Goal: Information Seeking & Learning: Learn about a topic

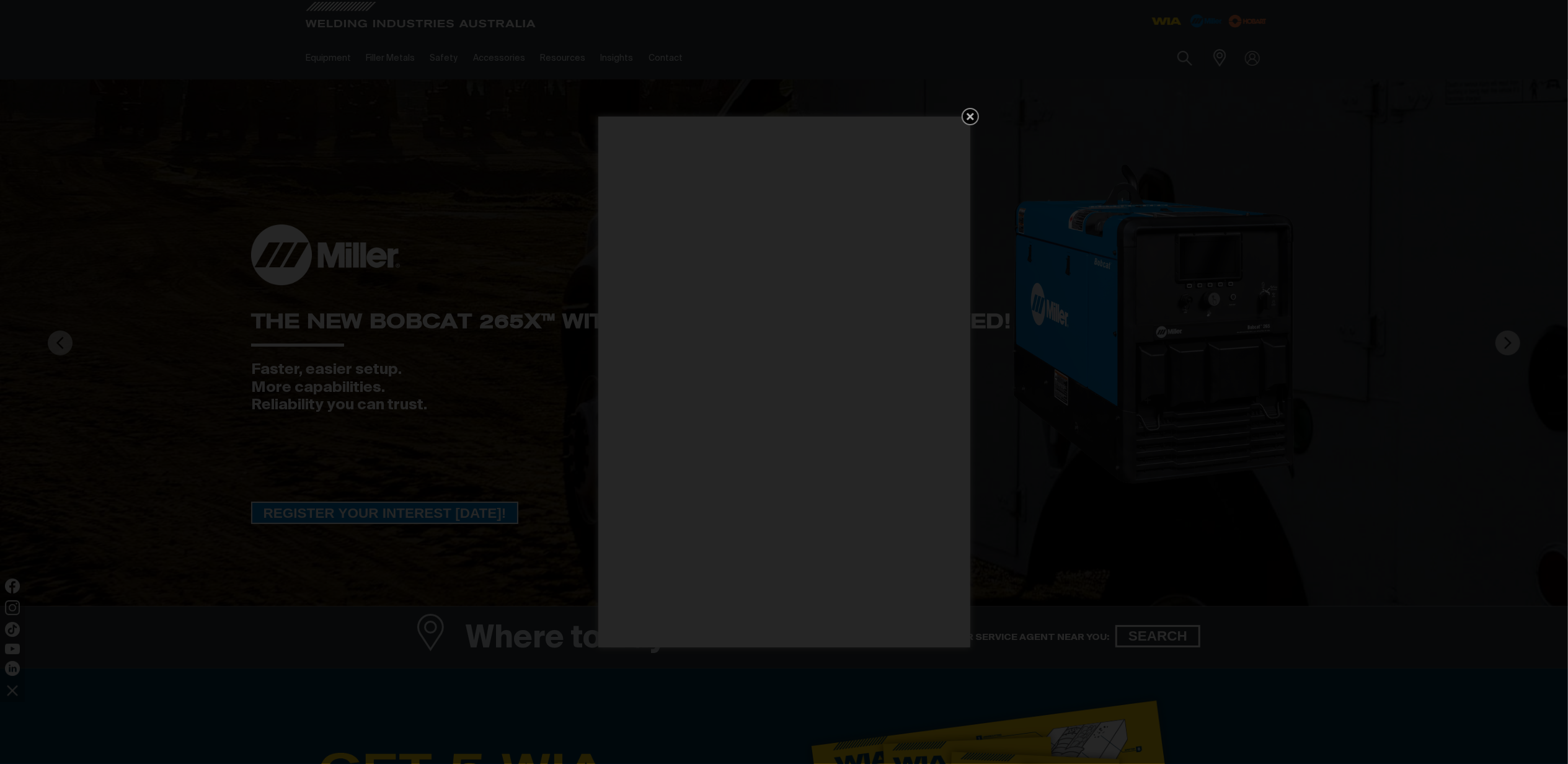
click at [968, 112] on icon "Get 5 WIA Welding Guides Free!" at bounding box center [970, 116] width 15 height 15
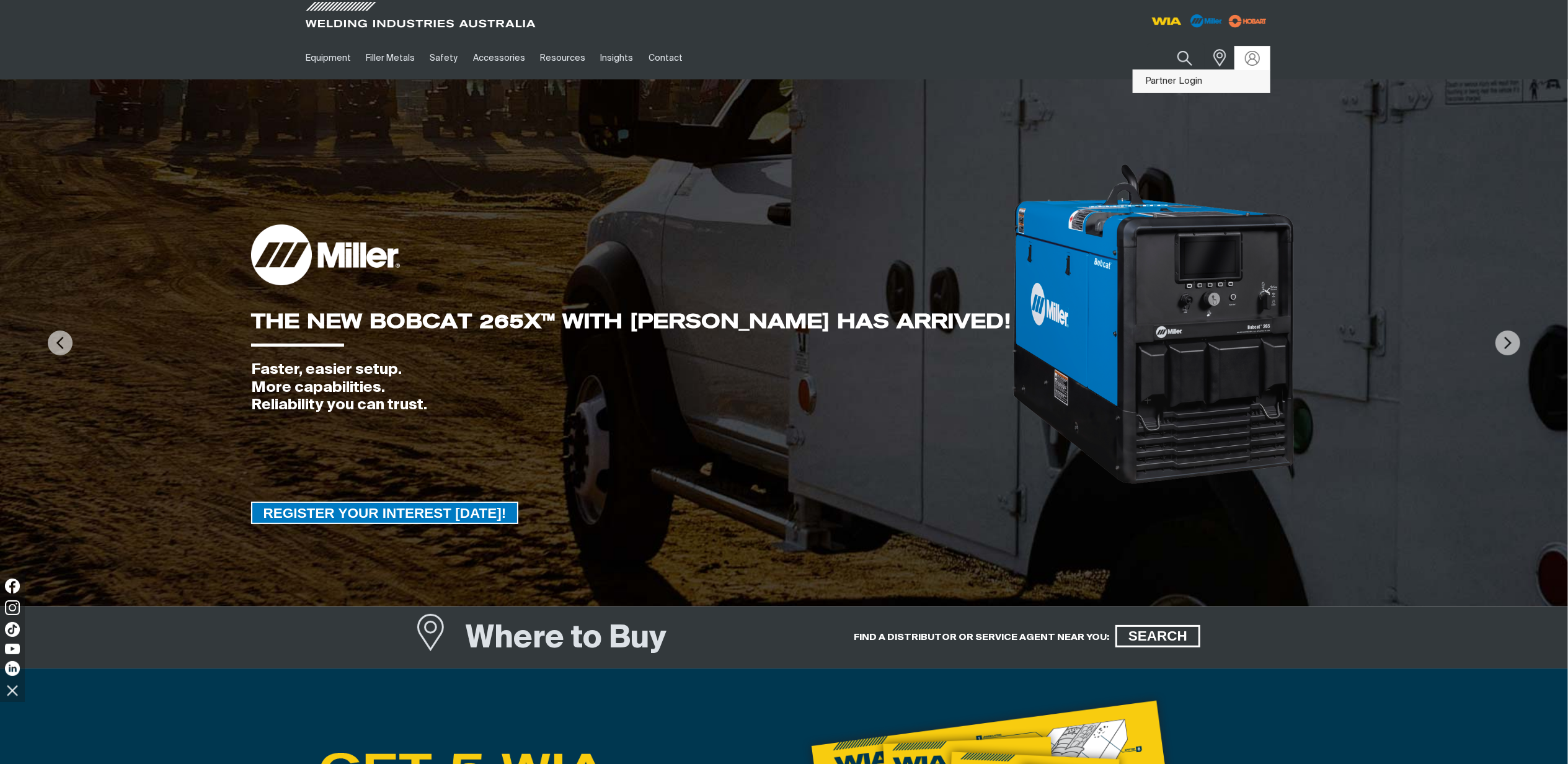
click at [1182, 83] on link "Partner Login" at bounding box center [1202, 82] width 137 height 23
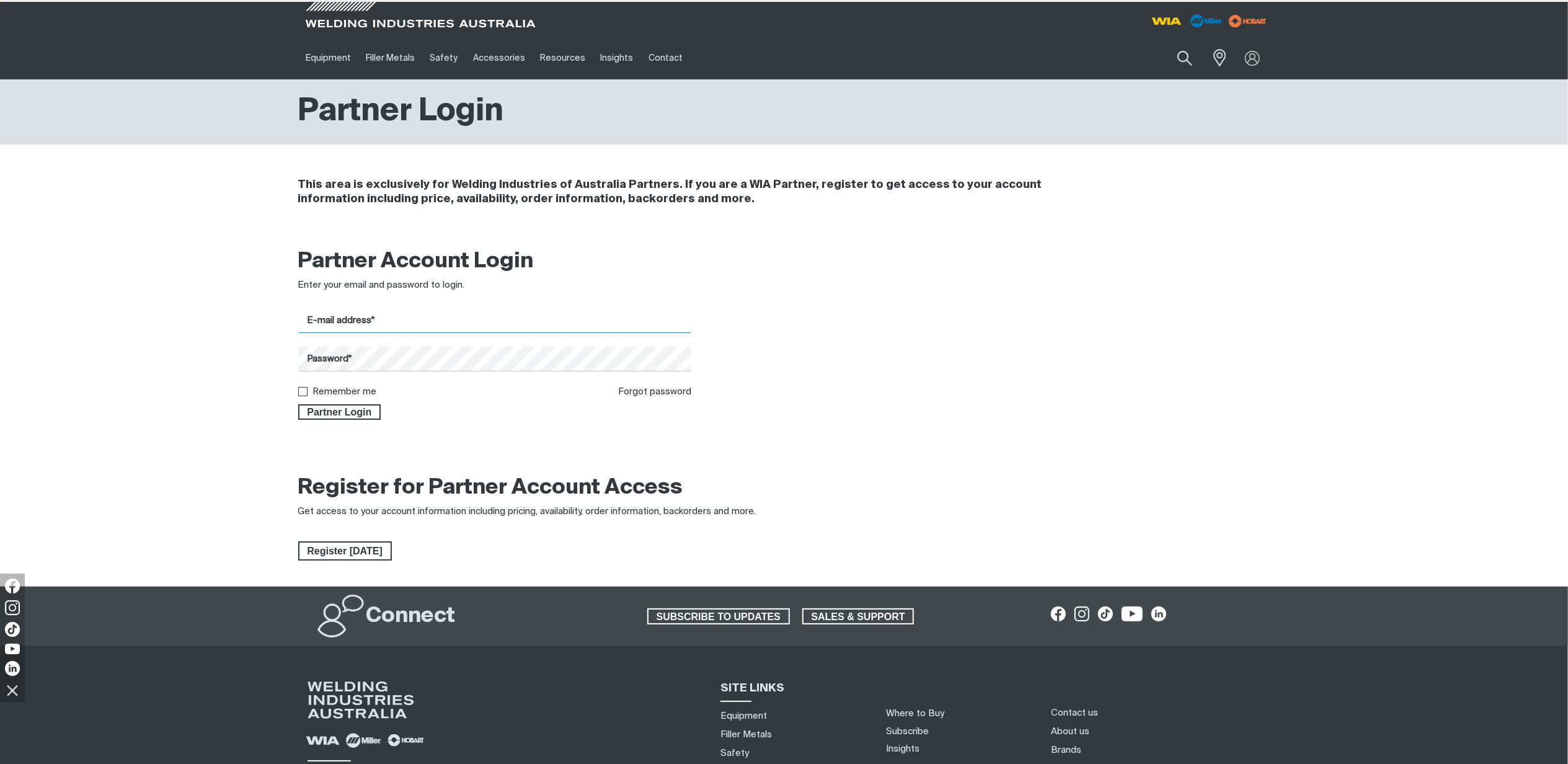
type input "[PERSON_NAME][EMAIL_ADDRESS][PERSON_NAME][DOMAIN_NAME]"
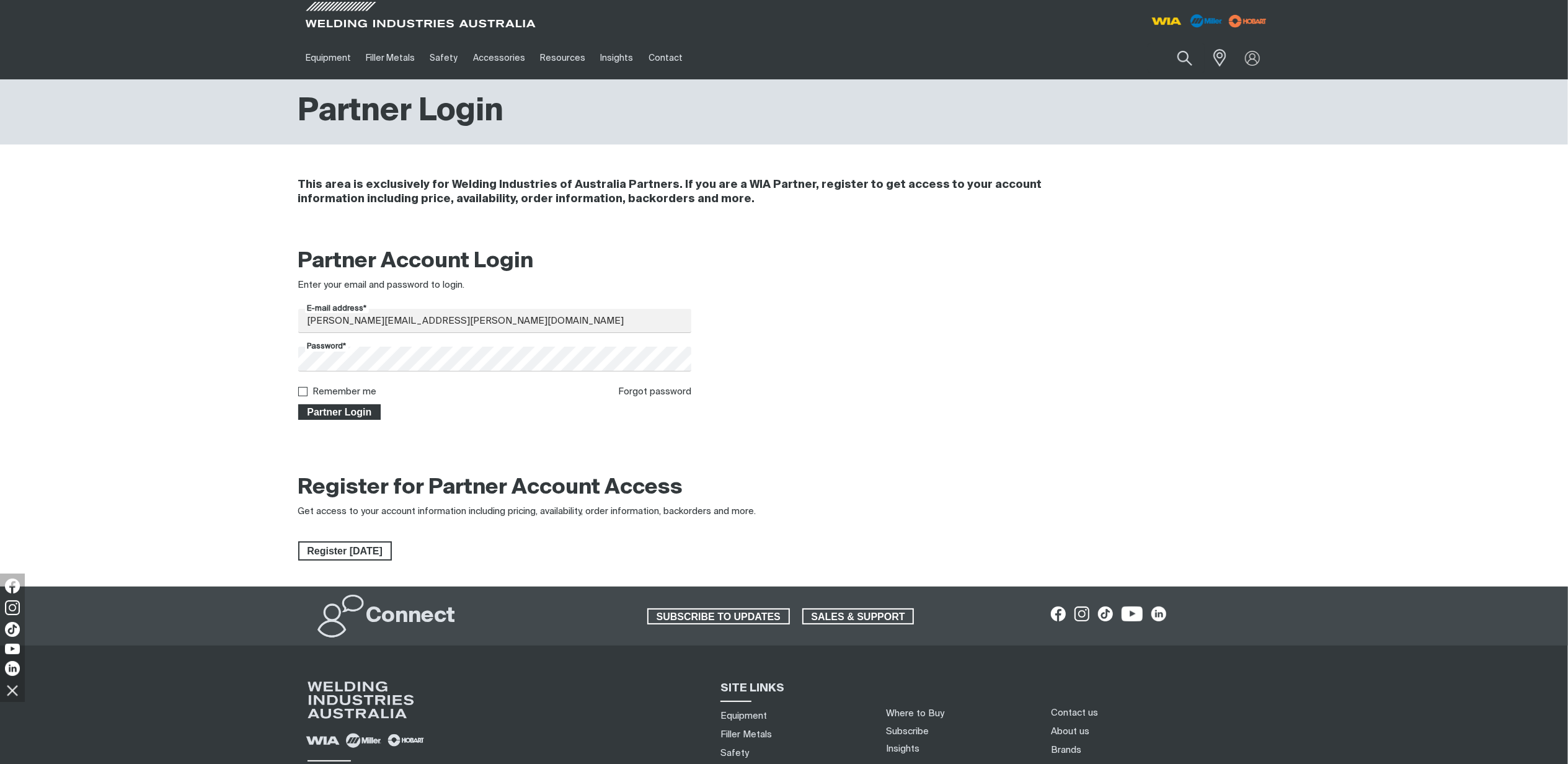
click at [355, 406] on span "Partner Login" at bounding box center [339, 412] width 81 height 16
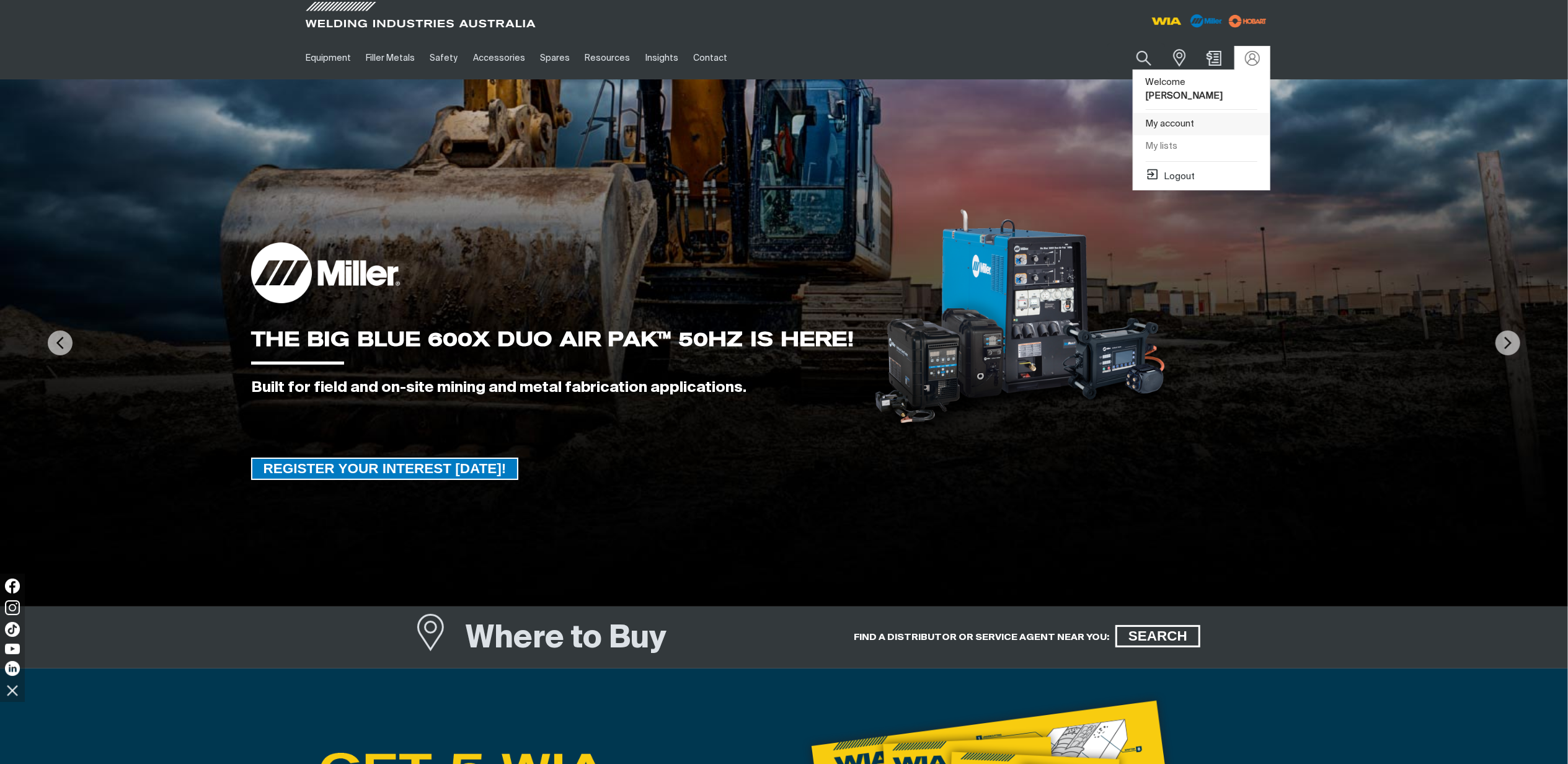
click at [1162, 122] on link "My account" at bounding box center [1202, 125] width 137 height 23
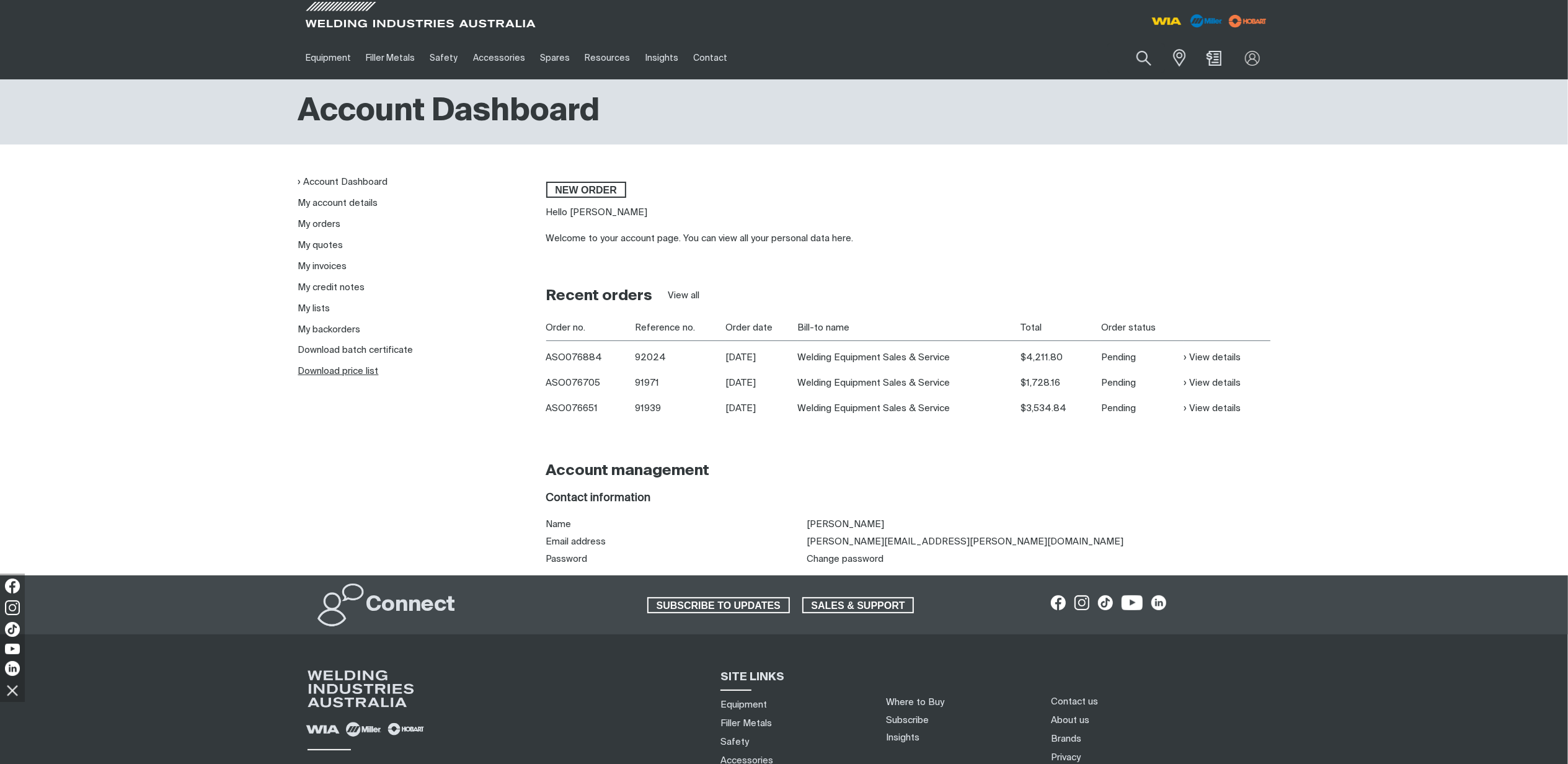
click at [336, 368] on link "Download price list" at bounding box center [339, 371] width 81 height 9
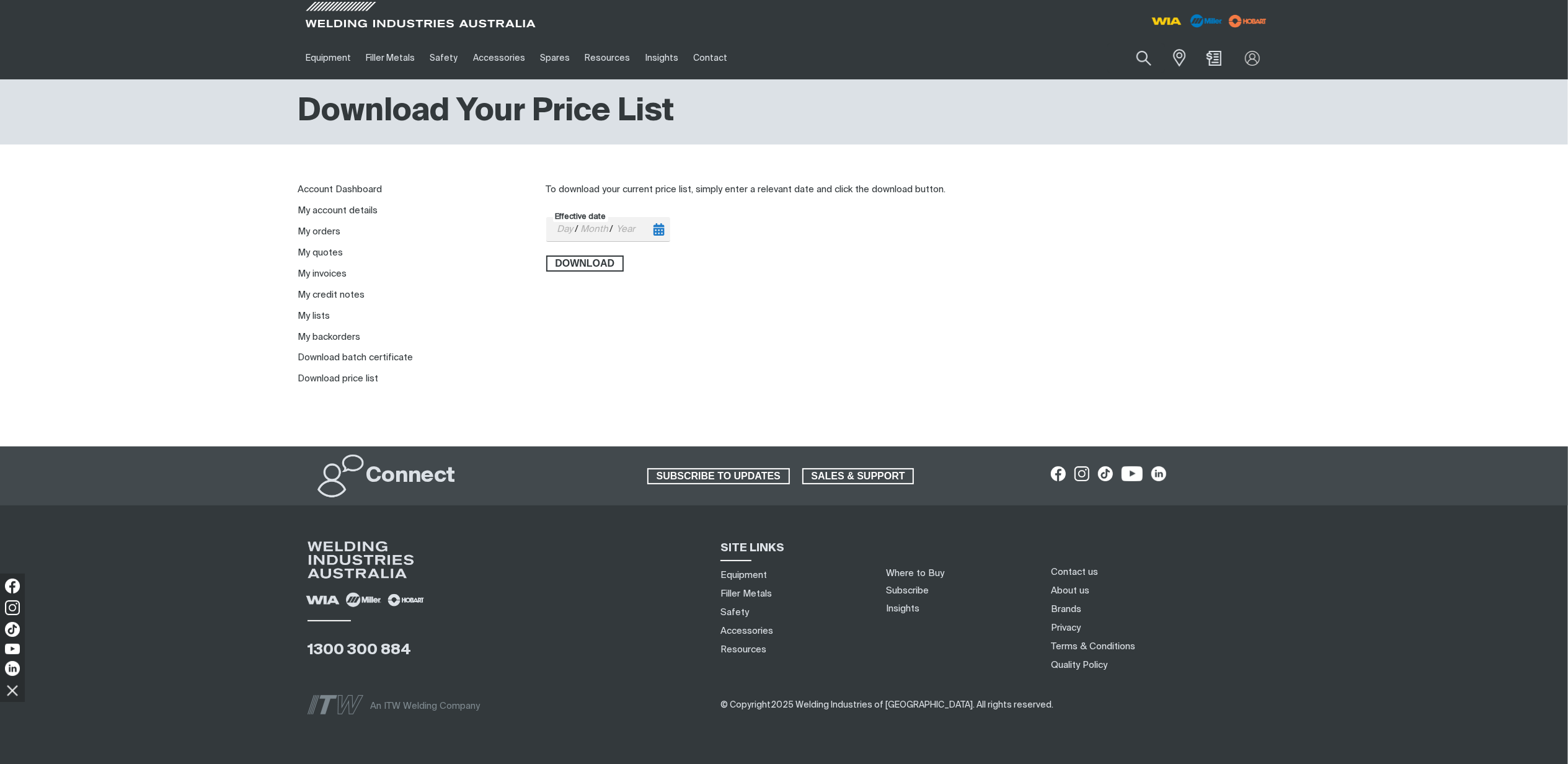
click at [652, 229] on button "Toggle calendar" at bounding box center [658, 229] width 18 height 23
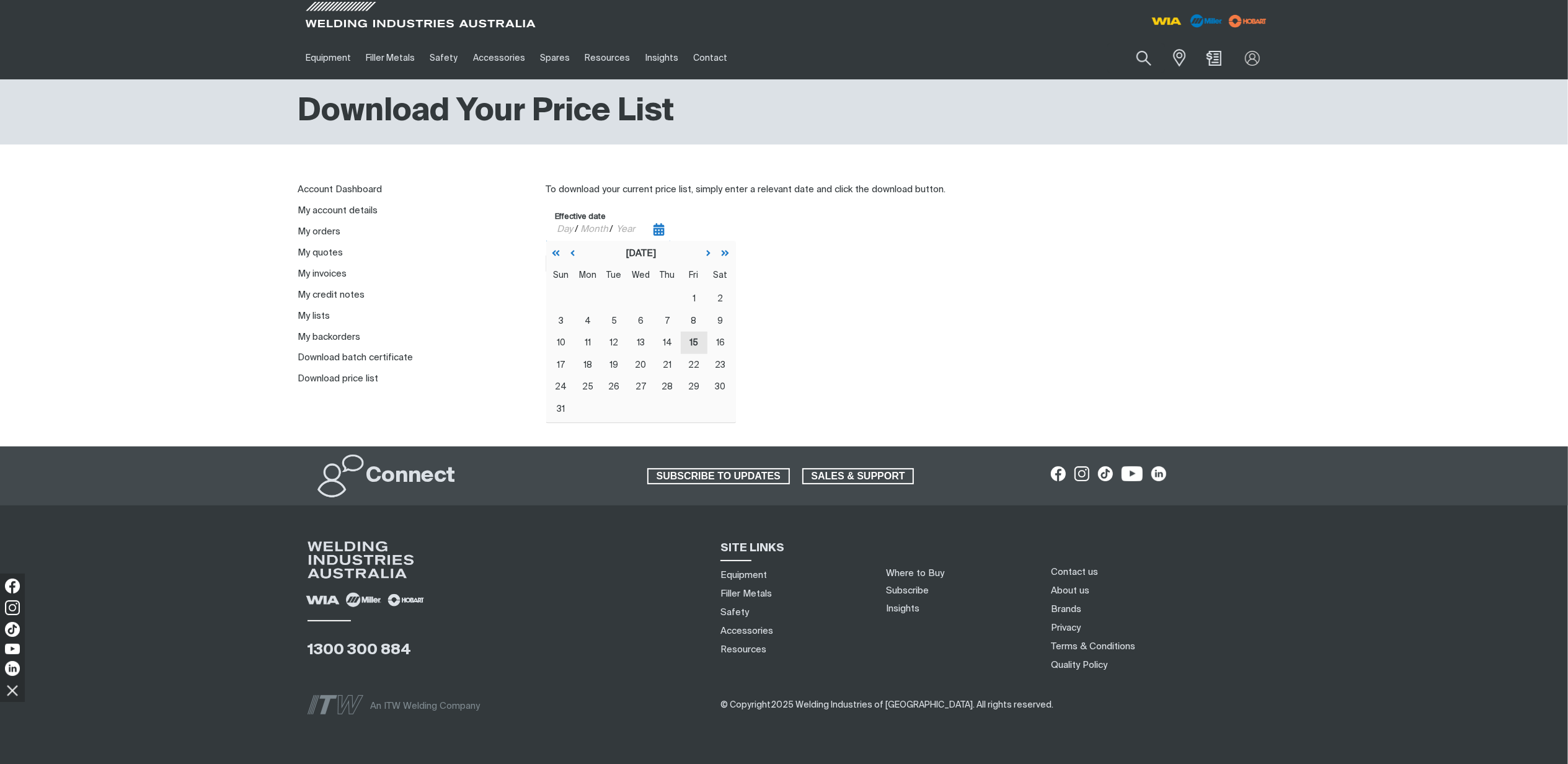
click at [696, 332] on button "15" at bounding box center [693, 343] width 26 height 22
type input "[DATE]"
type input "15"
type input "08"
type input "2025"
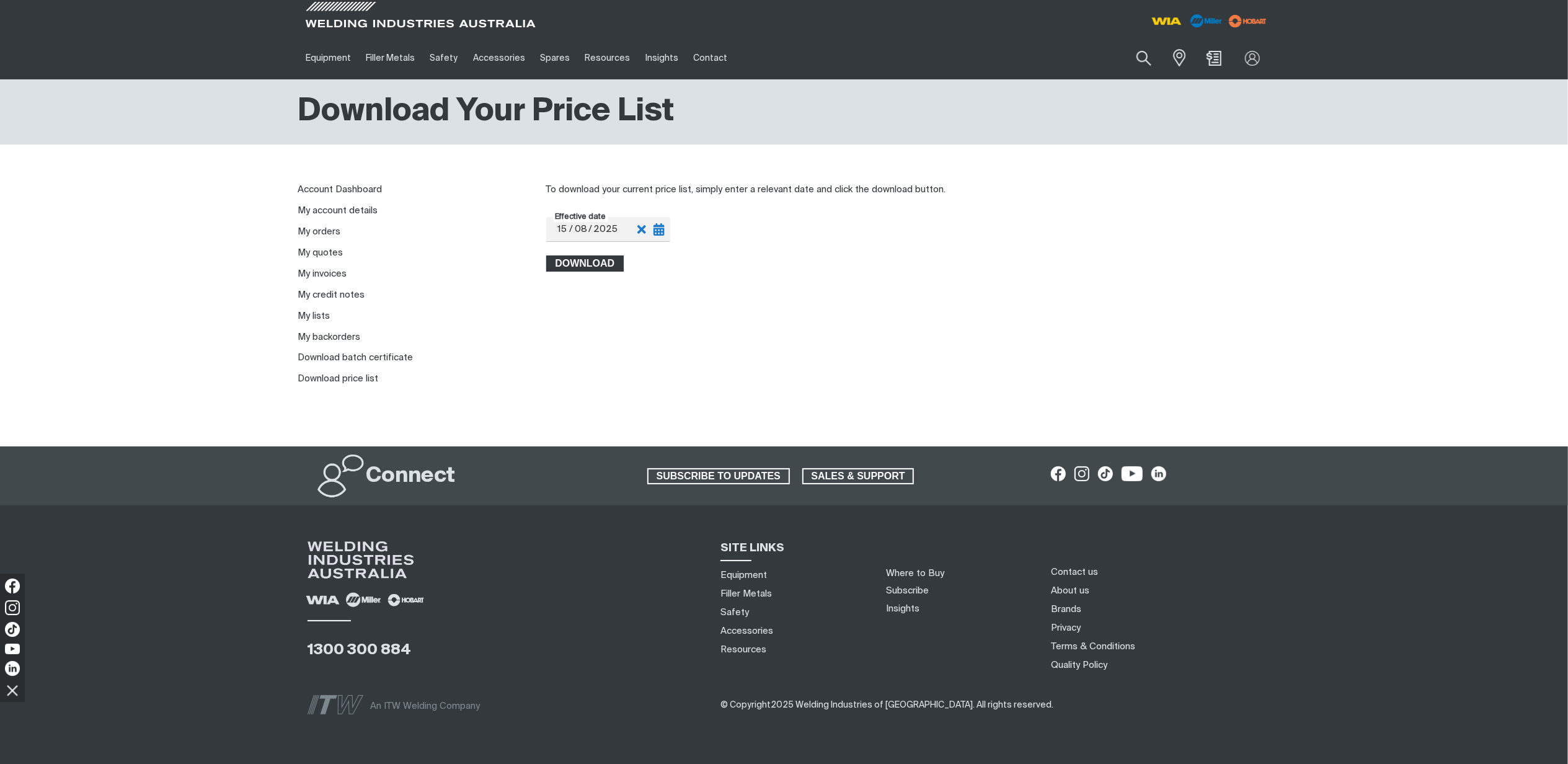
click at [589, 257] on span "Download" at bounding box center [585, 263] width 76 height 16
drag, startPoint x: 1164, startPoint y: 263, endPoint x: 1171, endPoint y: 266, distance: 7.6
click at [1164, 263] on div "Download" at bounding box center [908, 263] width 724 height 16
click at [1144, 58] on button "Search products" at bounding box center [1144, 58] width 50 height 35
click at [1096, 62] on input "Search" at bounding box center [1068, 58] width 191 height 28
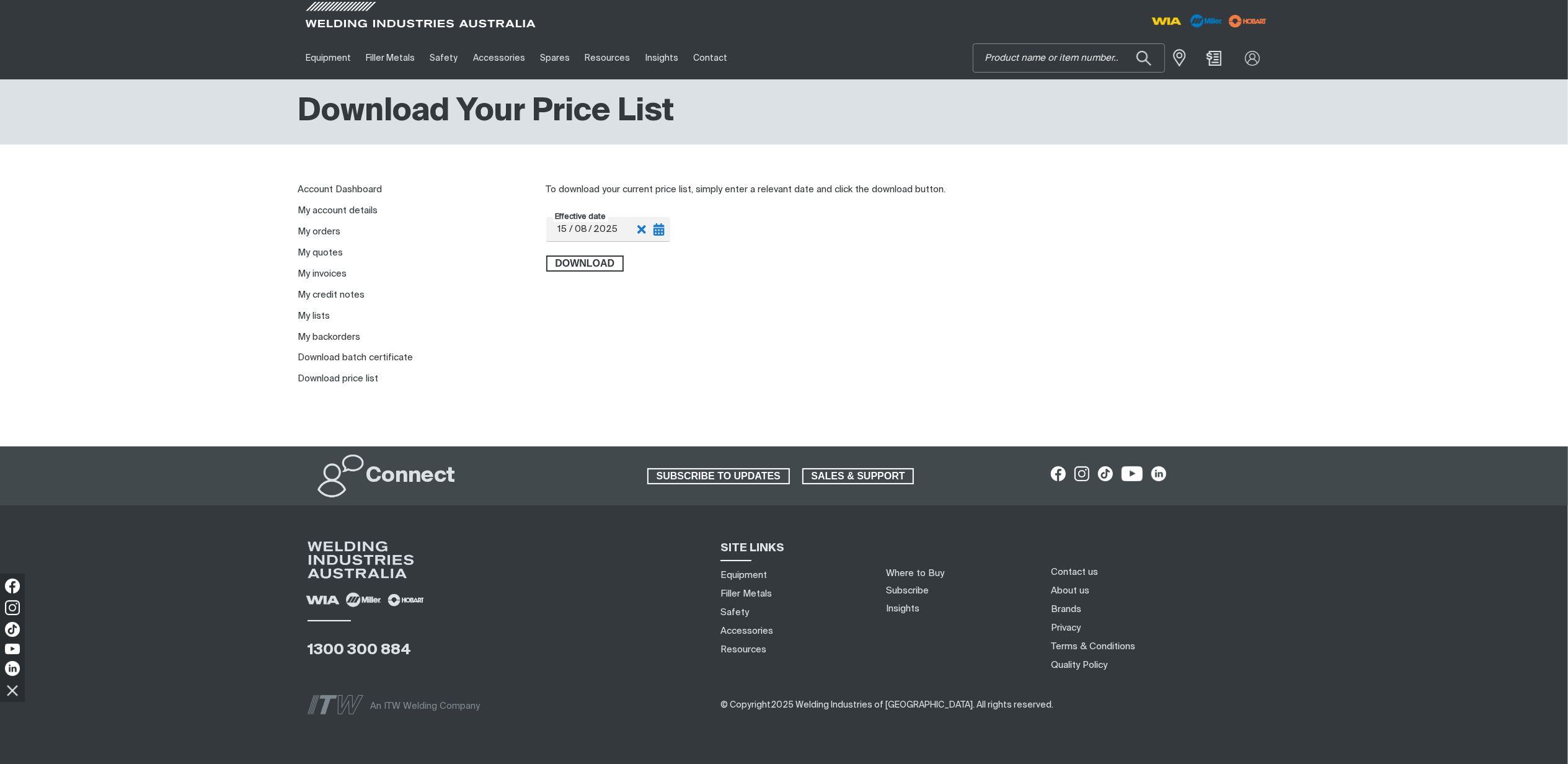
paste input "MR907366002-1"
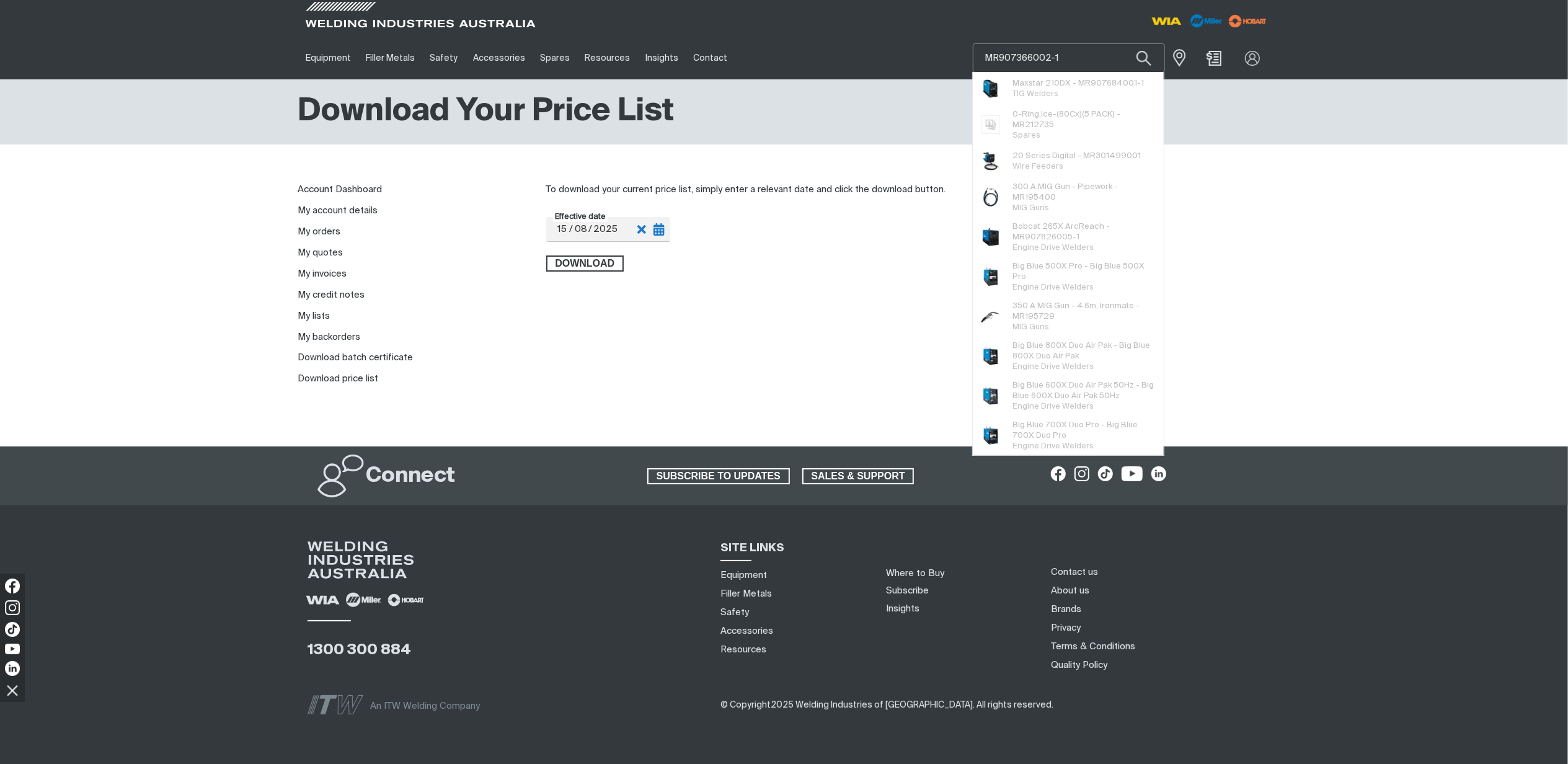
type input "MR907366002-1"
click at [1123, 44] on button "Search products" at bounding box center [1144, 58] width 42 height 29
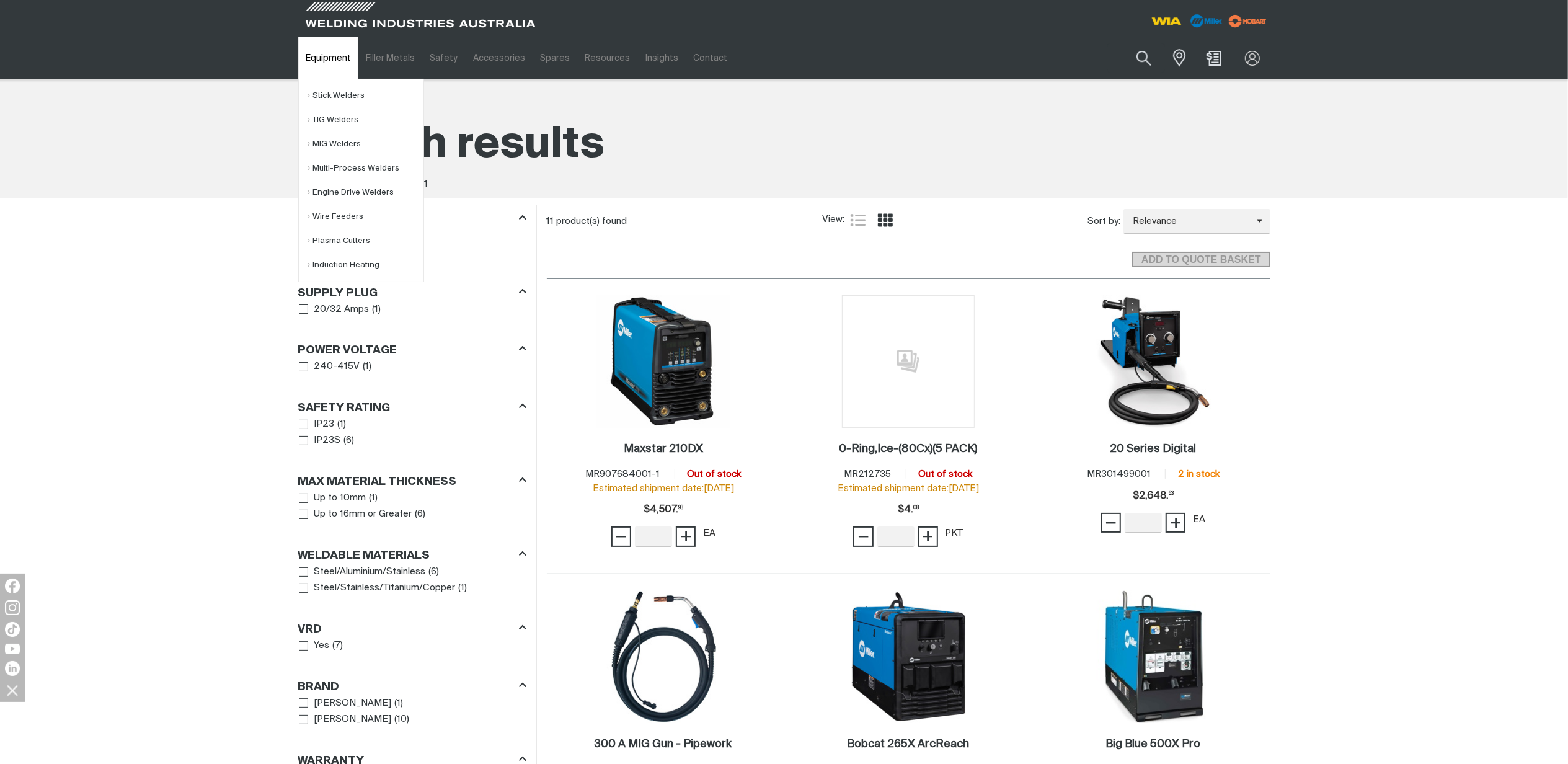
click at [323, 51] on link "Equipment" at bounding box center [328, 58] width 60 height 43
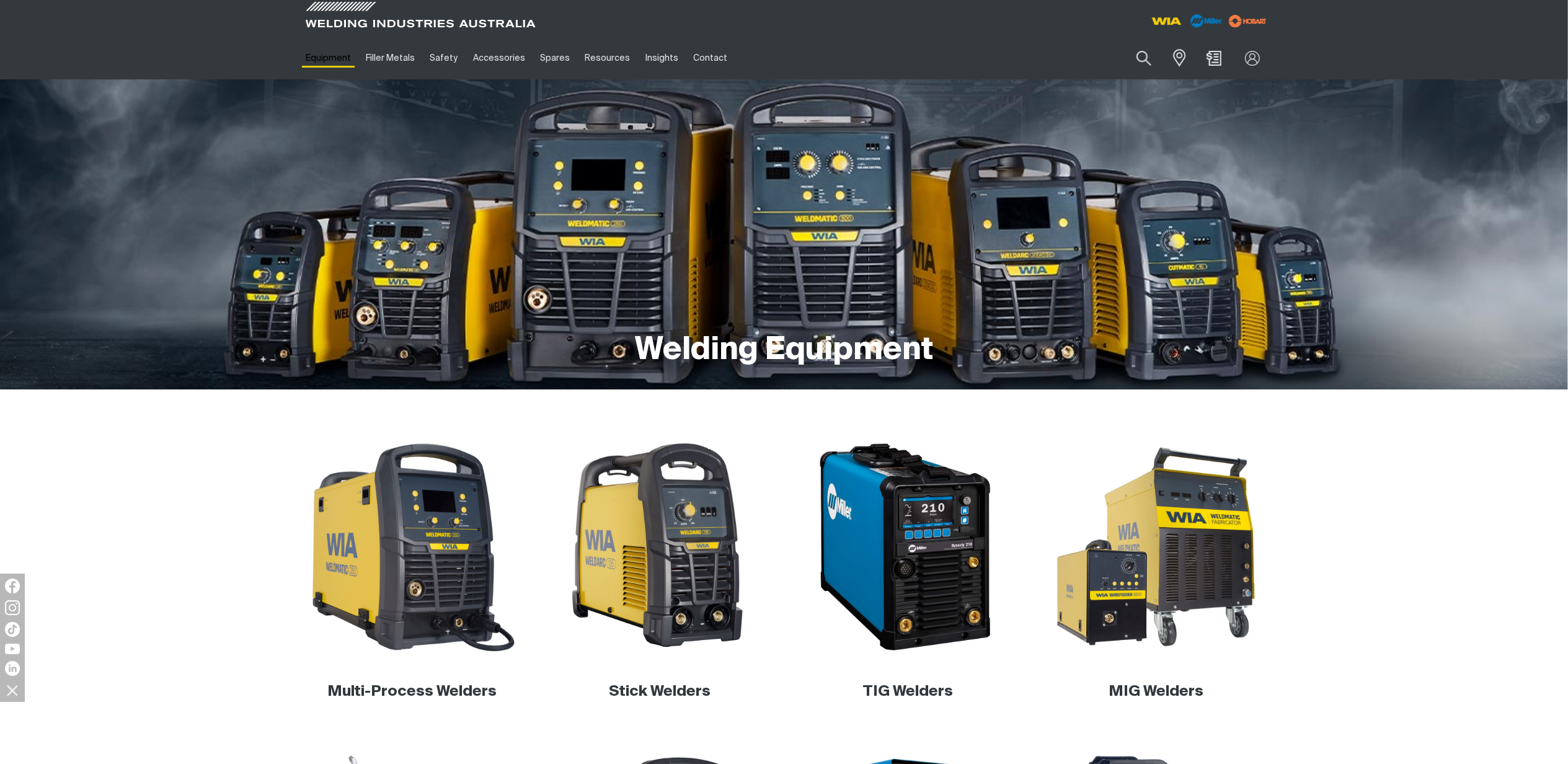
click at [330, 56] on link "Equipment" at bounding box center [328, 58] width 60 height 43
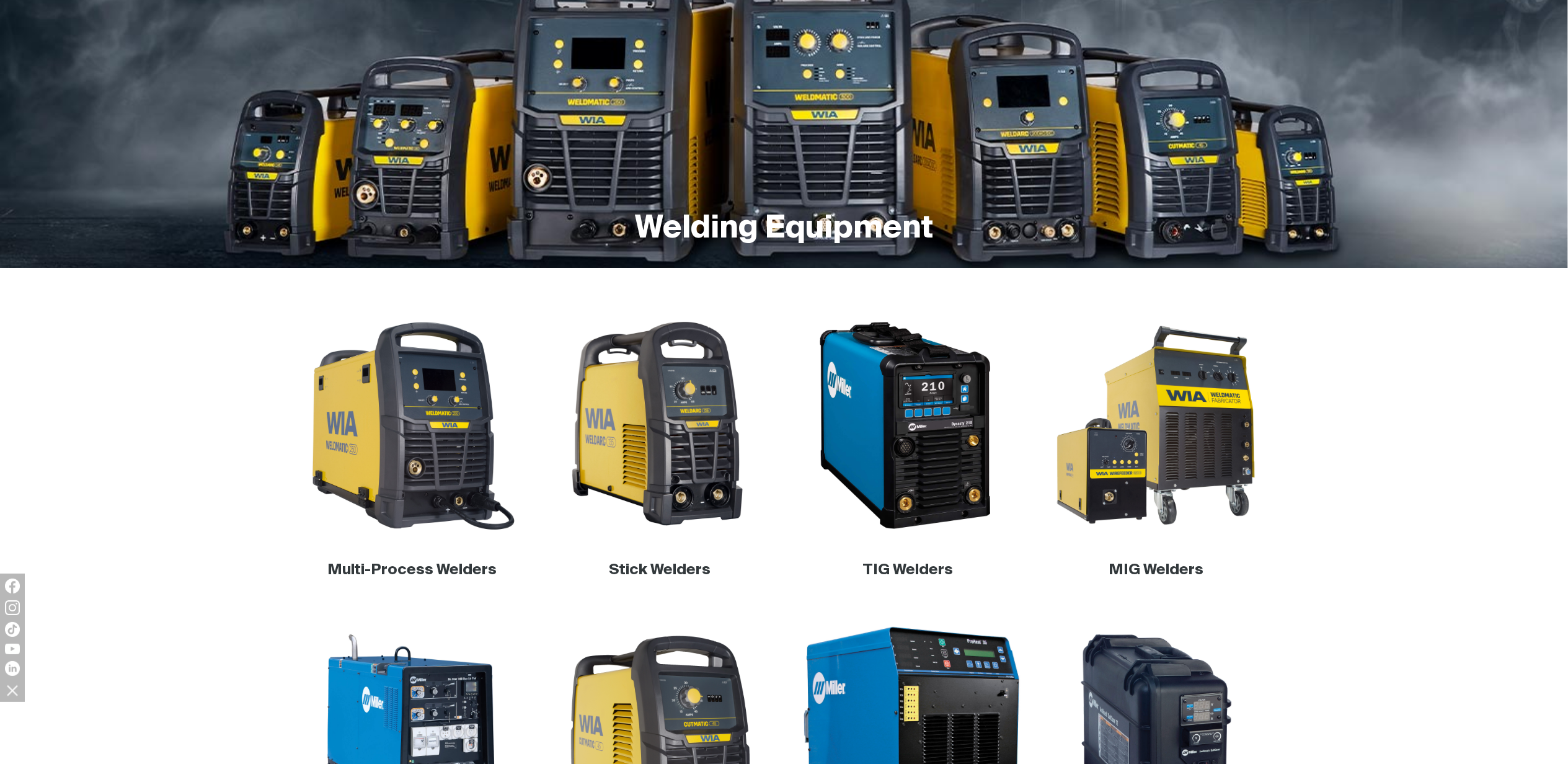
scroll to position [331, 0]
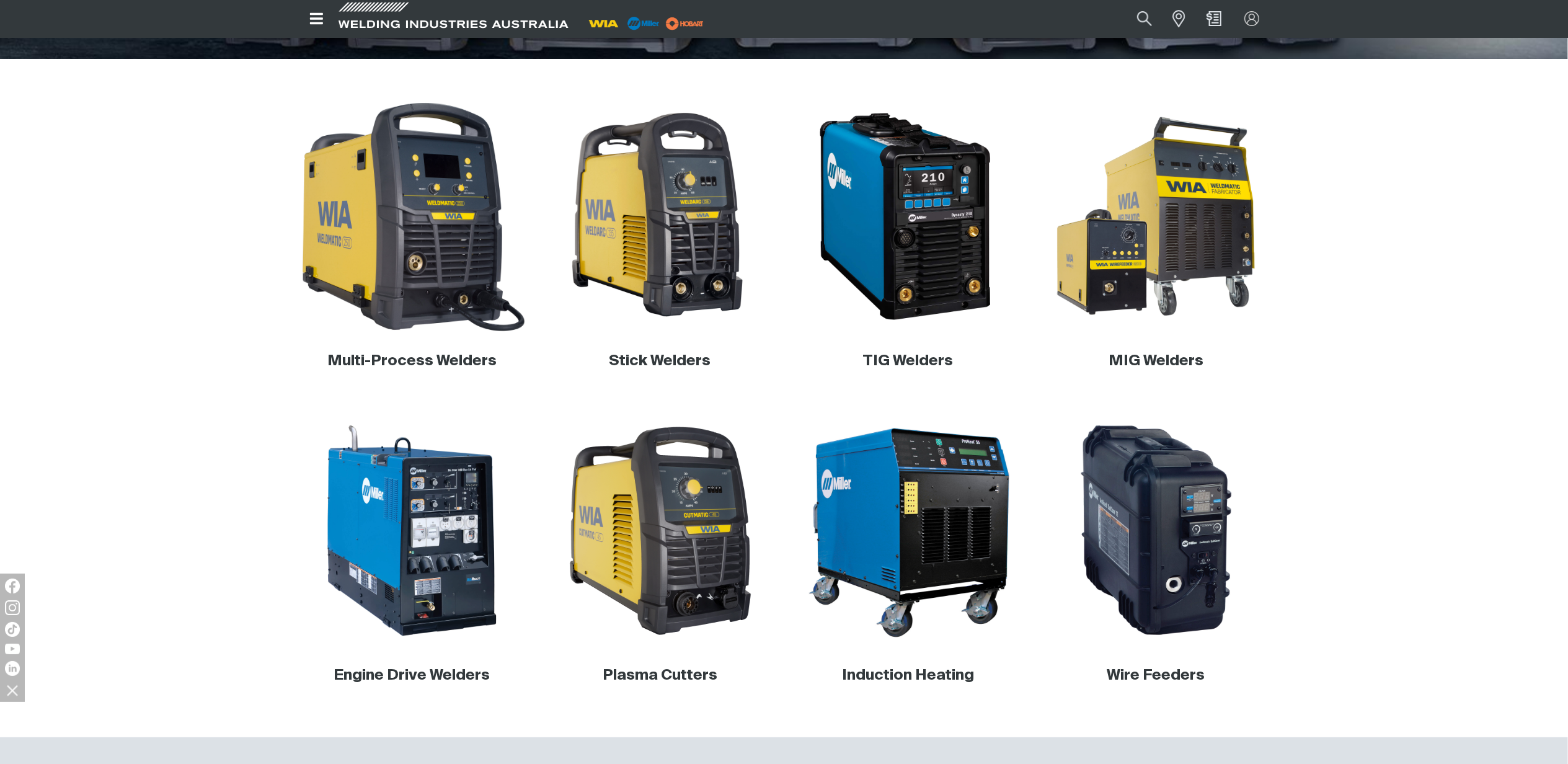
click at [452, 298] on img at bounding box center [412, 217] width 238 height 238
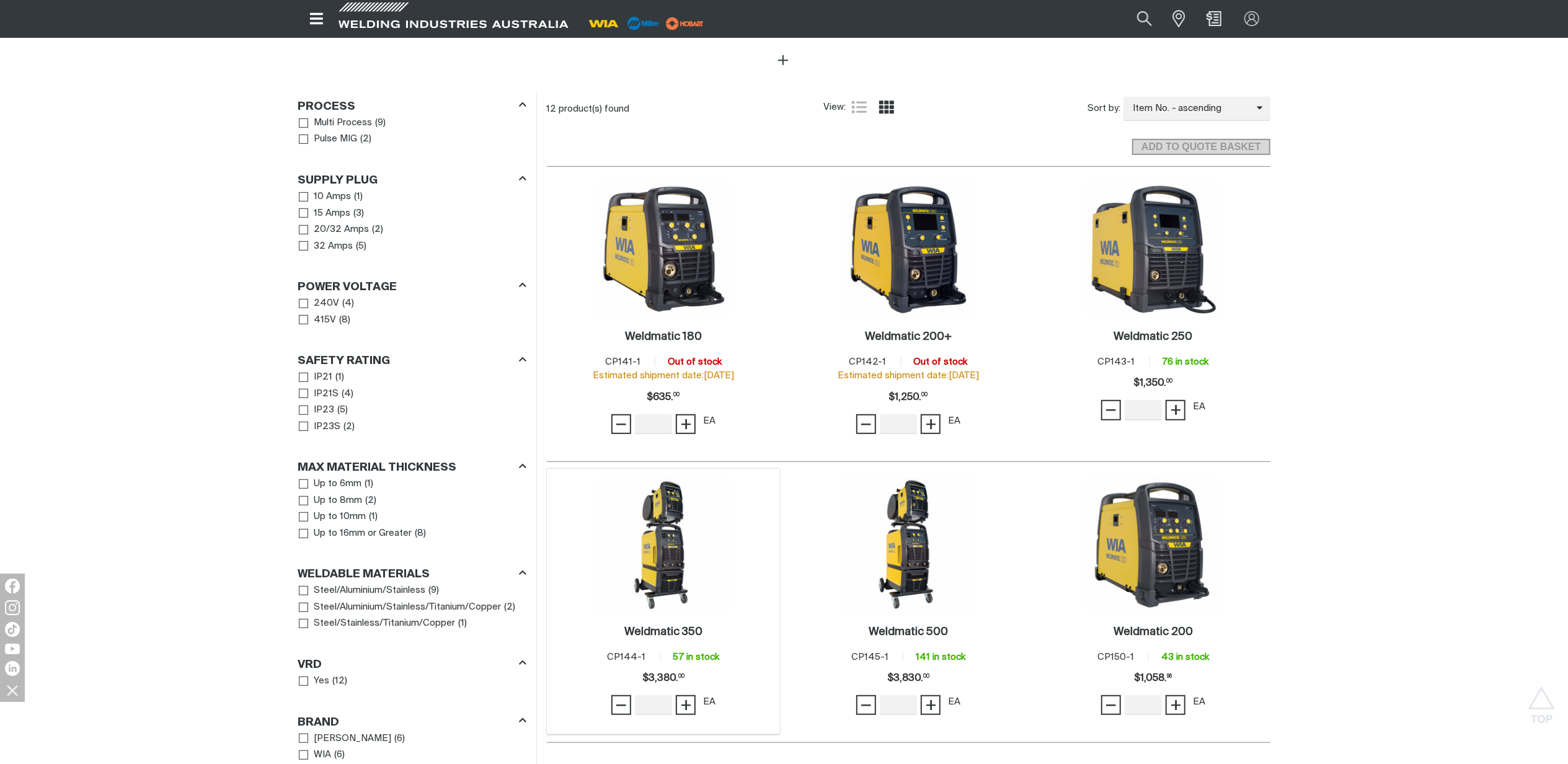
scroll to position [745, 0]
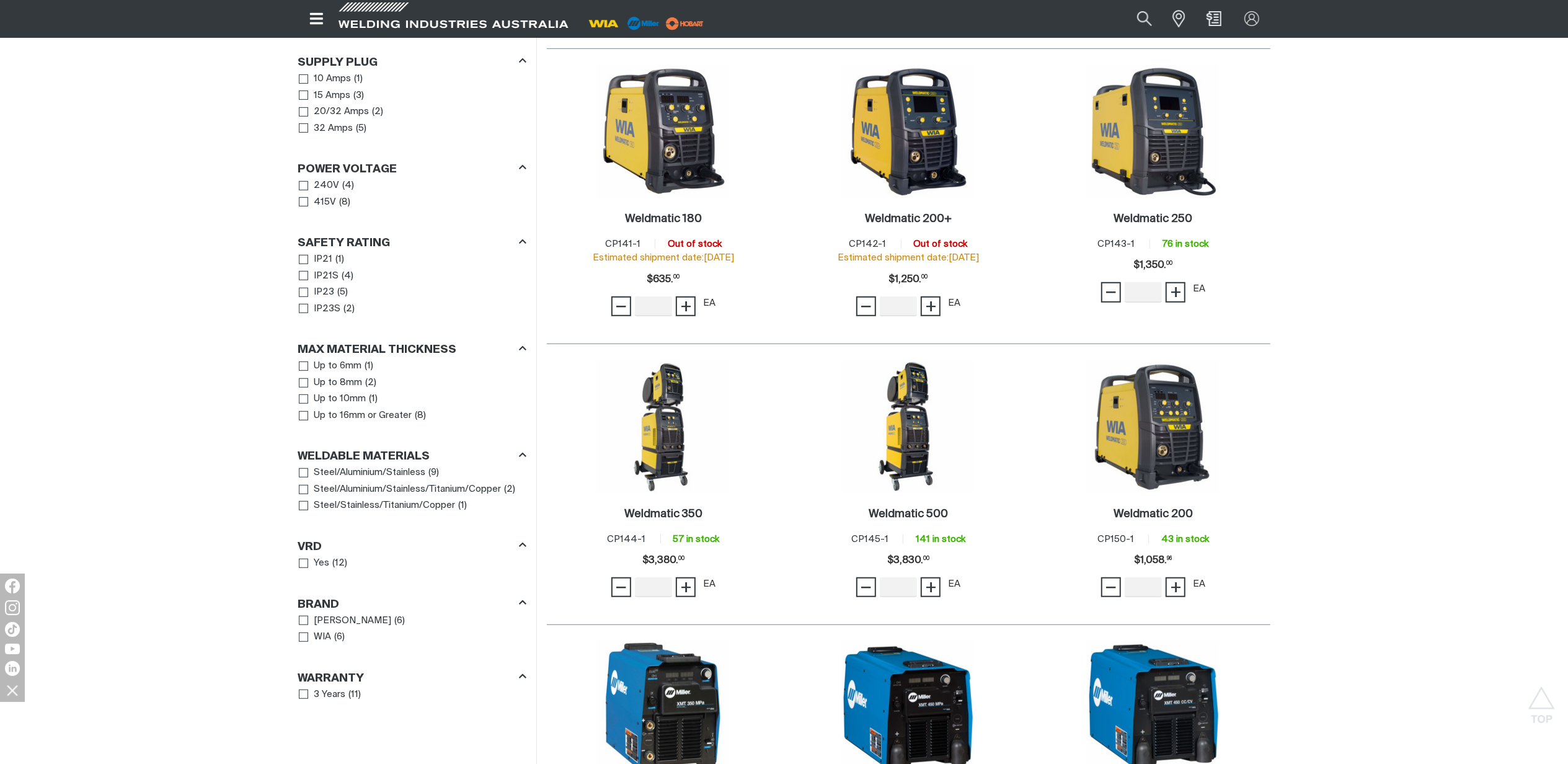
scroll to position [579, 0]
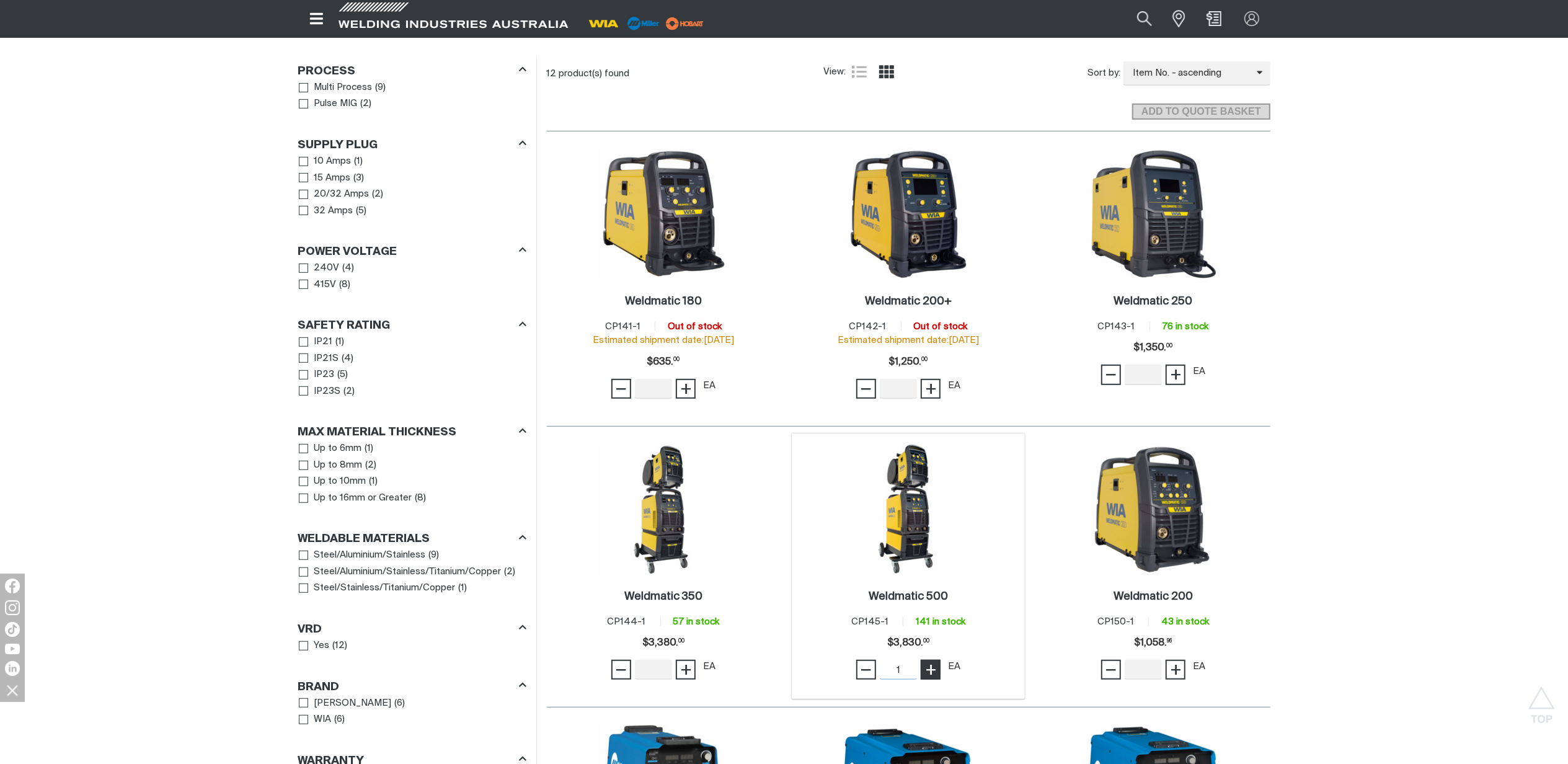
click at [933, 659] on span "+" at bounding box center [931, 669] width 11 height 21
click at [913, 537] on img at bounding box center [908, 509] width 132 height 132
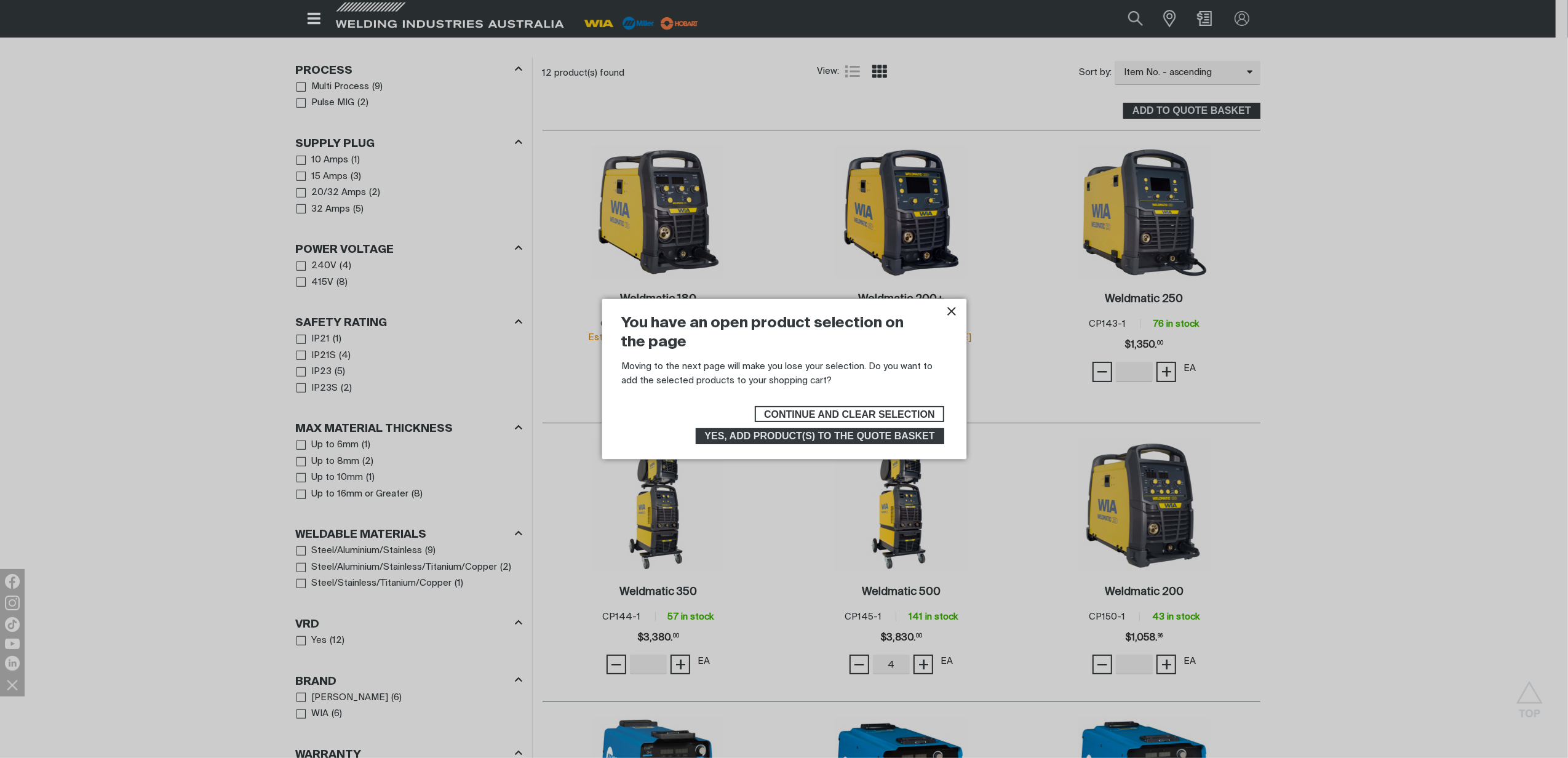
click at [957, 313] on icon "Close pop-up overlay" at bounding box center [952, 311] width 15 height 15
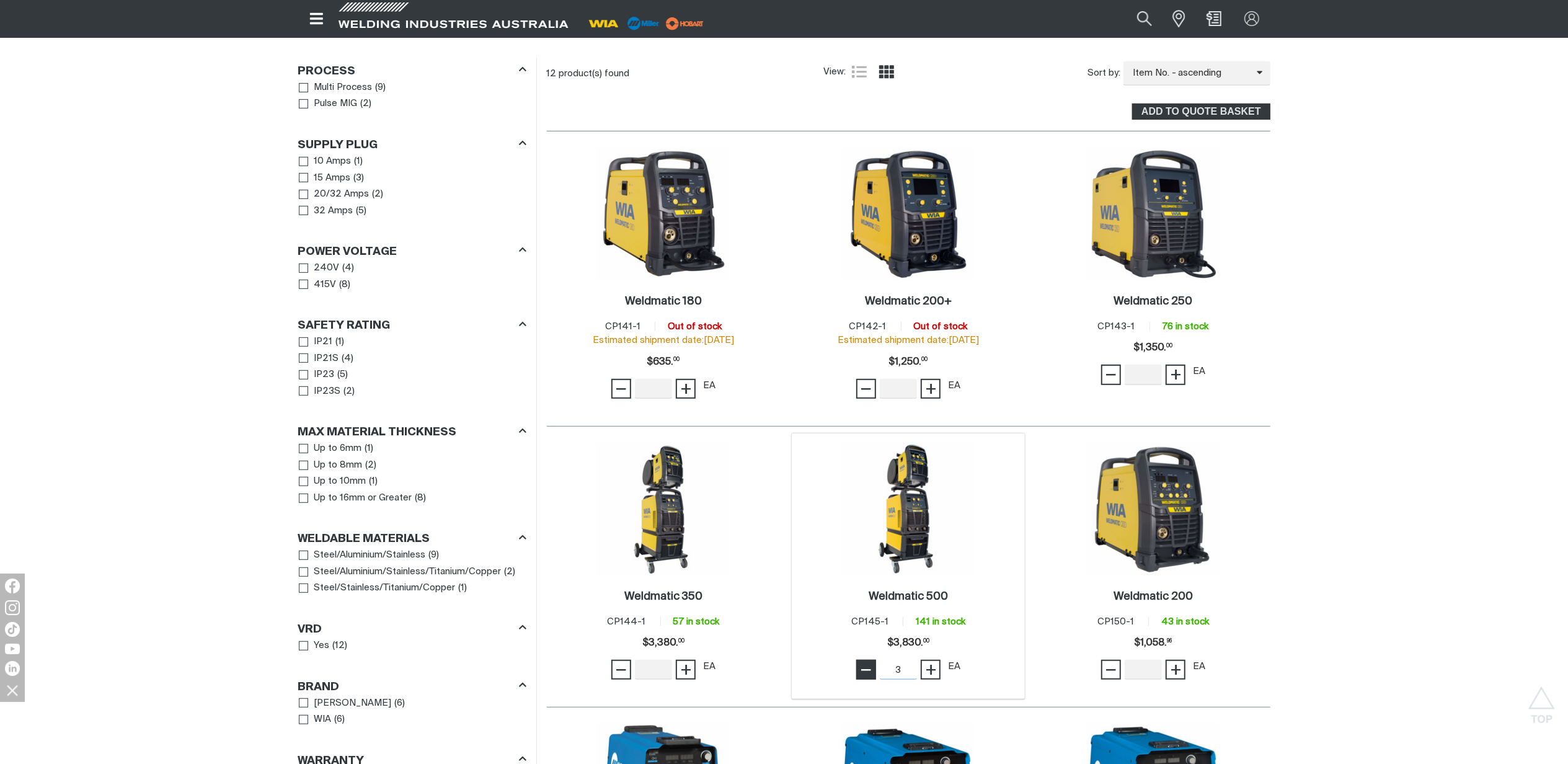
click at [860, 660] on button "−" at bounding box center [866, 670] width 20 height 20
type input "1"
click at [860, 660] on button "−" at bounding box center [866, 670] width 20 height 20
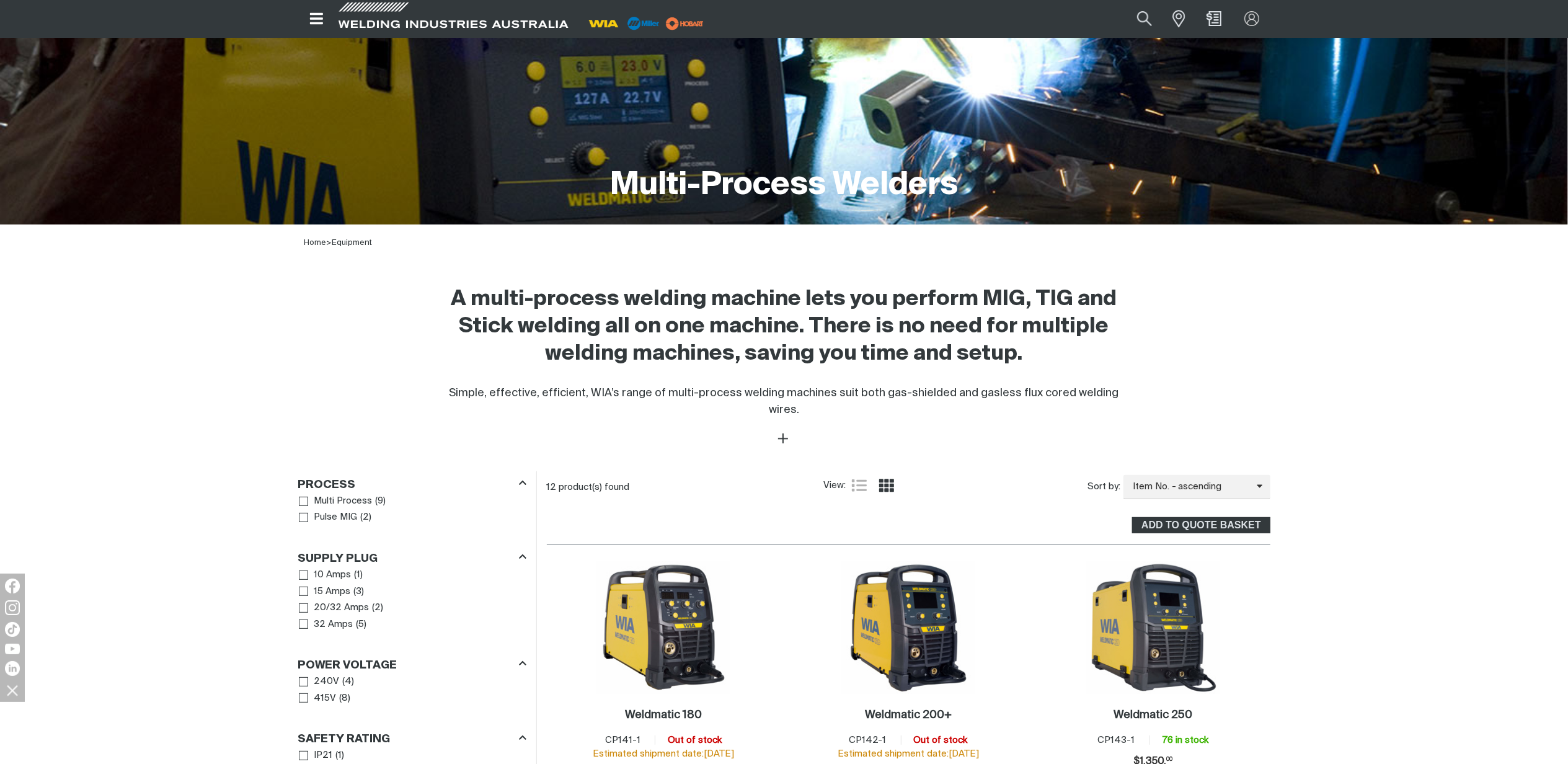
scroll to position [0, 0]
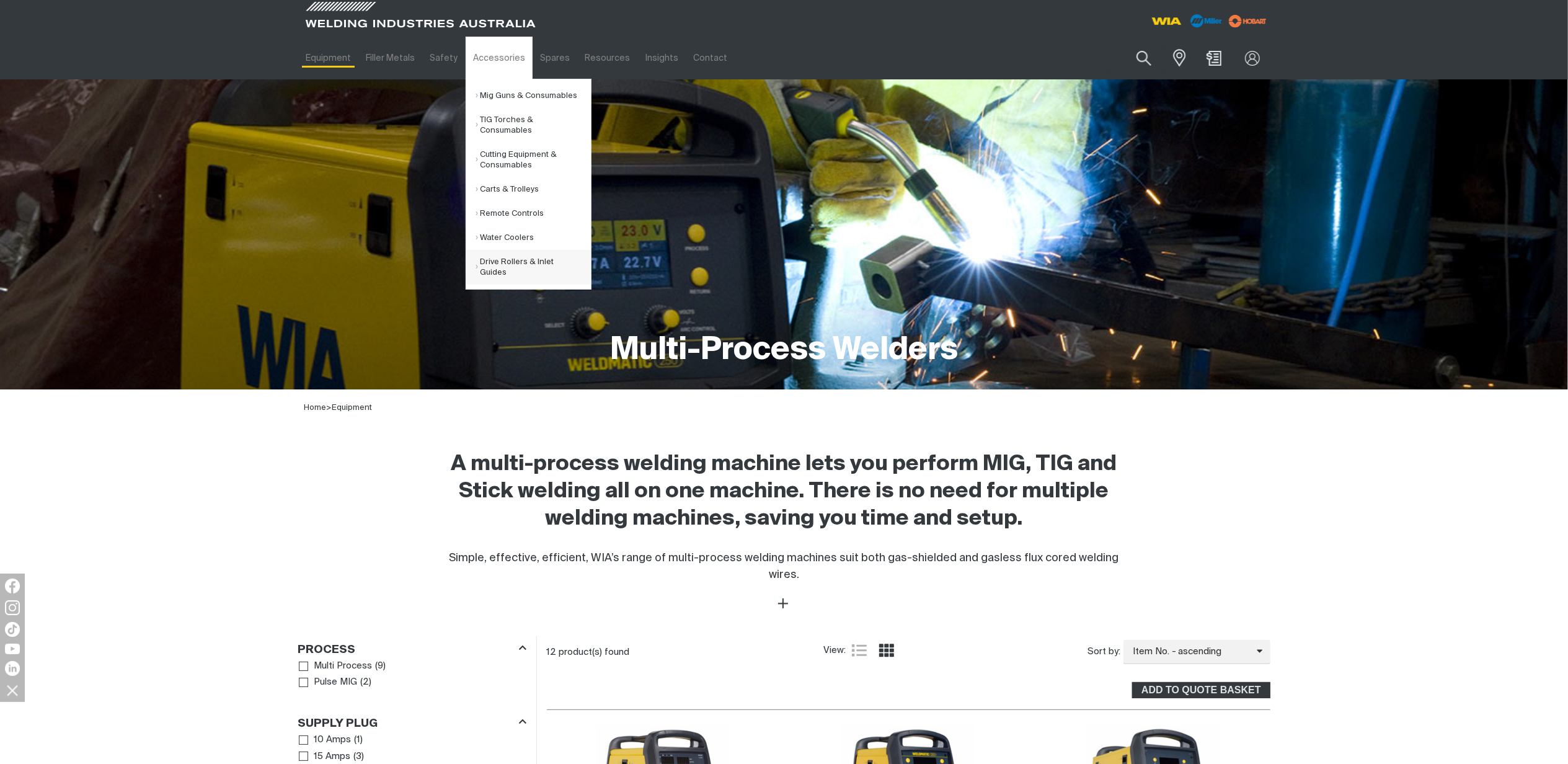
click at [496, 263] on link "Drive Rollers & Inlet Guides" at bounding box center [533, 267] width 115 height 35
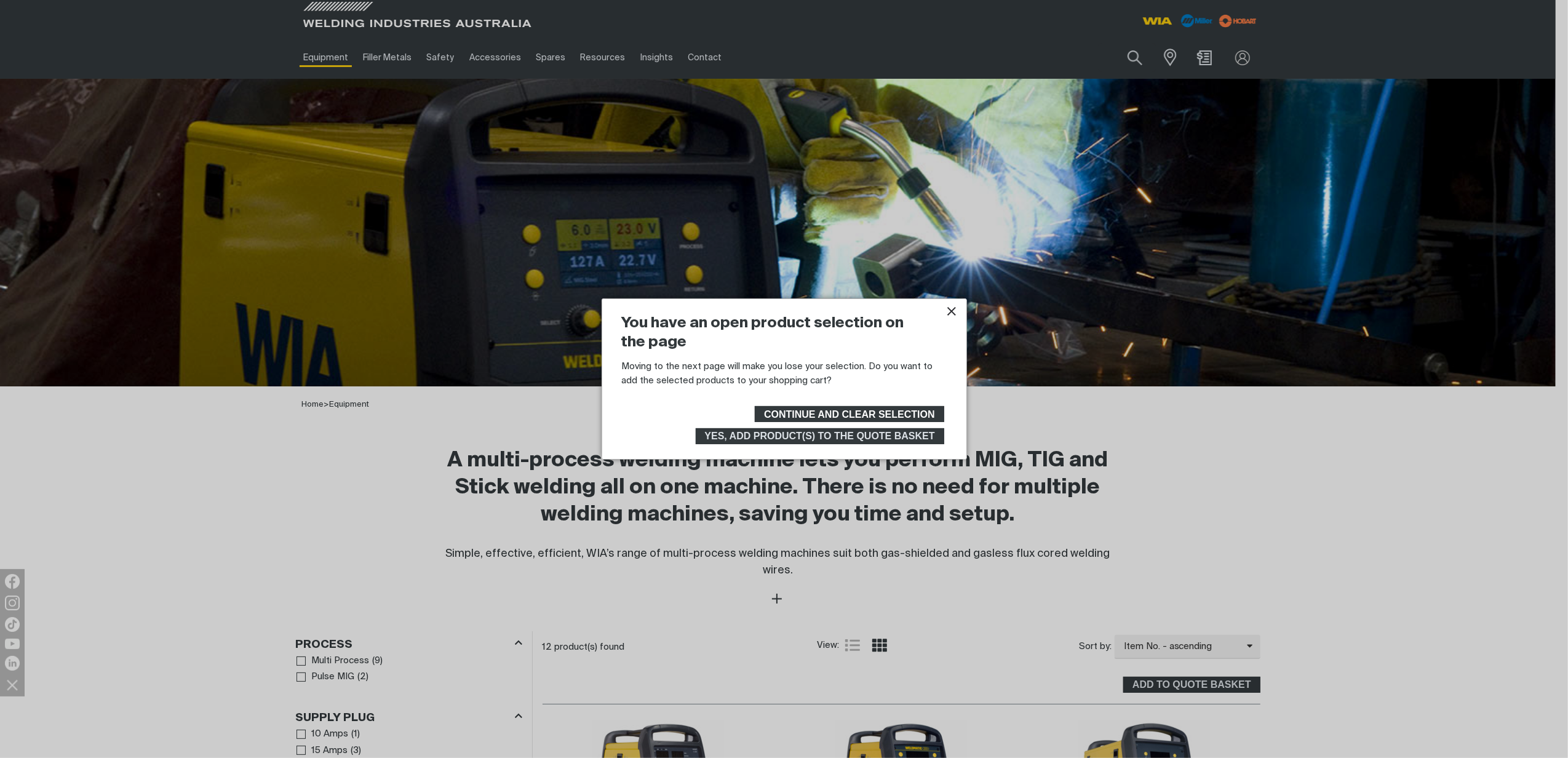
click at [855, 414] on span "Continue and clear selection" at bounding box center [849, 414] width 171 height 16
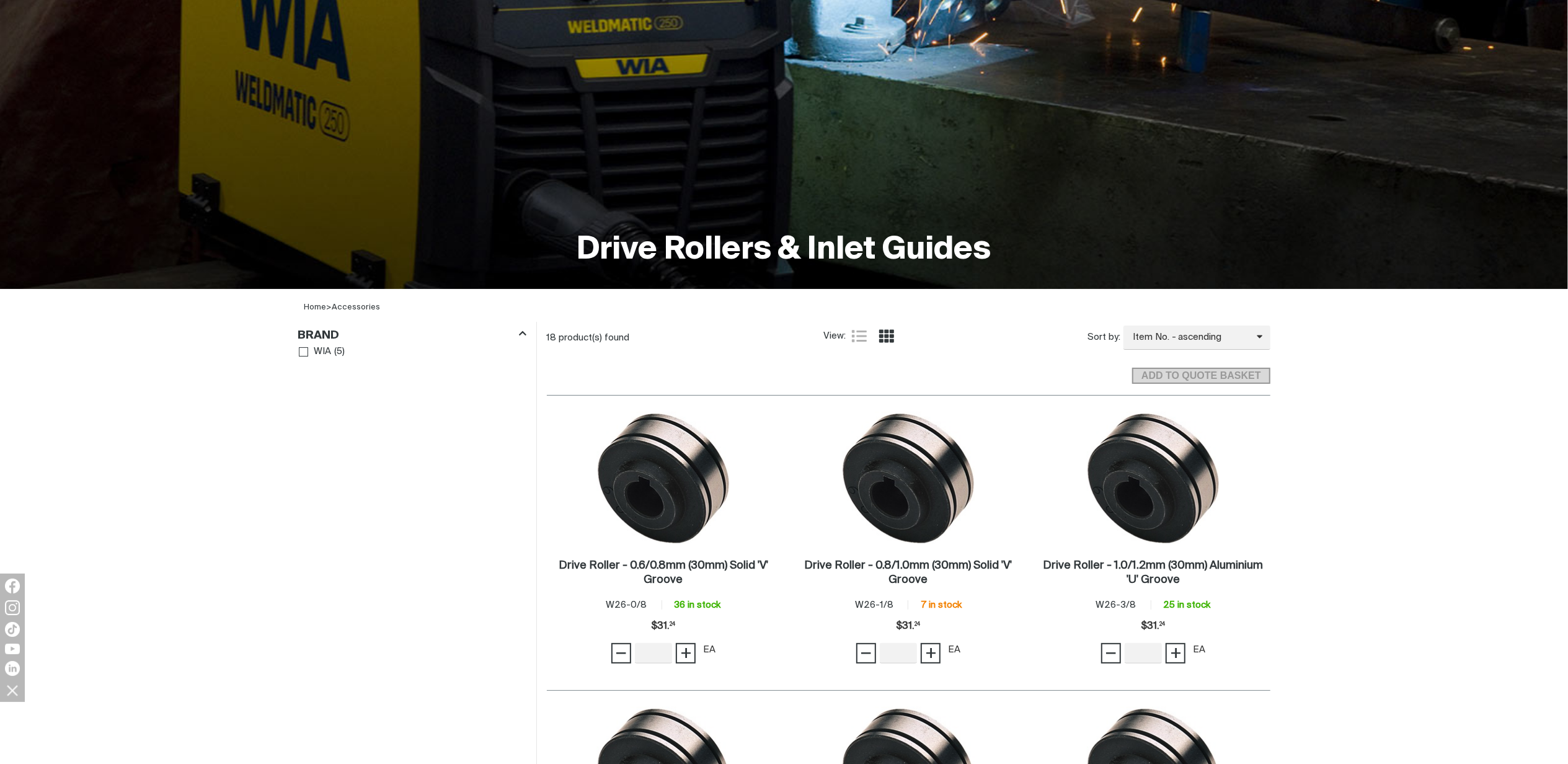
scroll to position [331, 0]
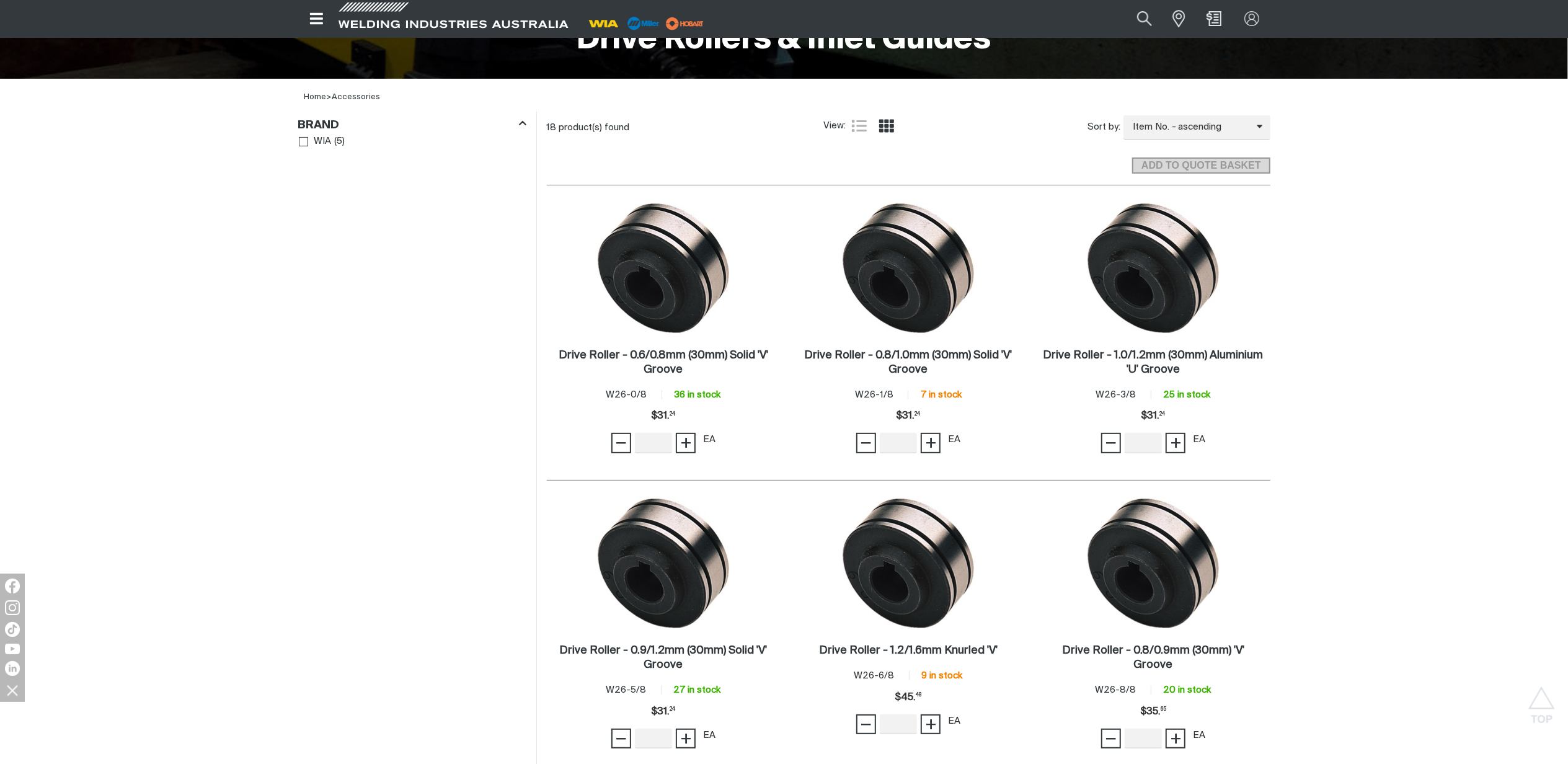
scroll to position [165, 0]
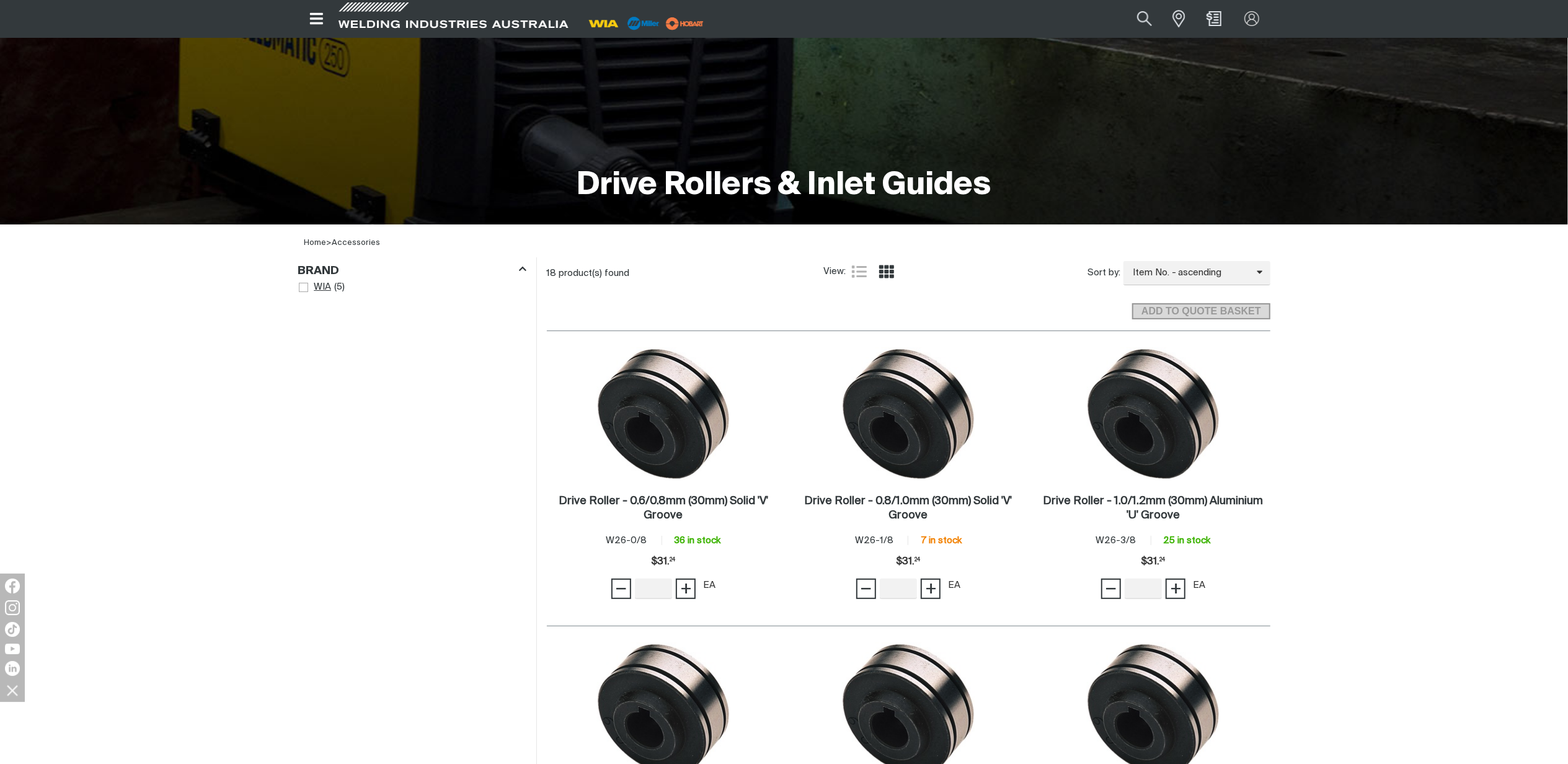
click at [306, 286] on span "Brand" at bounding box center [303, 287] width 9 height 9
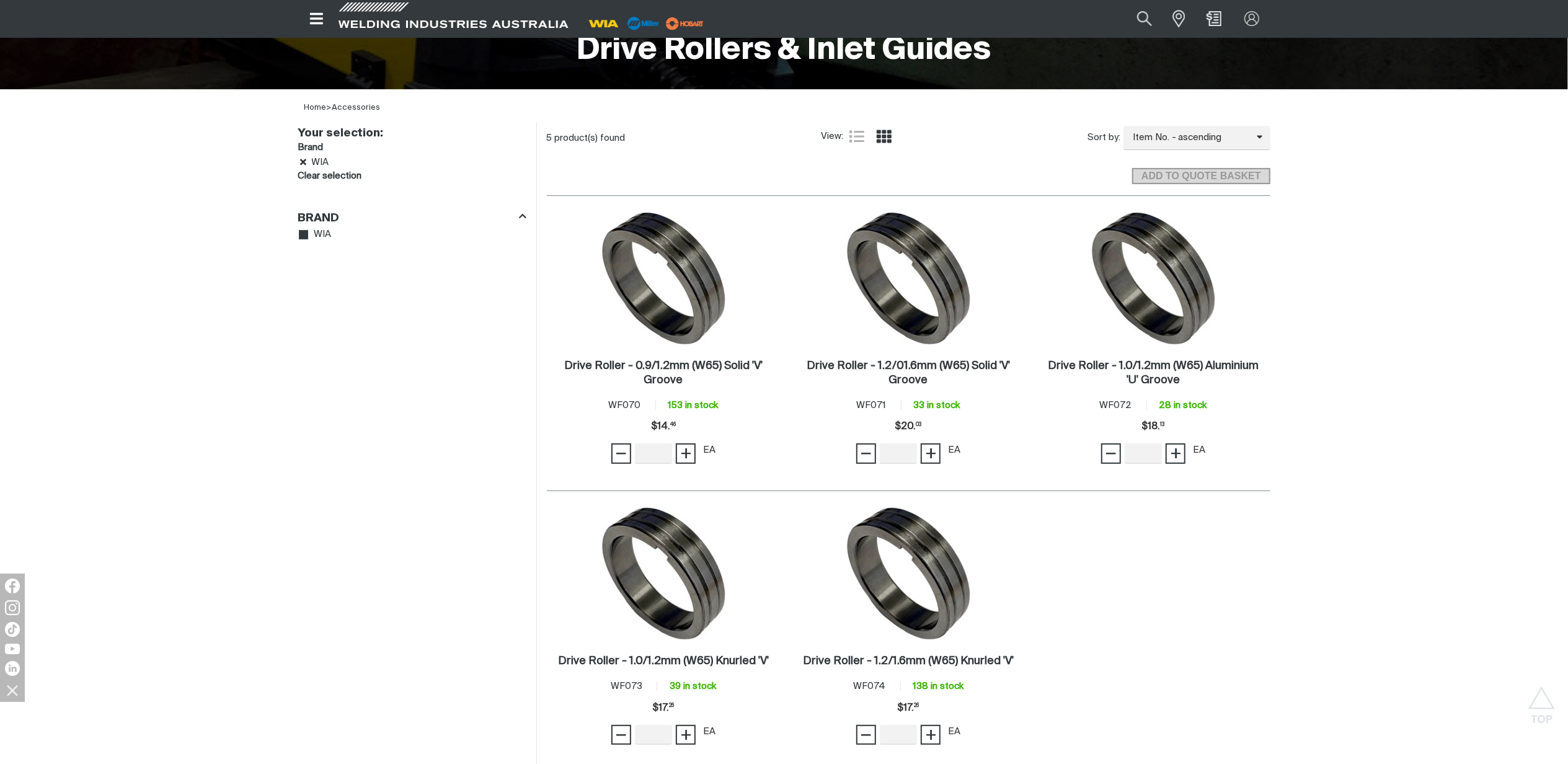
scroll to position [165, 0]
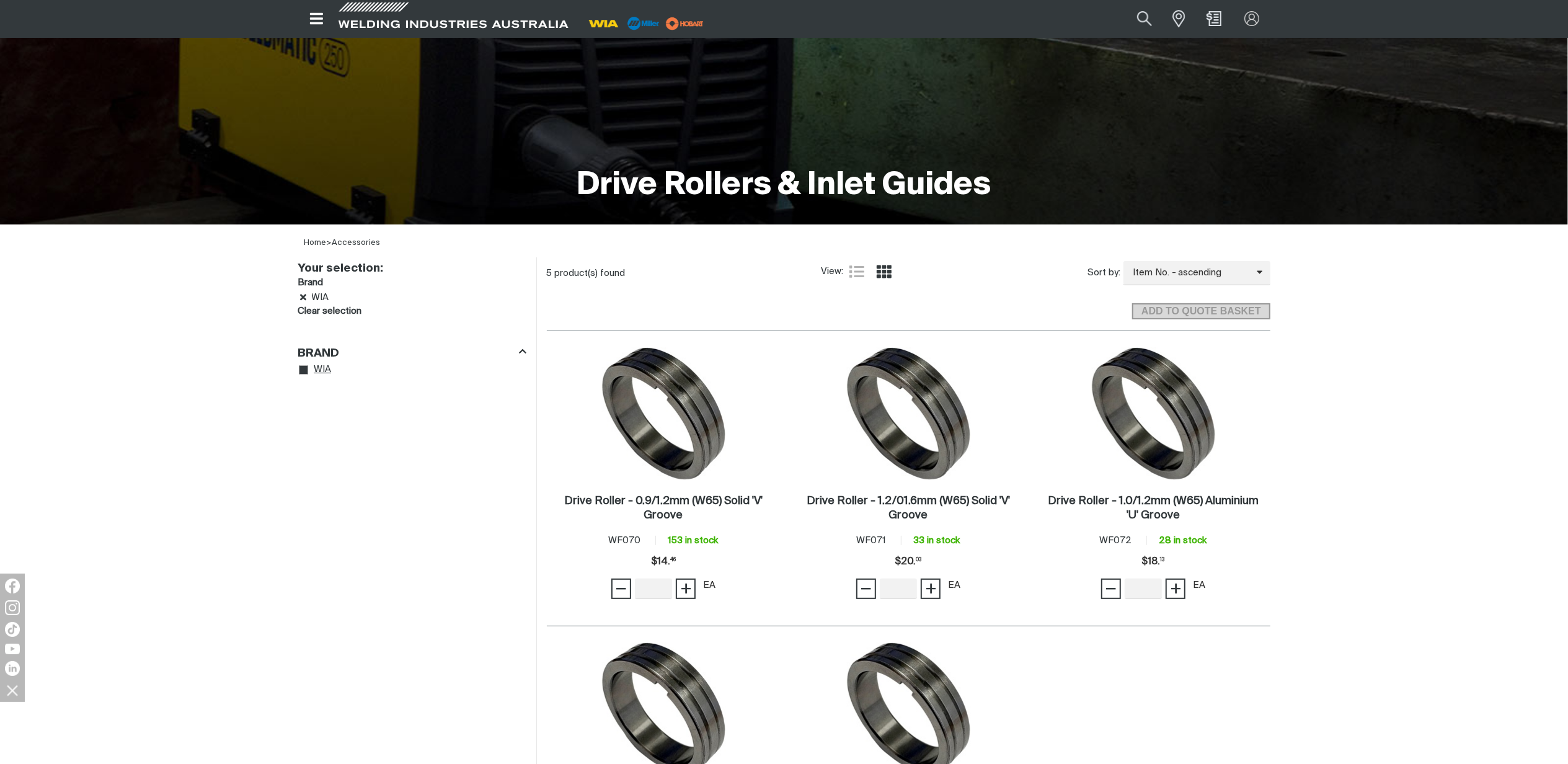
click at [306, 366] on icon "Brand" at bounding box center [303, 370] width 9 height 9
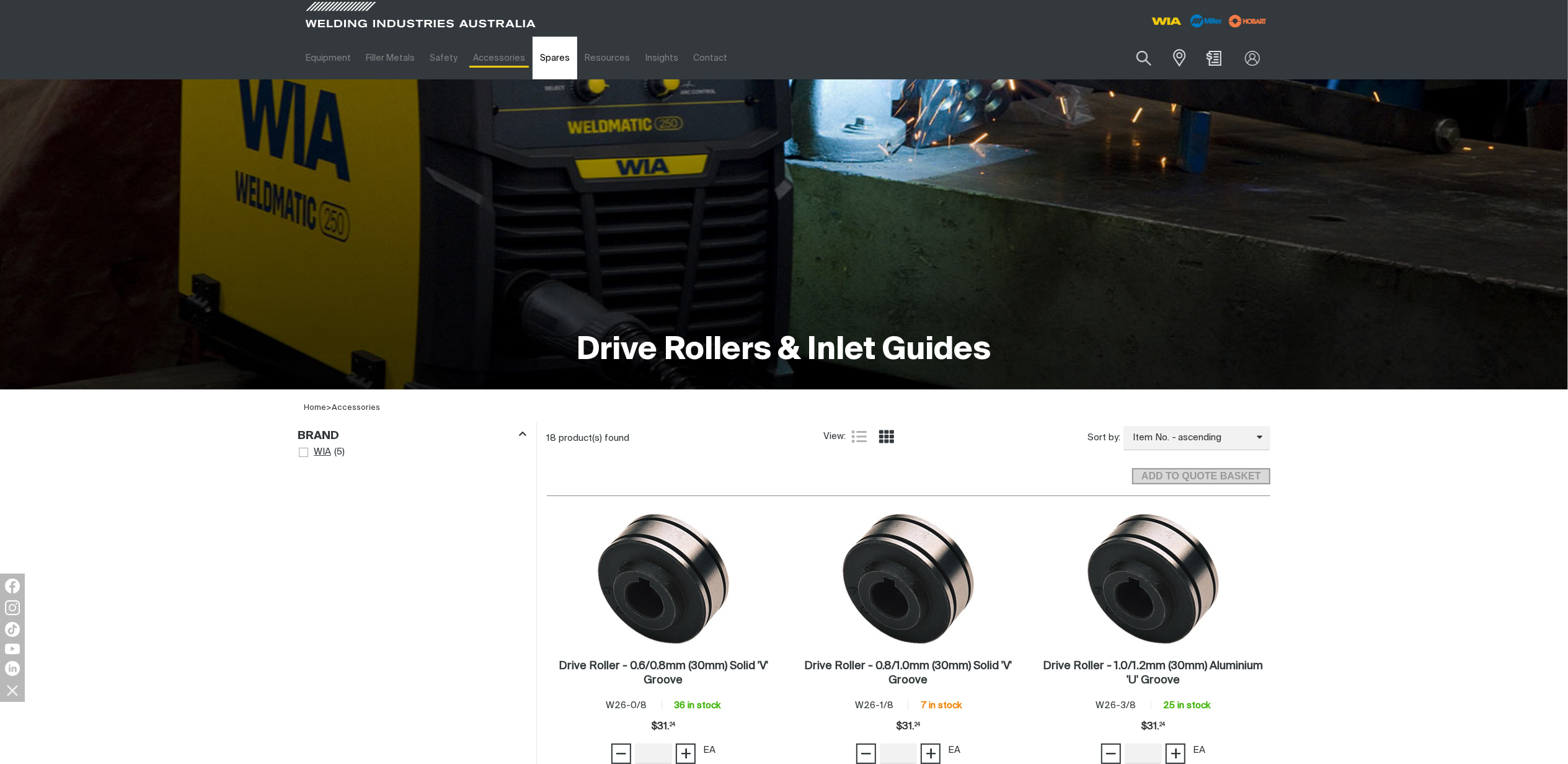
click at [561, 54] on link "Spares" at bounding box center [555, 58] width 44 height 43
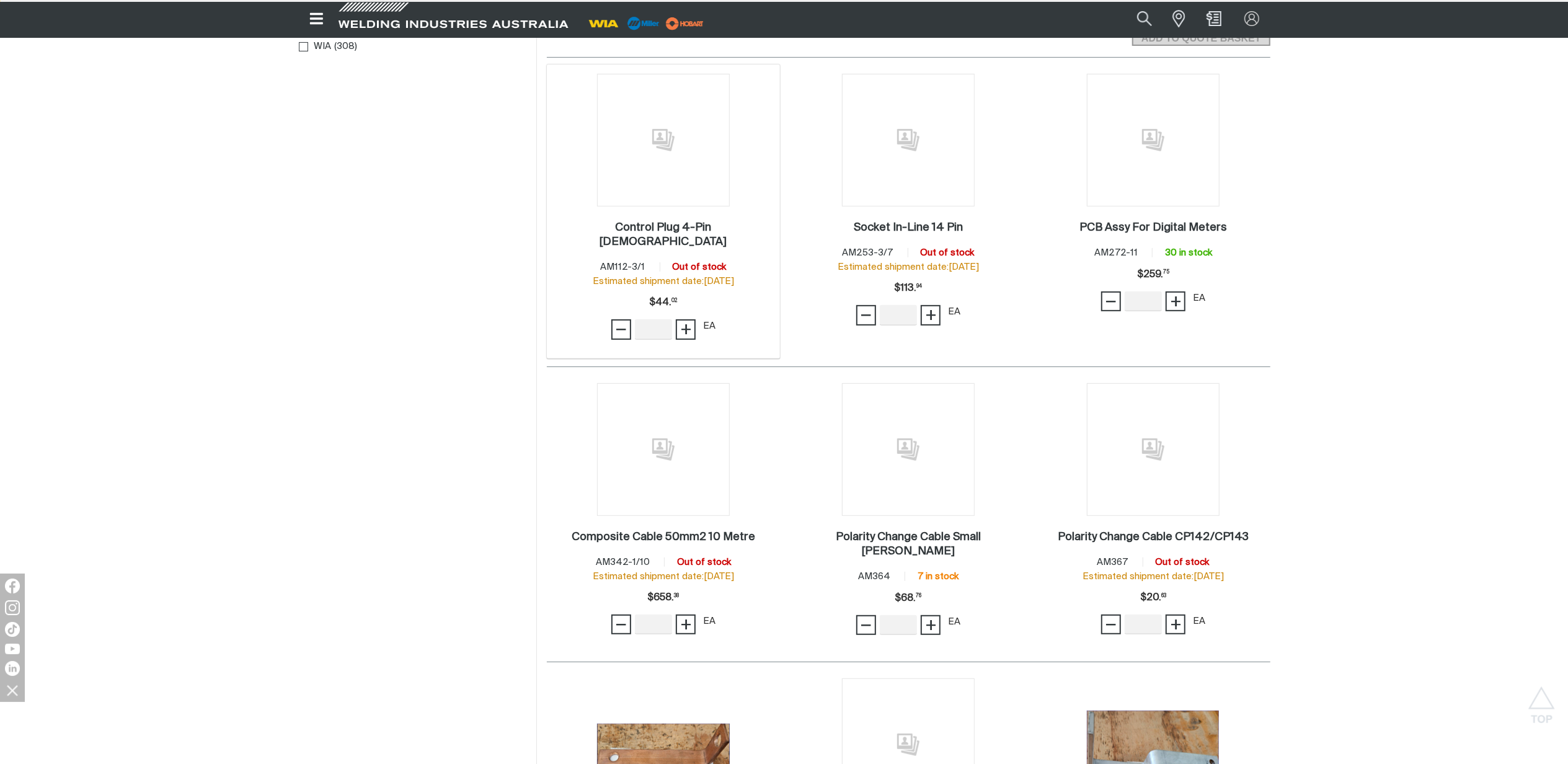
scroll to position [745, 0]
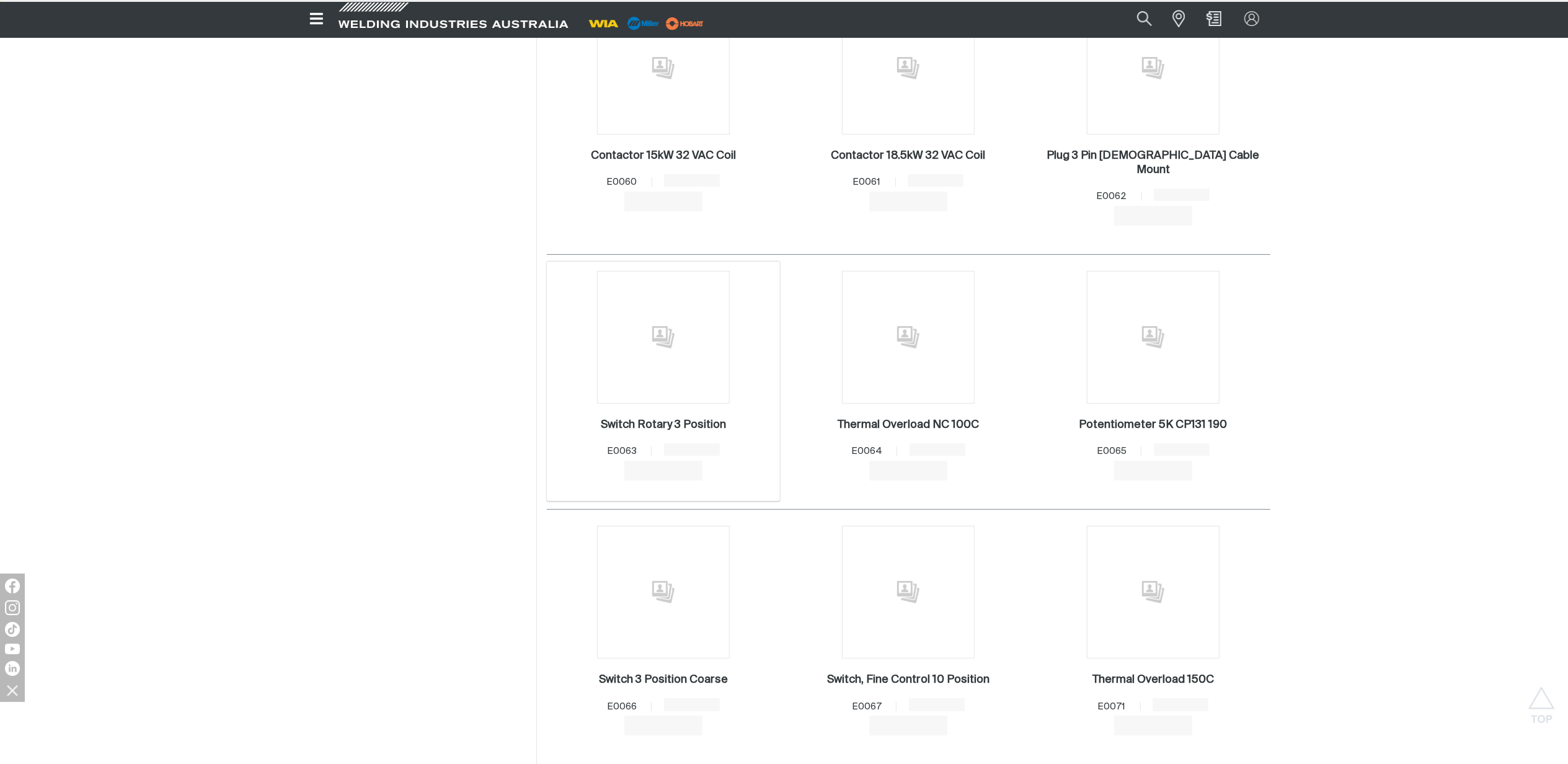
scroll to position [5155, 0]
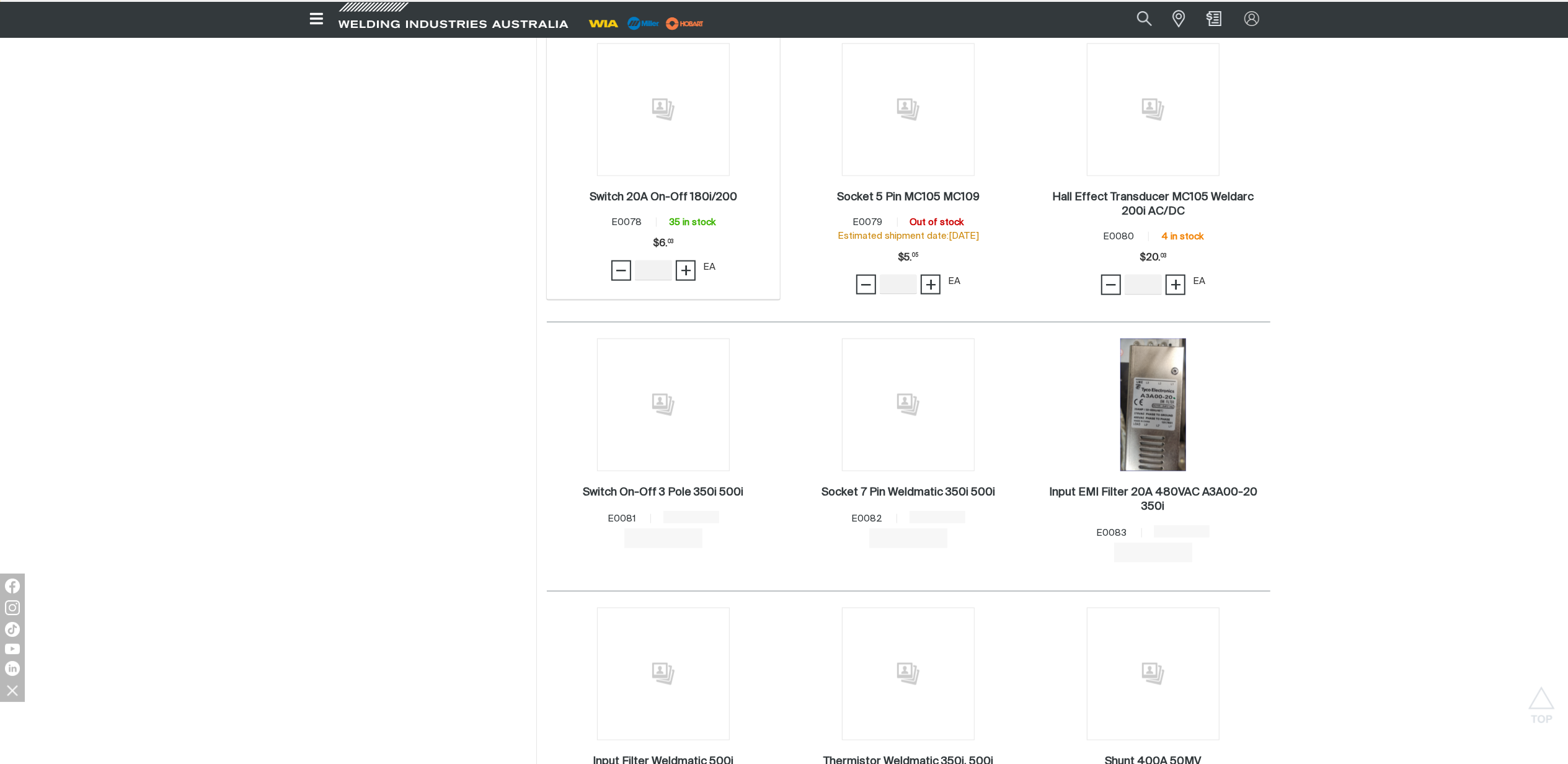
scroll to position [6396, 0]
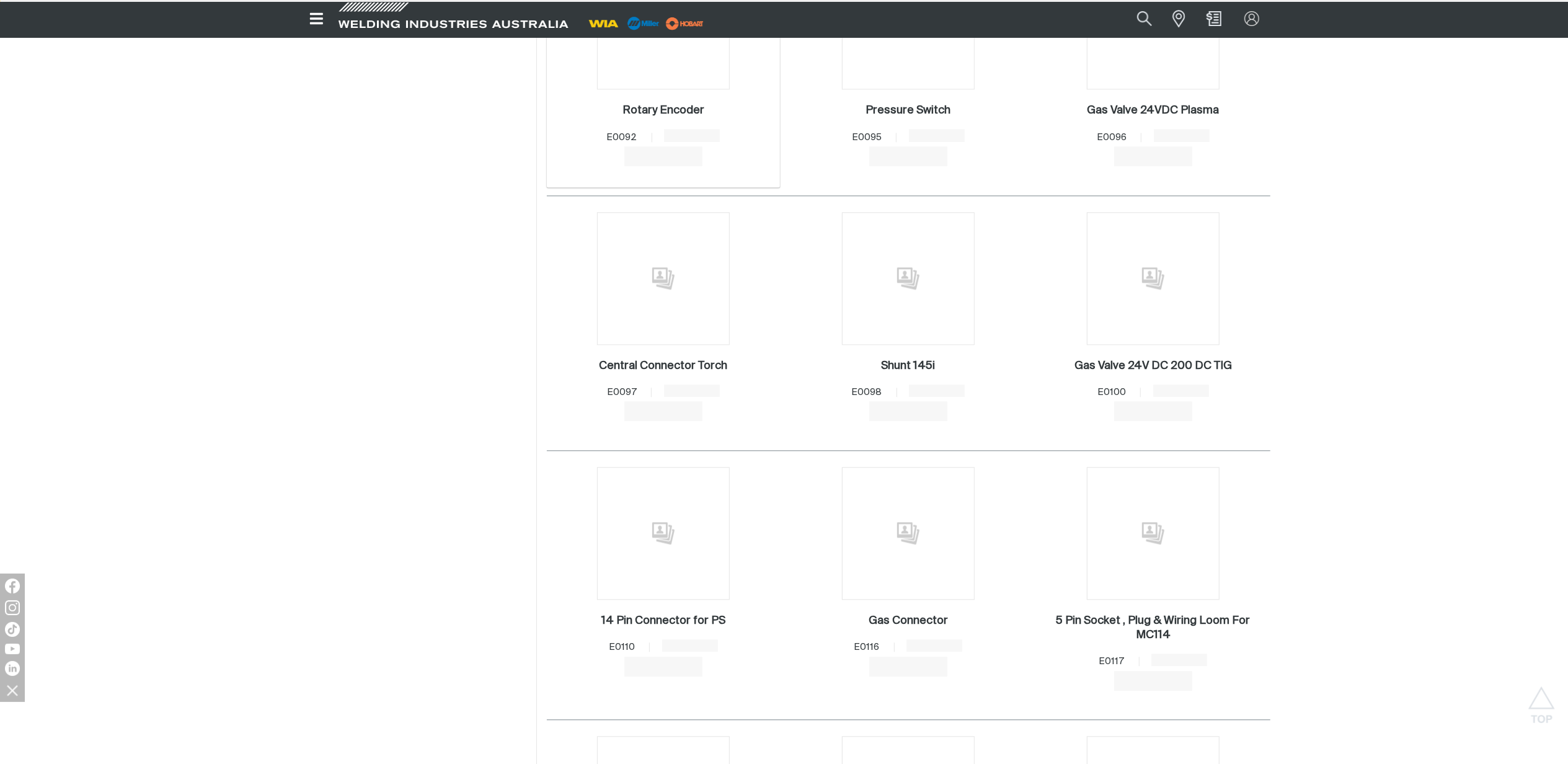
scroll to position [7772, 0]
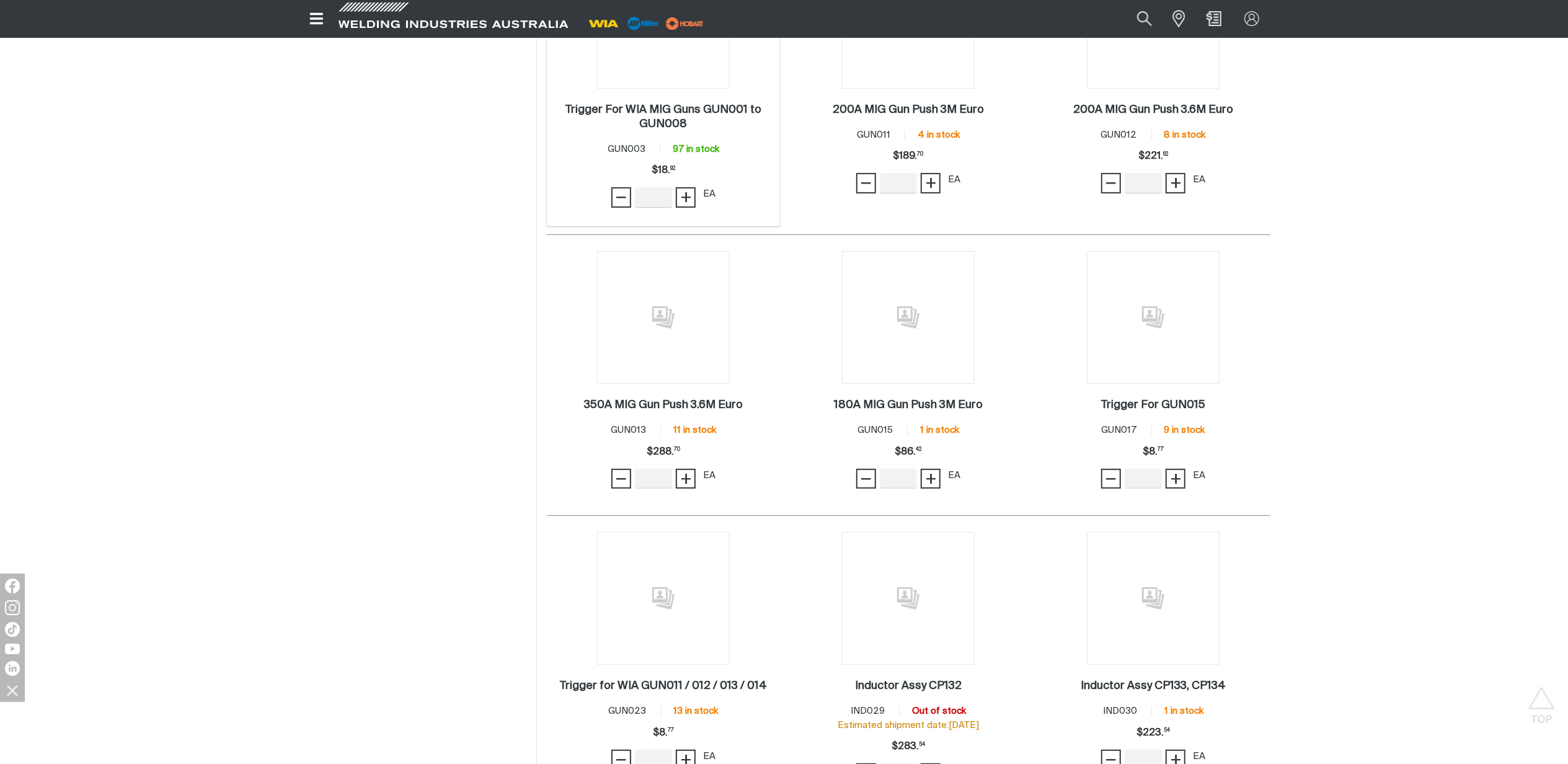
scroll to position [9840, 0]
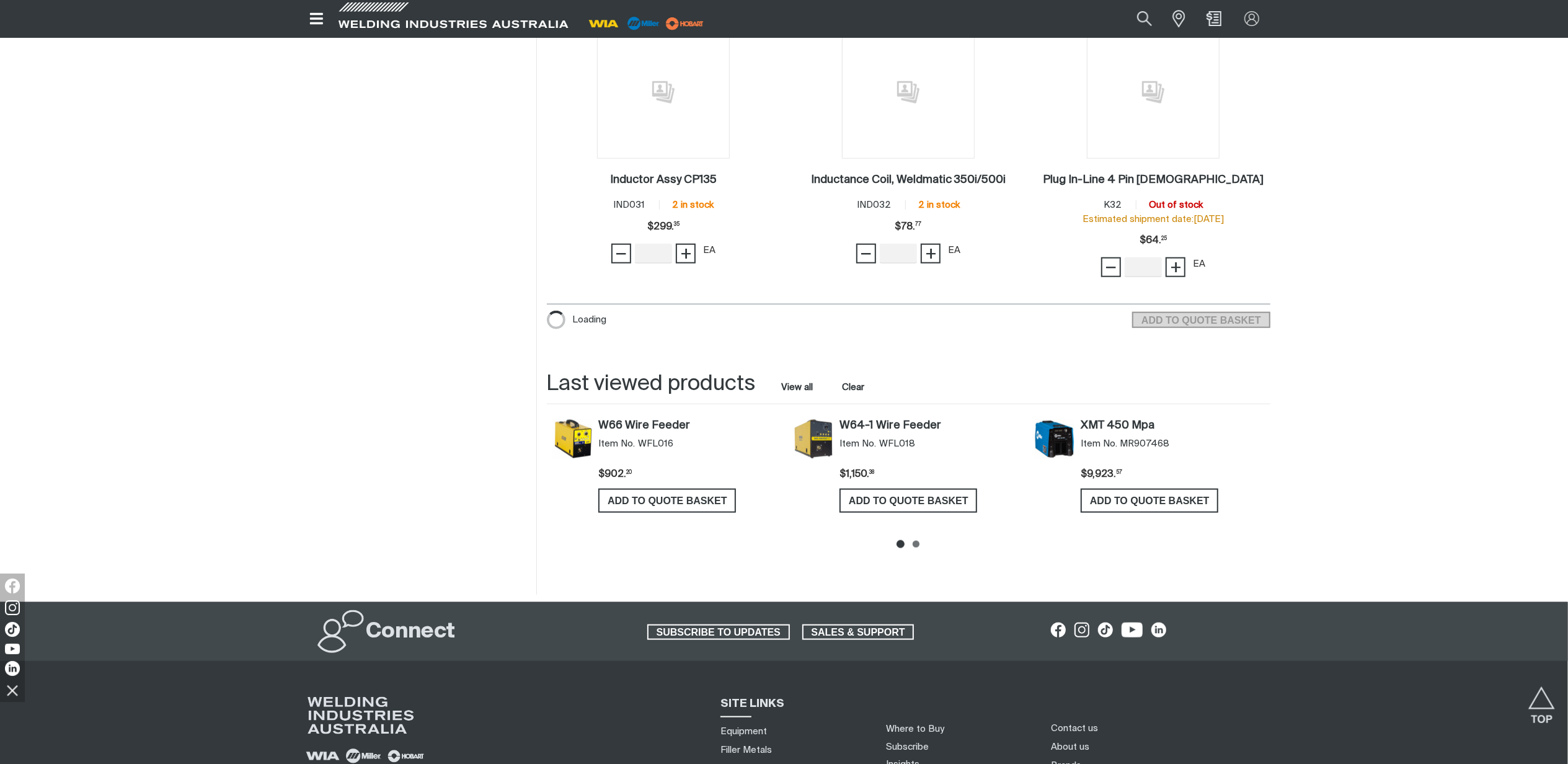
scroll to position [10742, 0]
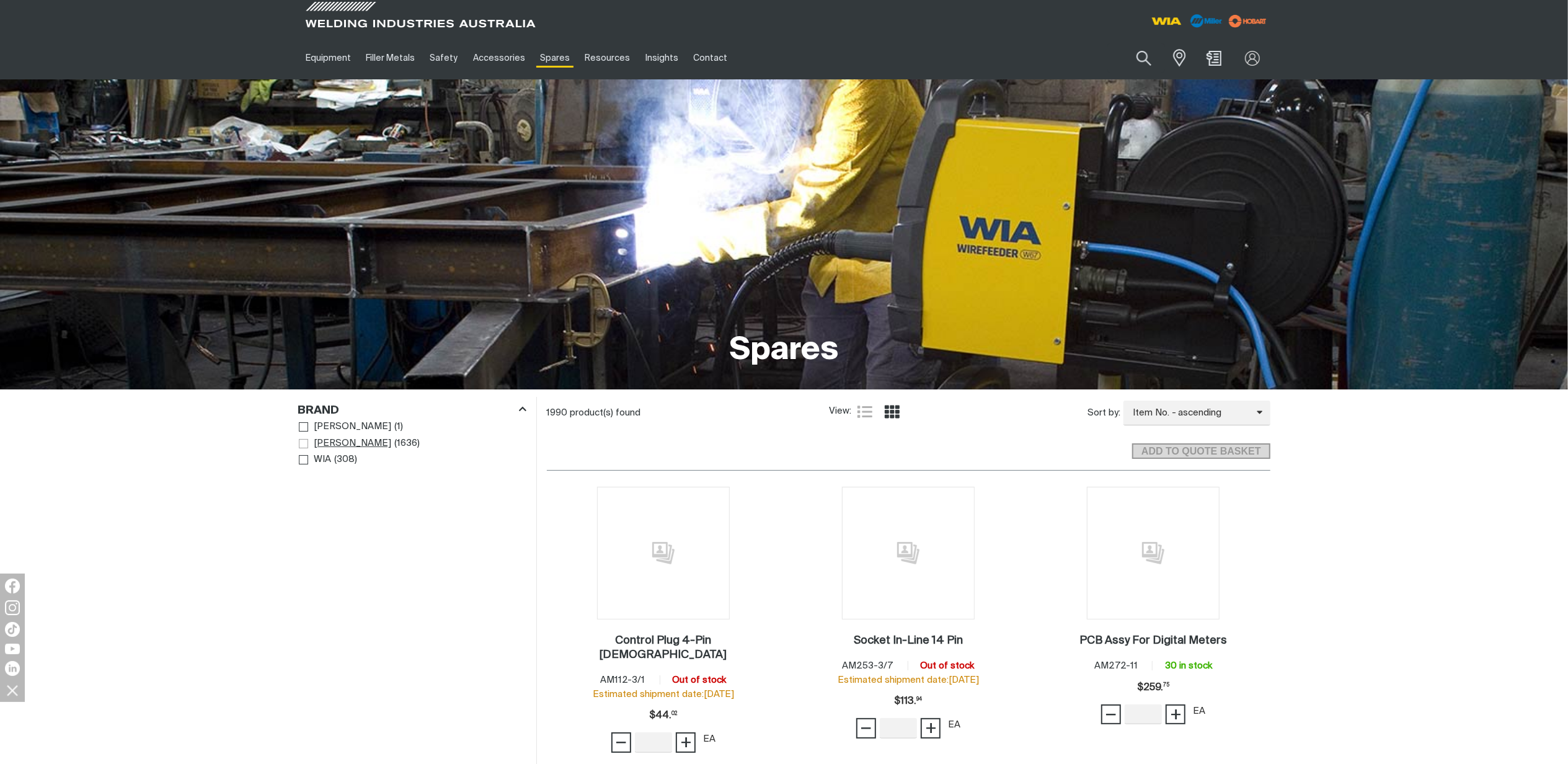
drag, startPoint x: 301, startPoint y: 444, endPoint x: 308, endPoint y: 448, distance: 8.1
click at [301, 444] on span "Brand" at bounding box center [303, 443] width 9 height 9
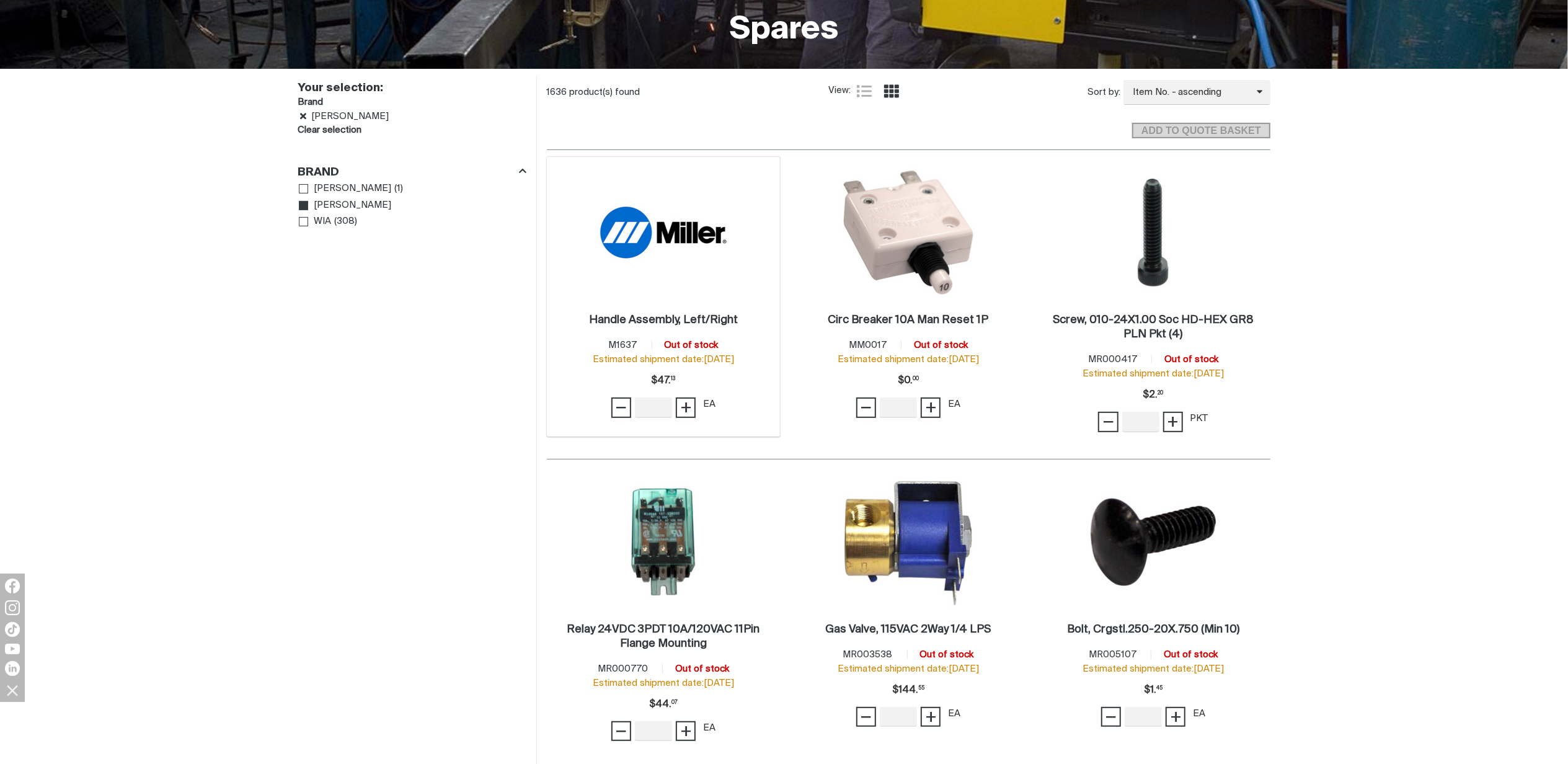
scroll to position [331, 0]
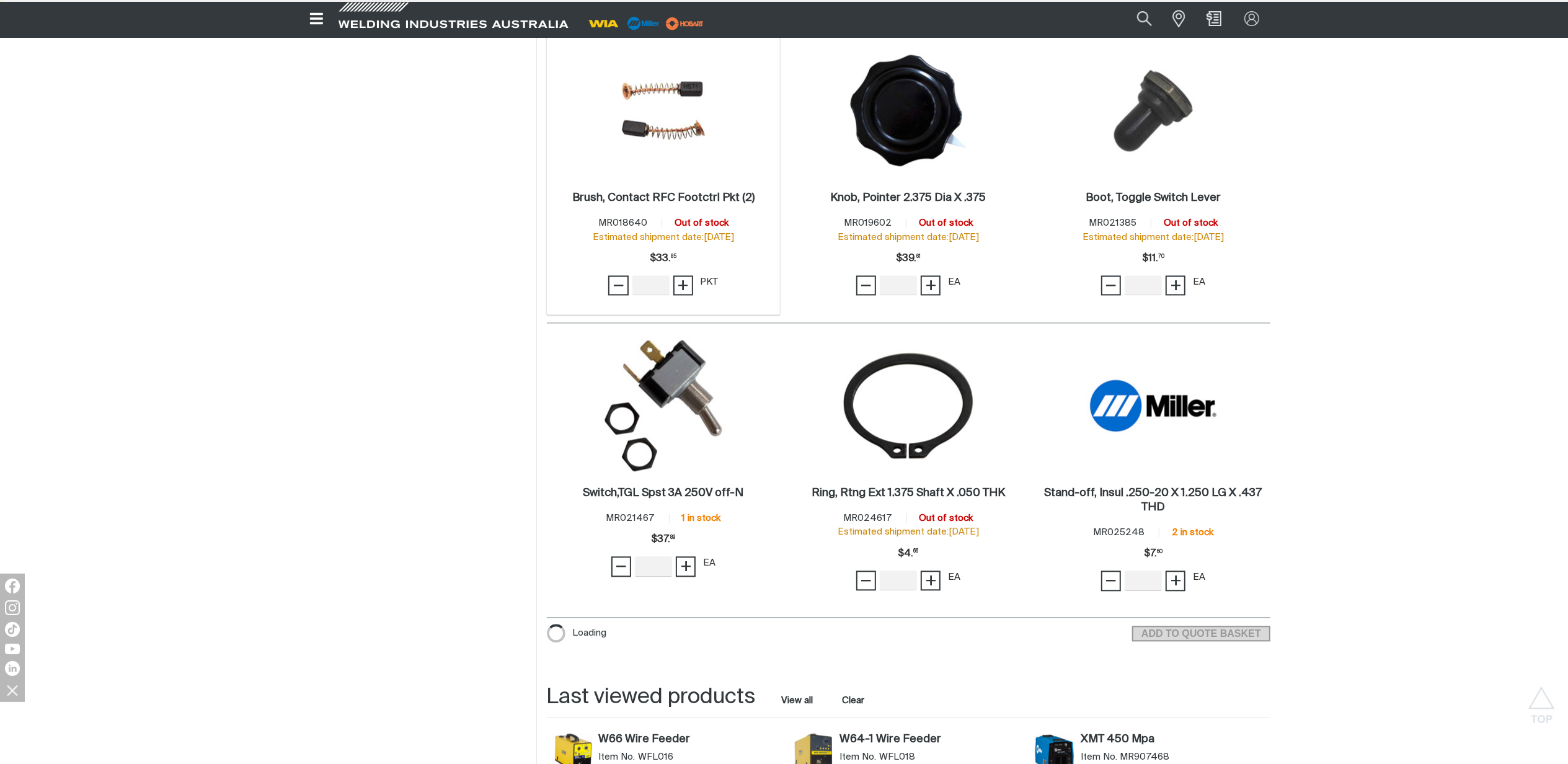
scroll to position [2564, 0]
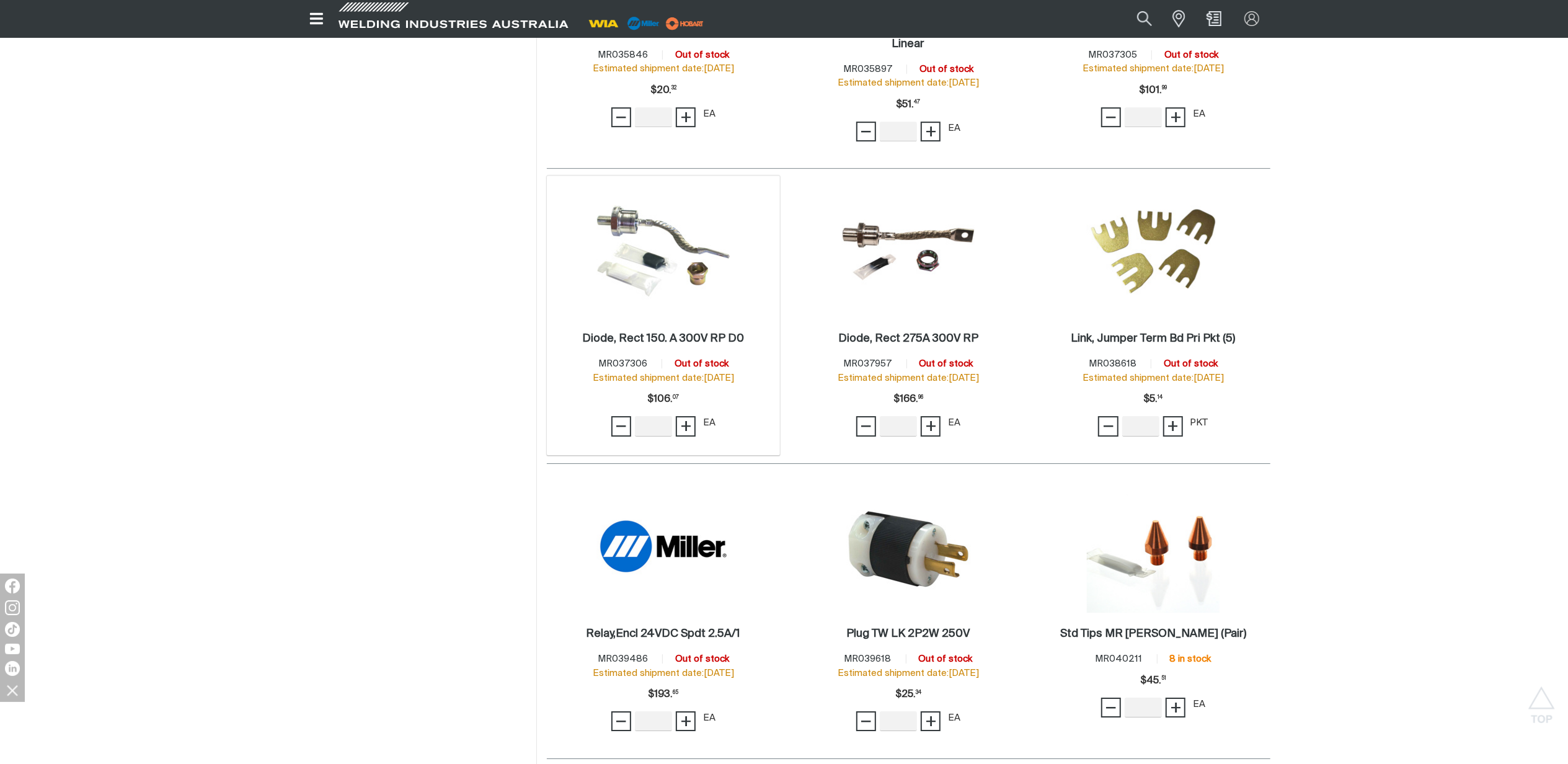
scroll to position [4053, 0]
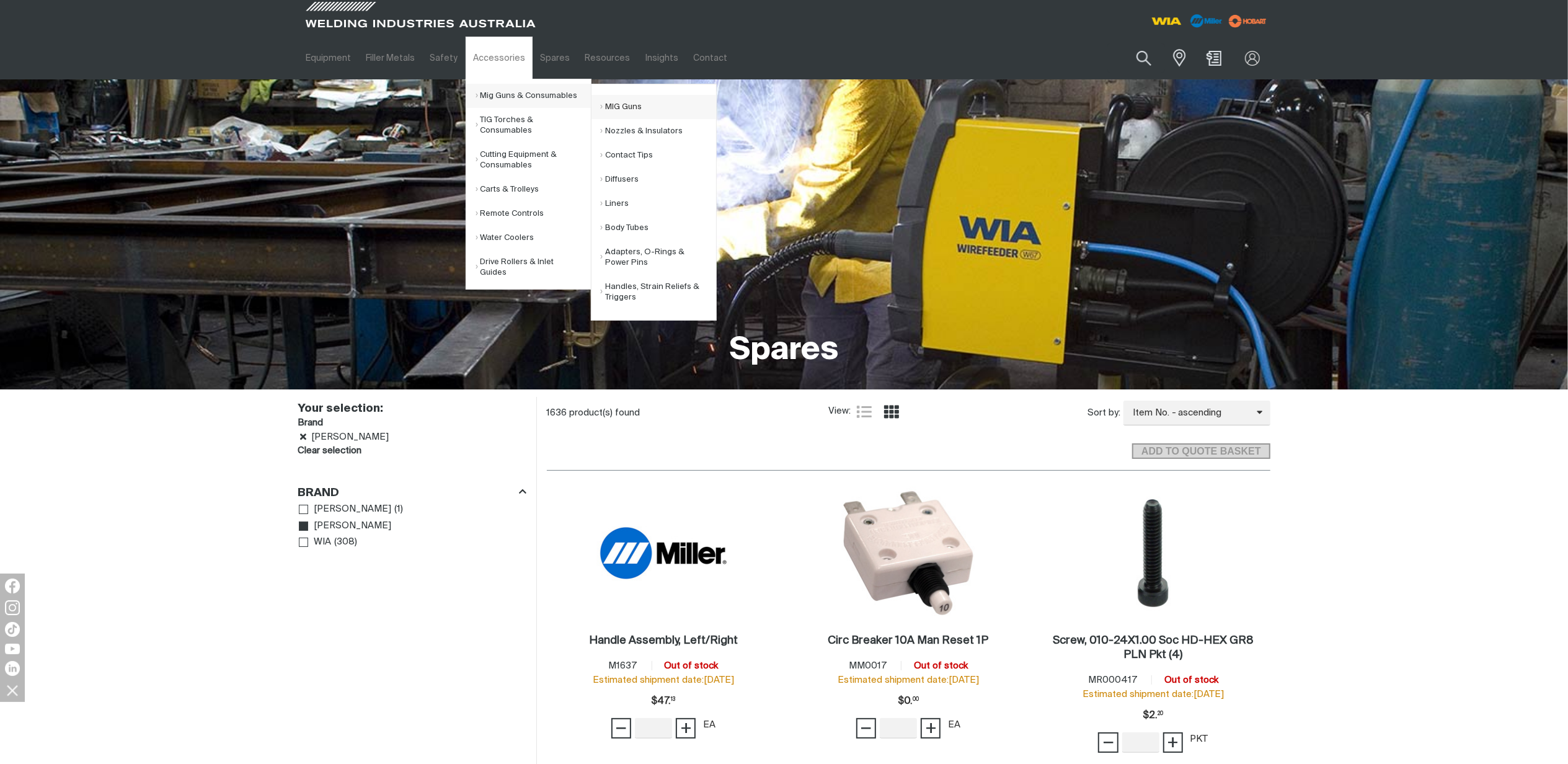
click at [628, 105] on link "MIG Guns" at bounding box center [658, 107] width 115 height 24
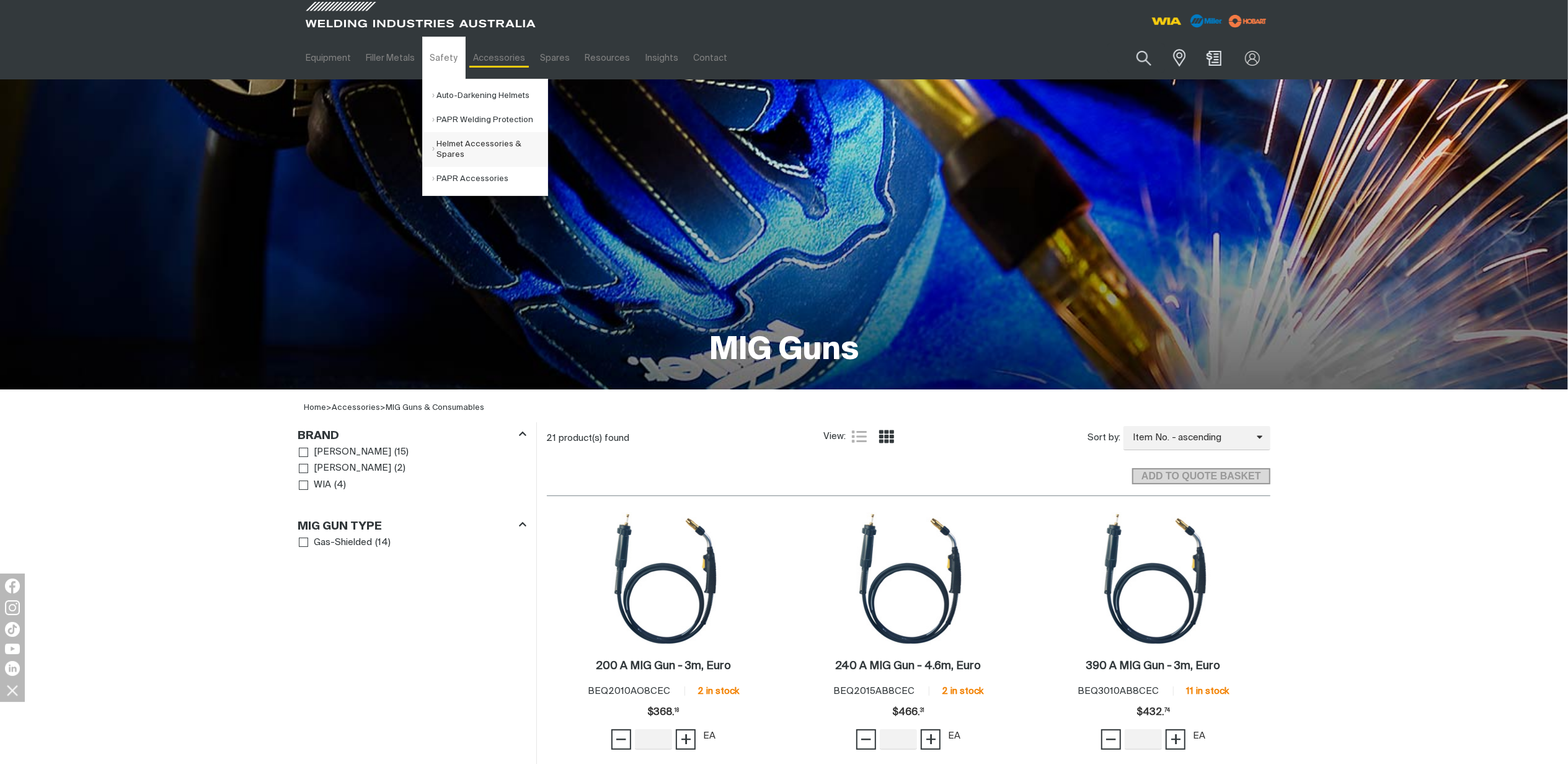
click at [479, 152] on link "Helmet Accessories & Spares" at bounding box center [490, 150] width 115 height 35
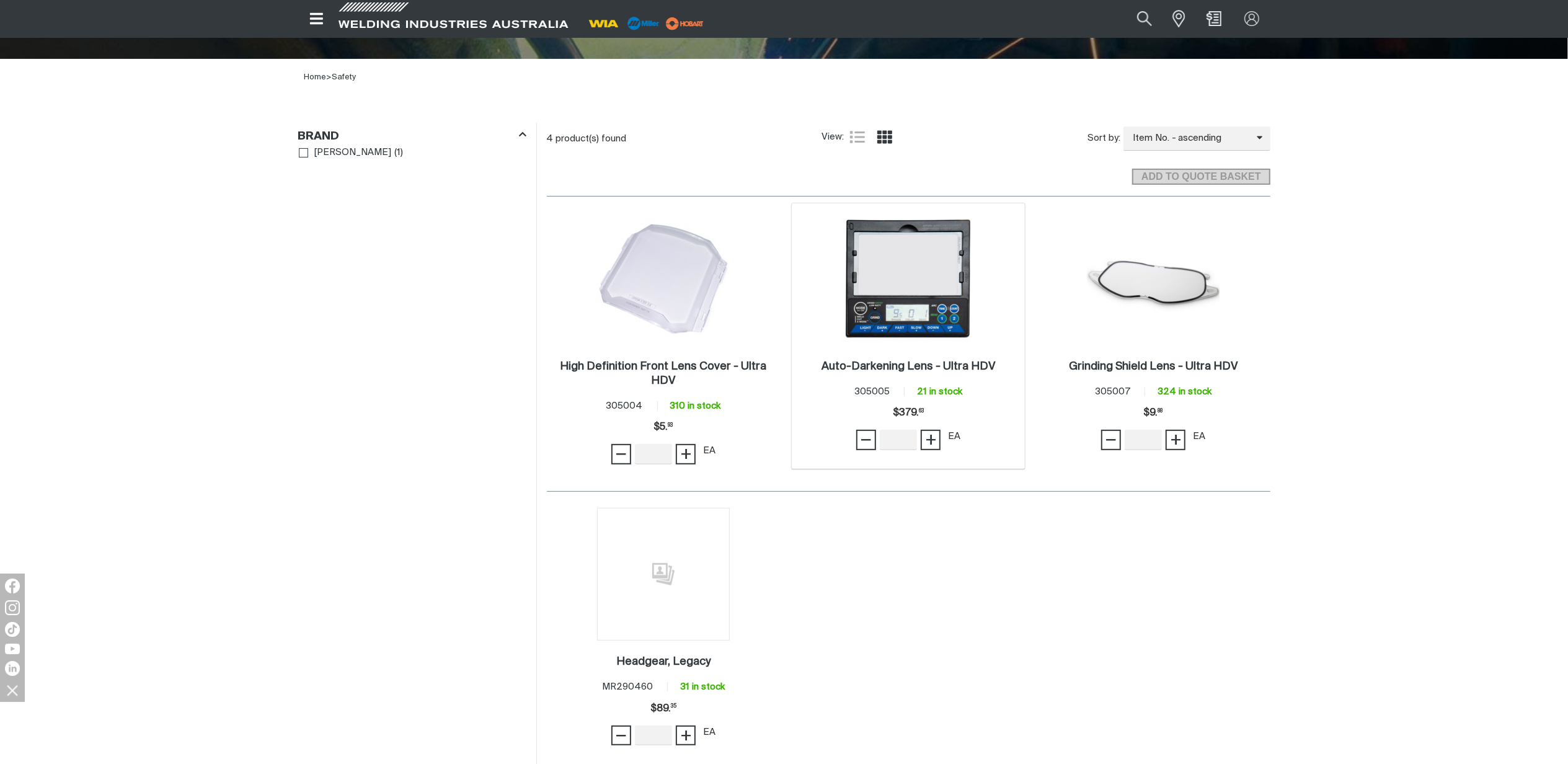
scroll to position [496, 0]
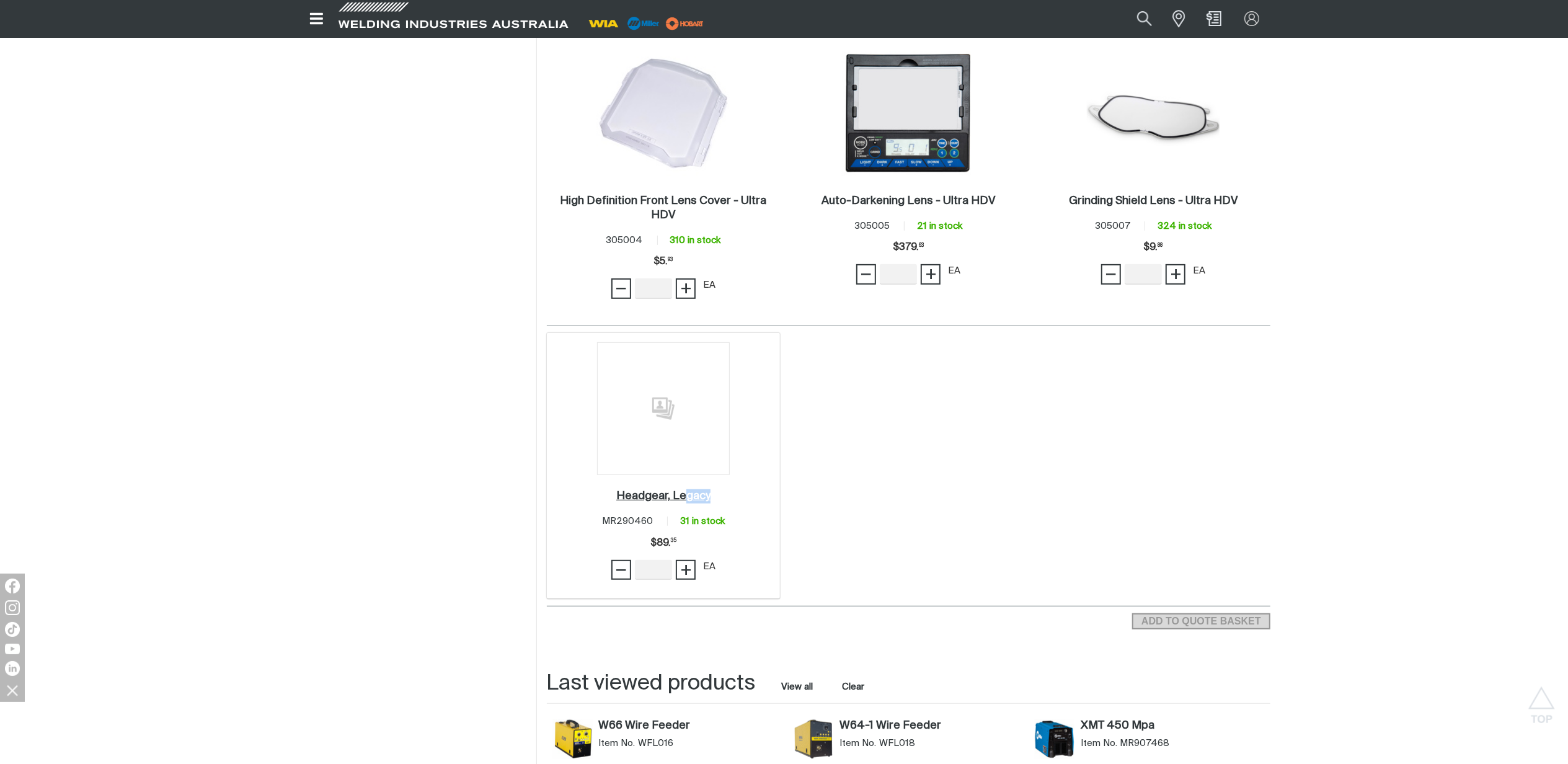
drag, startPoint x: 712, startPoint y: 493, endPoint x: 684, endPoint y: 493, distance: 28.0
click at [684, 493] on div "Headgear, Legacy . Item No. MR290460 31 in stock" at bounding box center [663, 509] width 123 height 39
drag, startPoint x: 684, startPoint y: 493, endPoint x: 658, endPoint y: 495, distance: 26.1
click at [658, 495] on h2 "Headgear, Legacy ." at bounding box center [663, 496] width 94 height 11
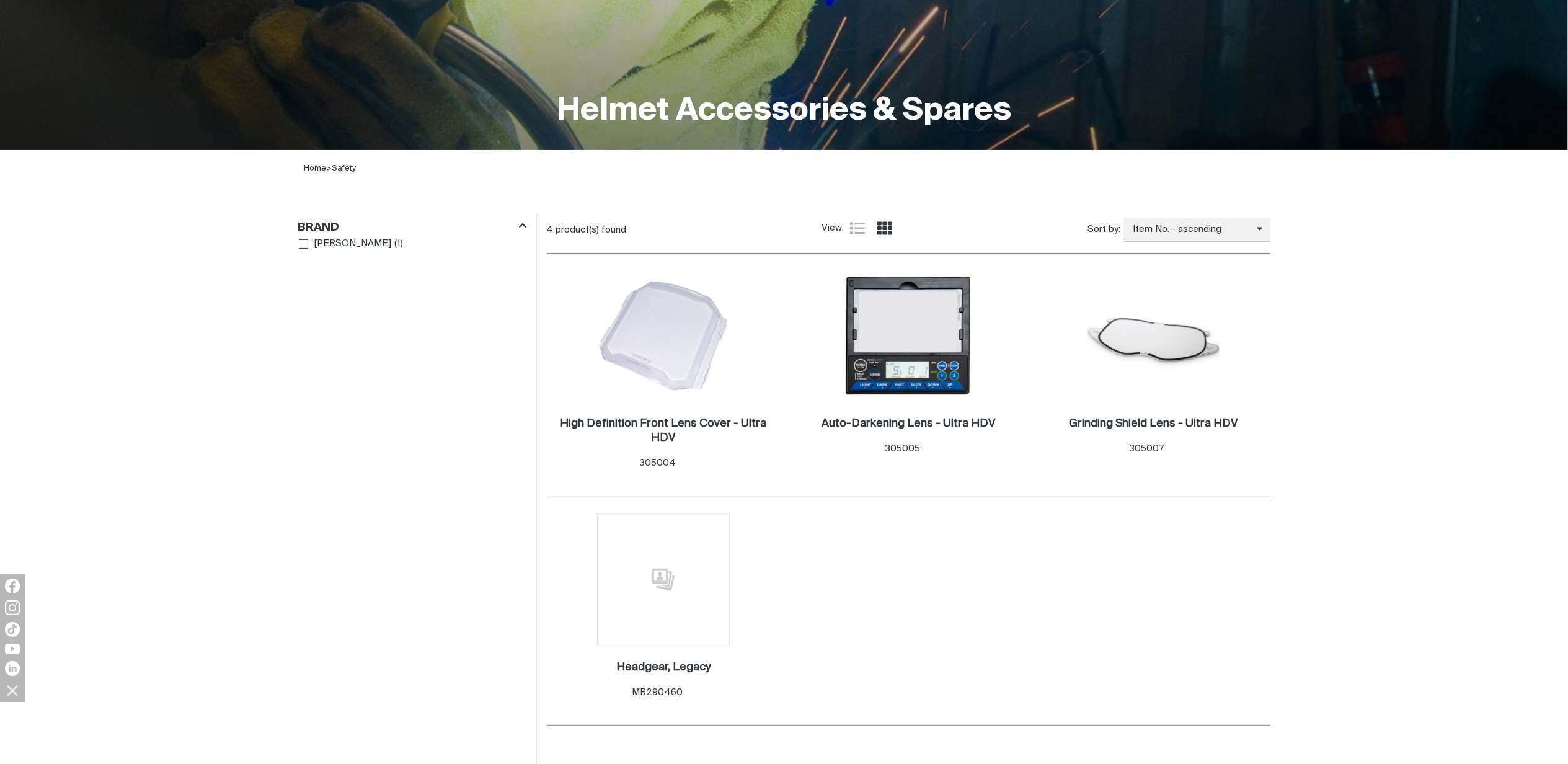
scroll to position [496, 0]
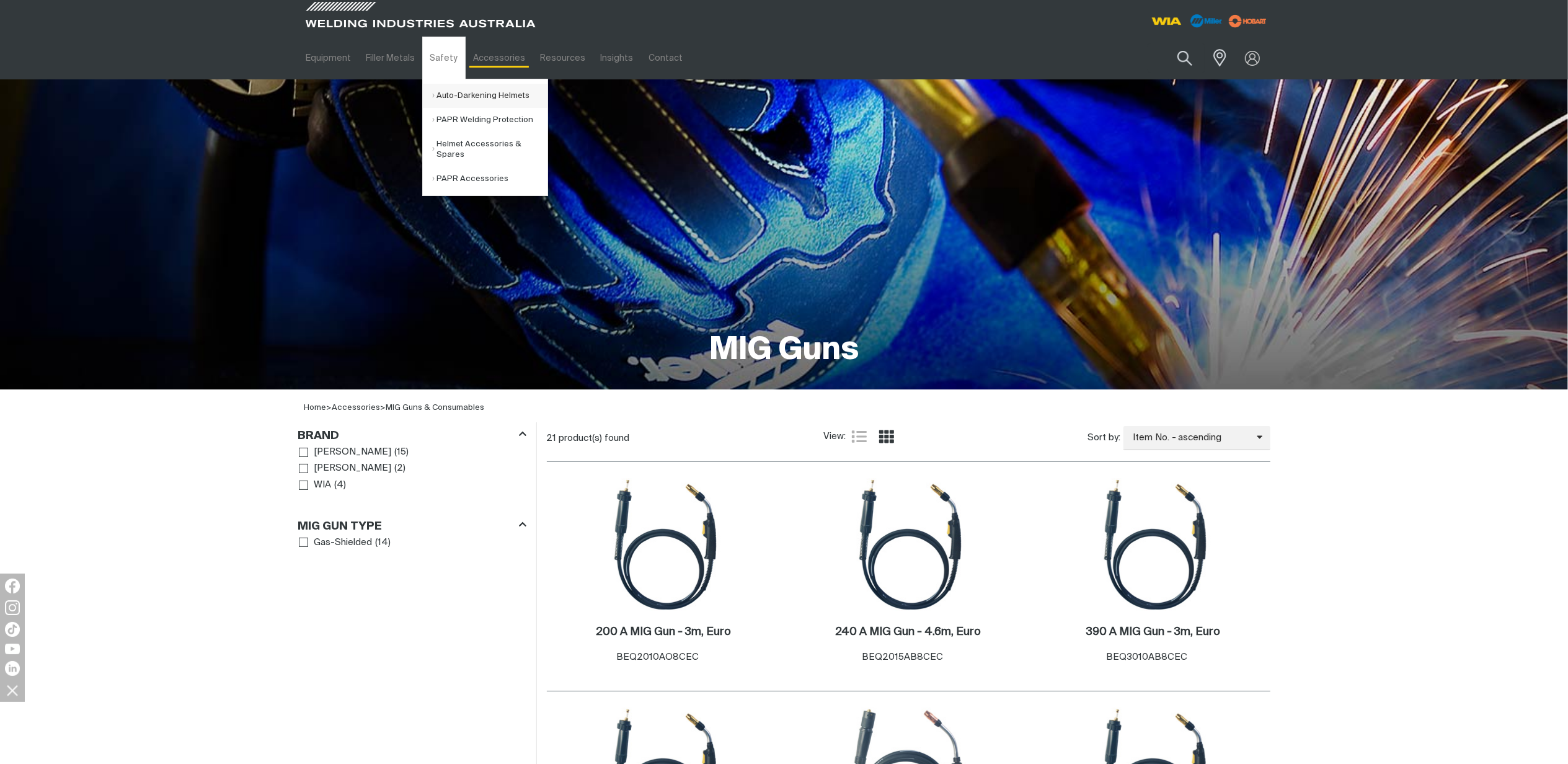
click at [457, 93] on link "Auto-Darkening Helmets" at bounding box center [490, 96] width 115 height 24
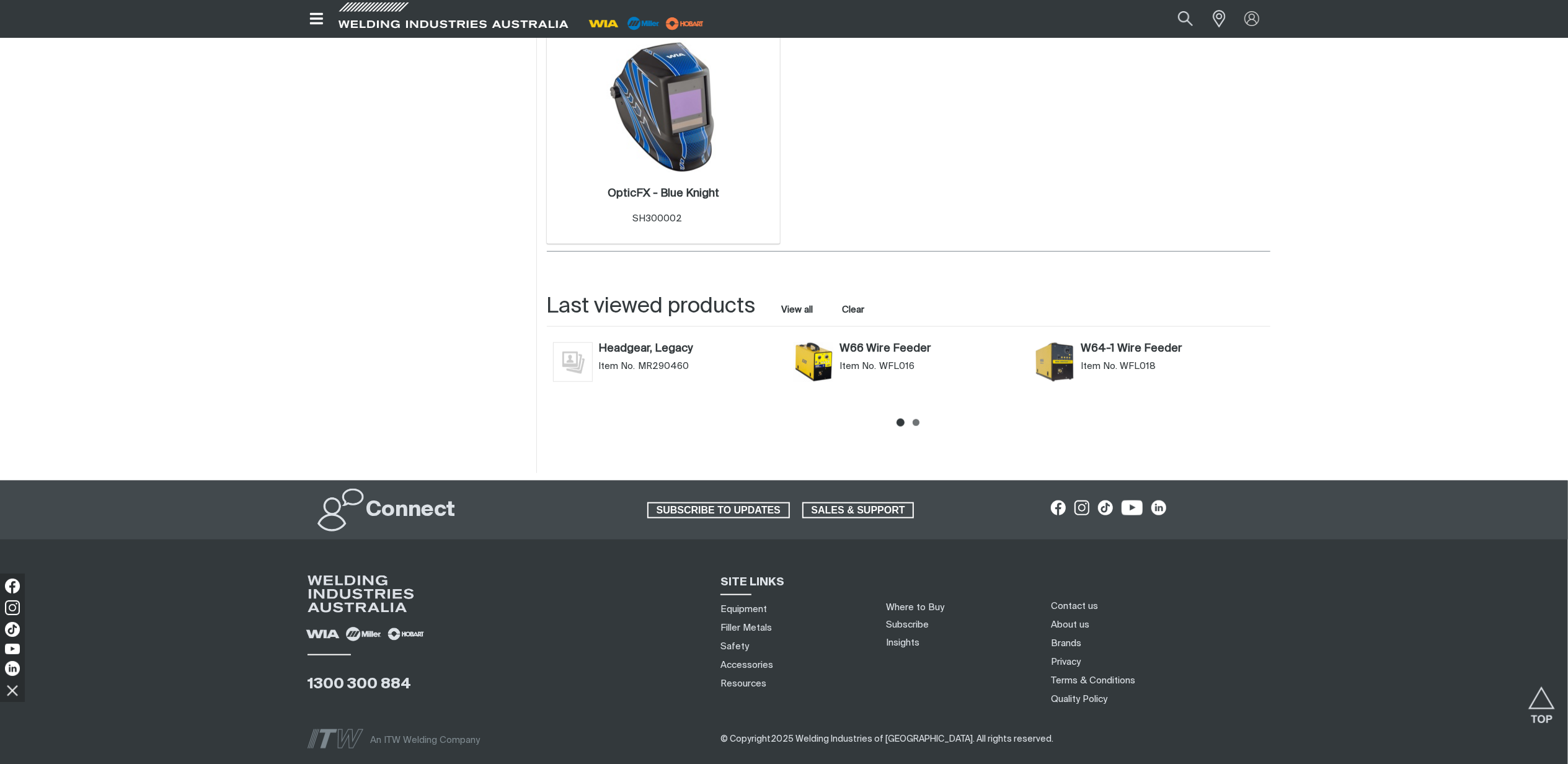
scroll to position [1158, 0]
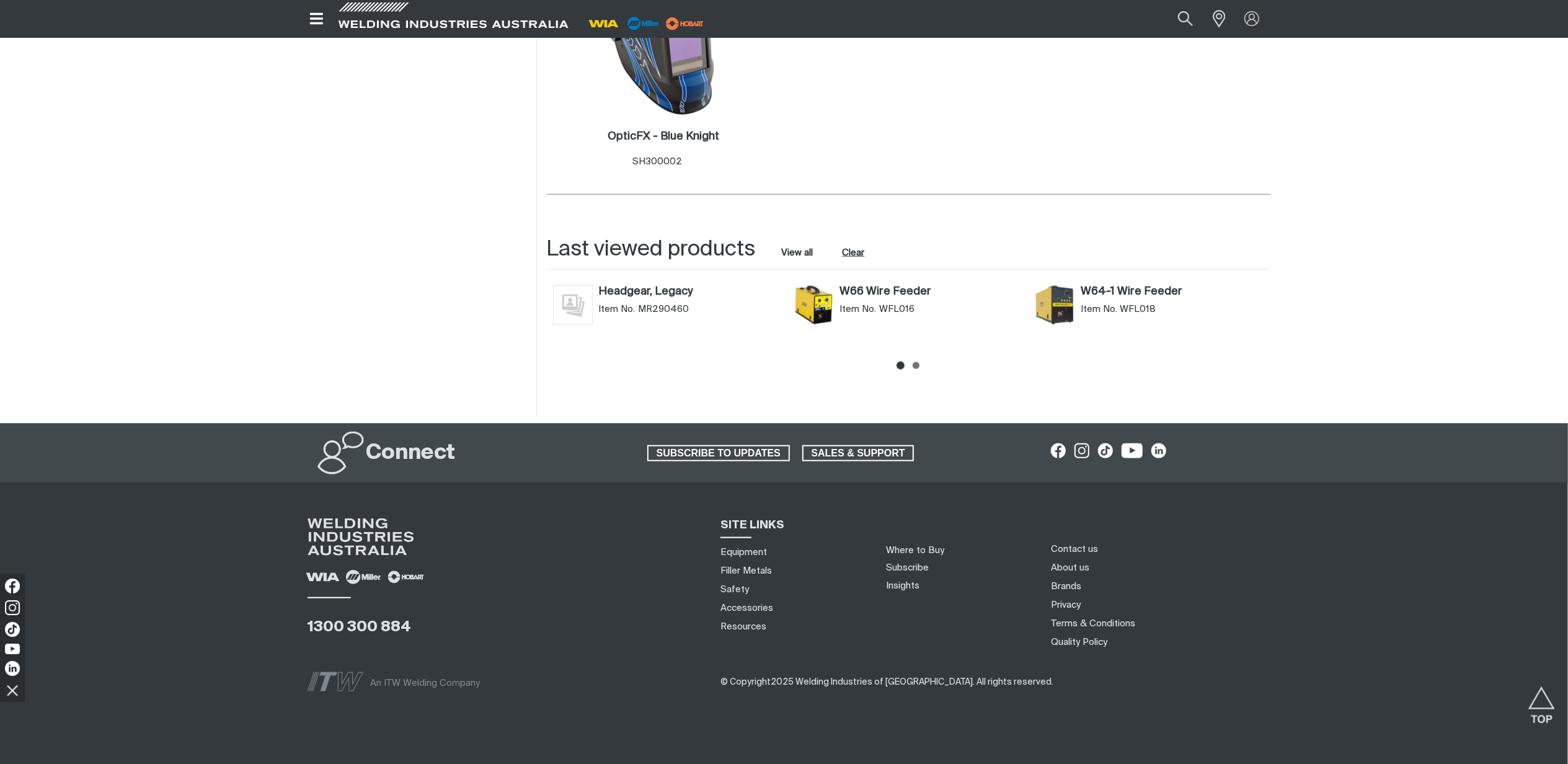
click at [863, 256] on button "Clear" at bounding box center [853, 252] width 28 height 16
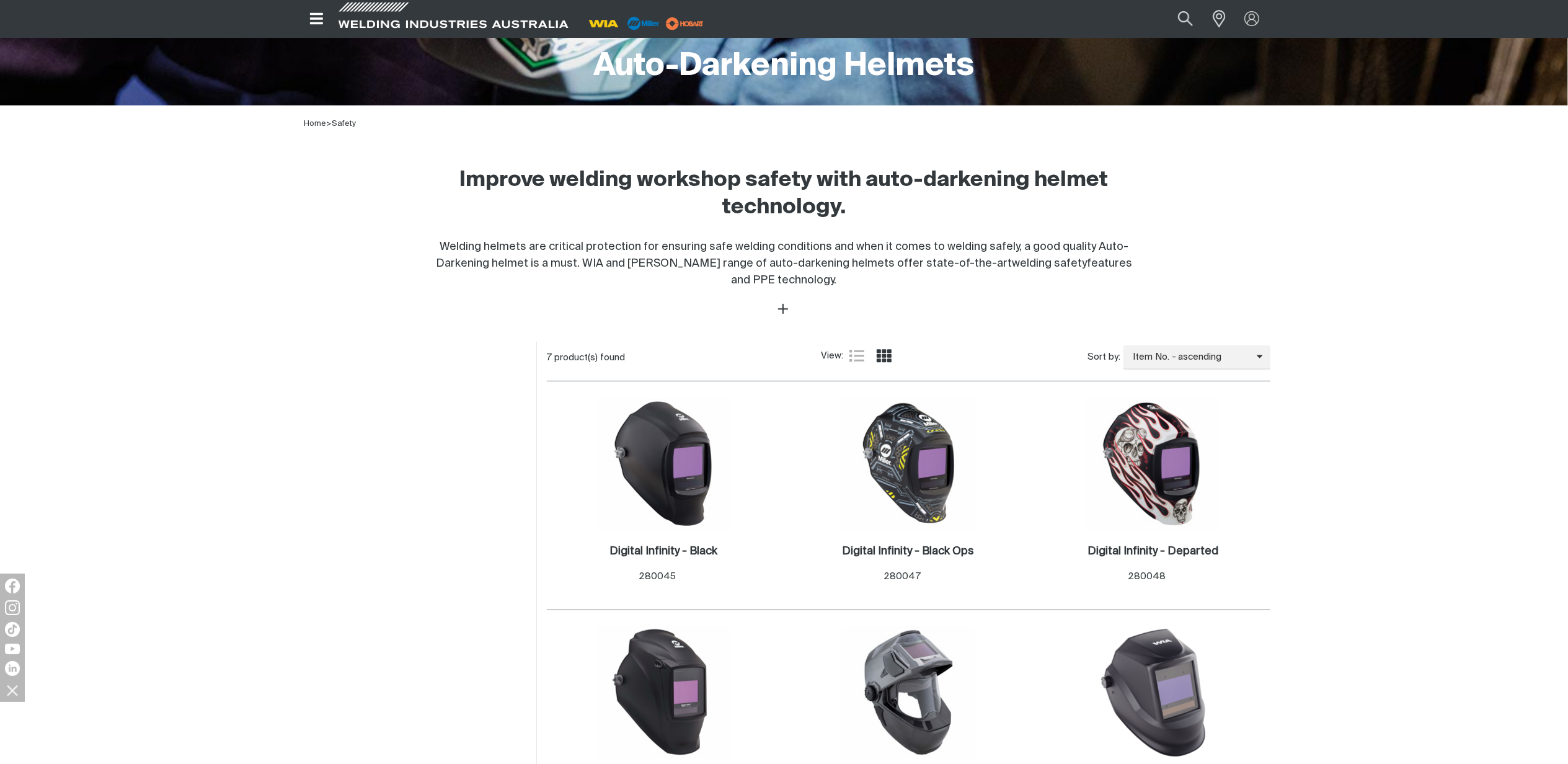
scroll to position [468, 0]
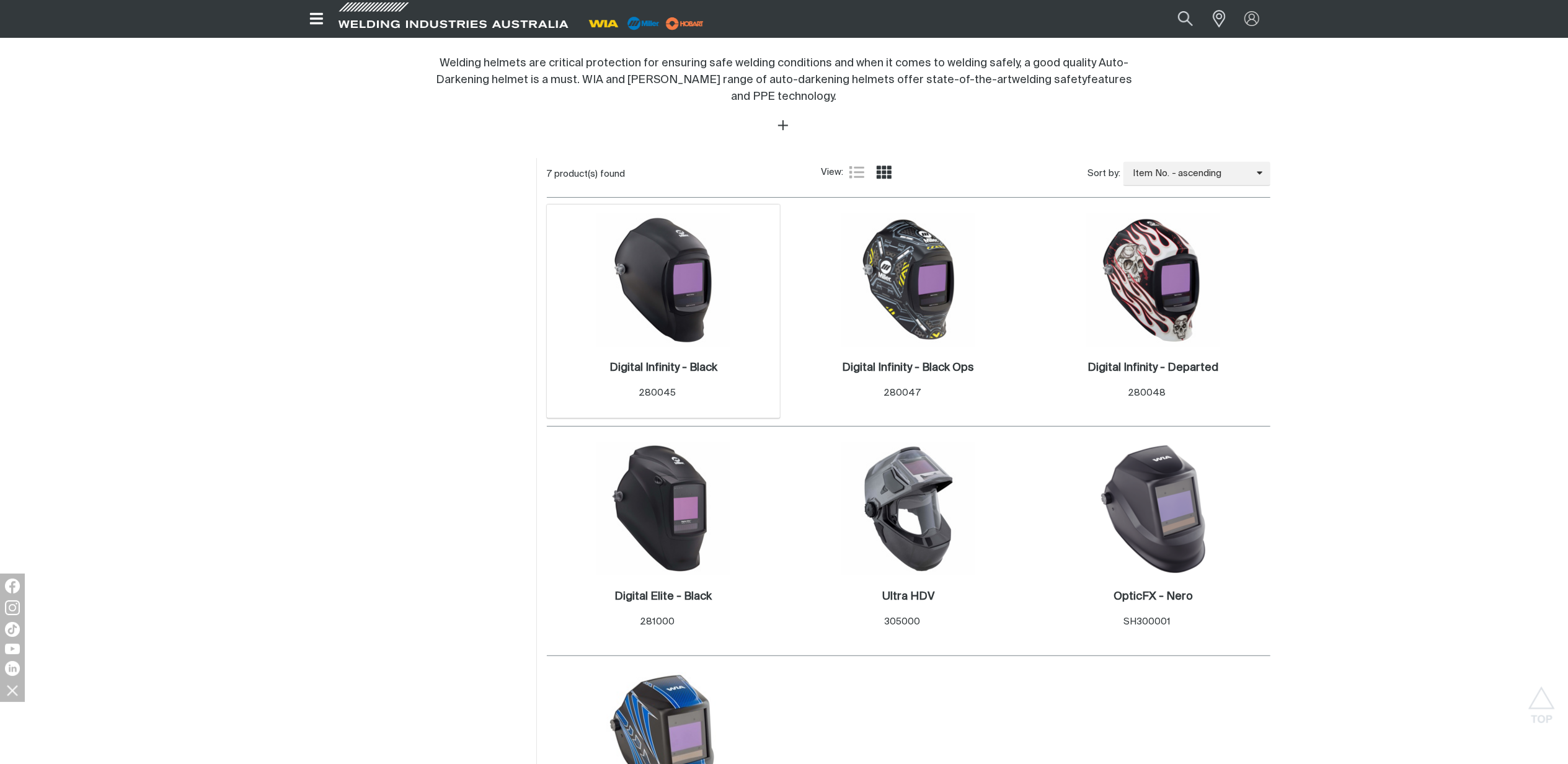
click at [686, 313] on img at bounding box center [663, 280] width 132 height 132
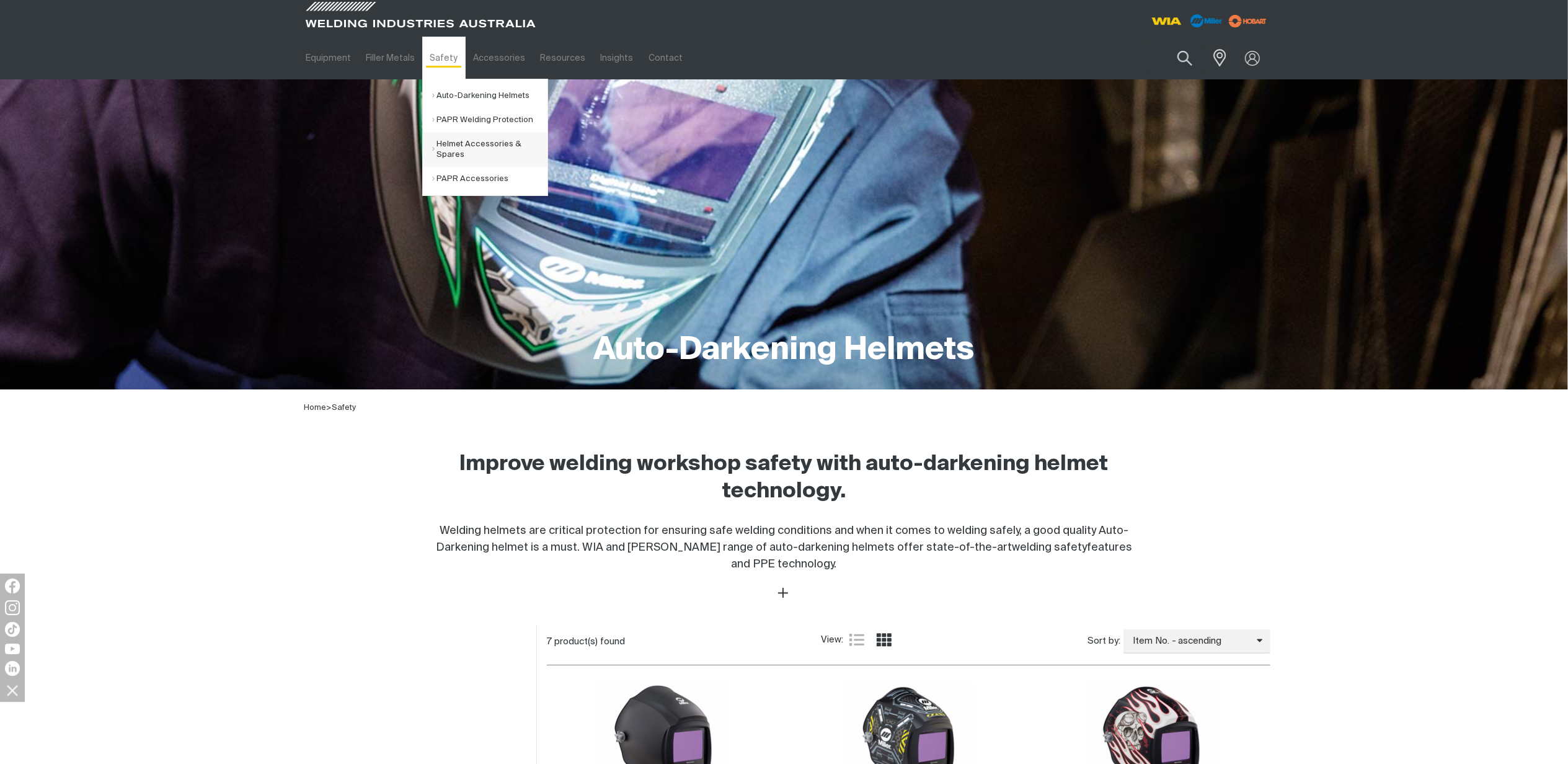
click at [472, 151] on link "Helmet Accessories & Spares" at bounding box center [490, 150] width 115 height 35
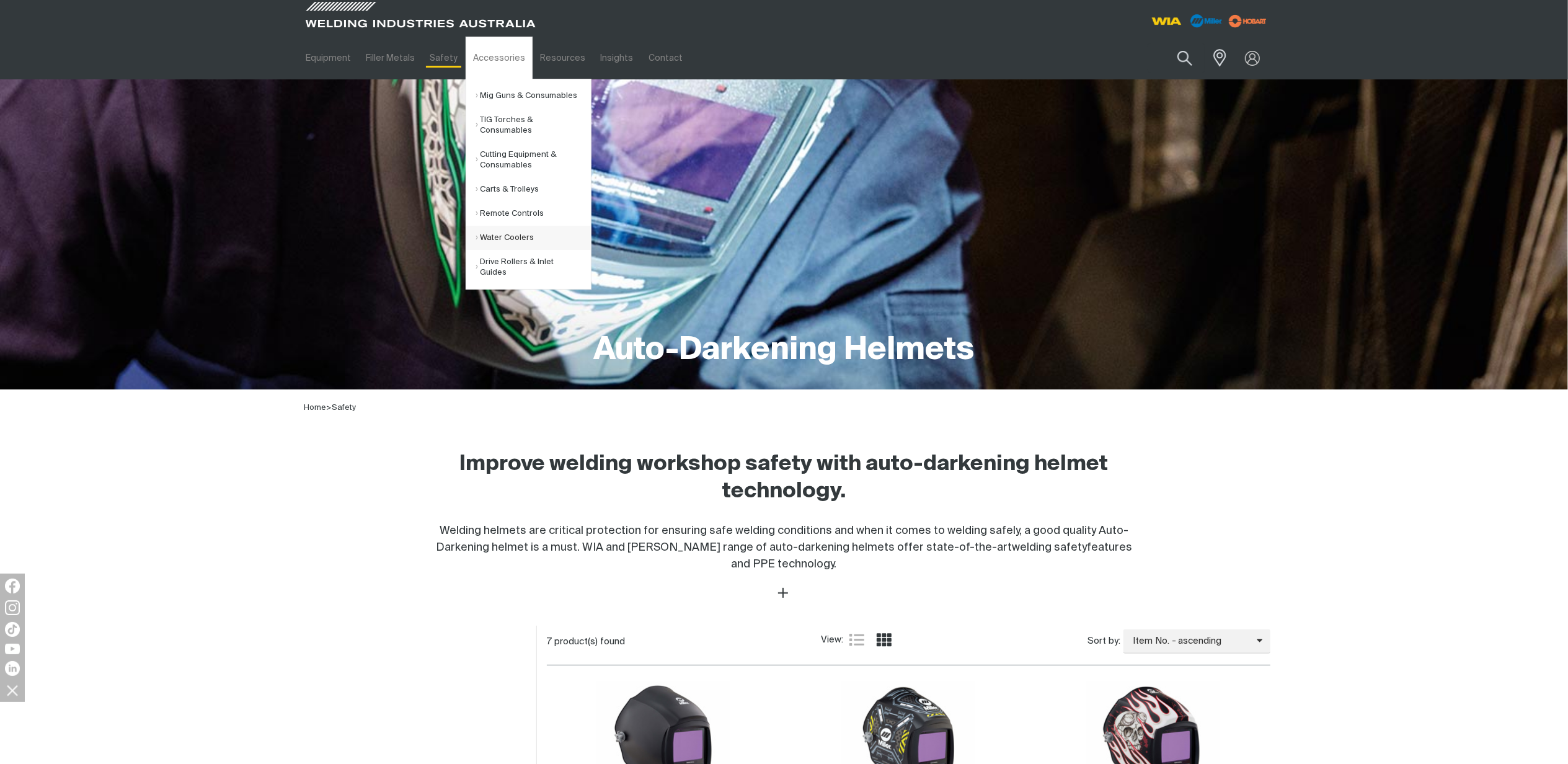
click at [522, 236] on link "Water Coolers" at bounding box center [533, 238] width 115 height 24
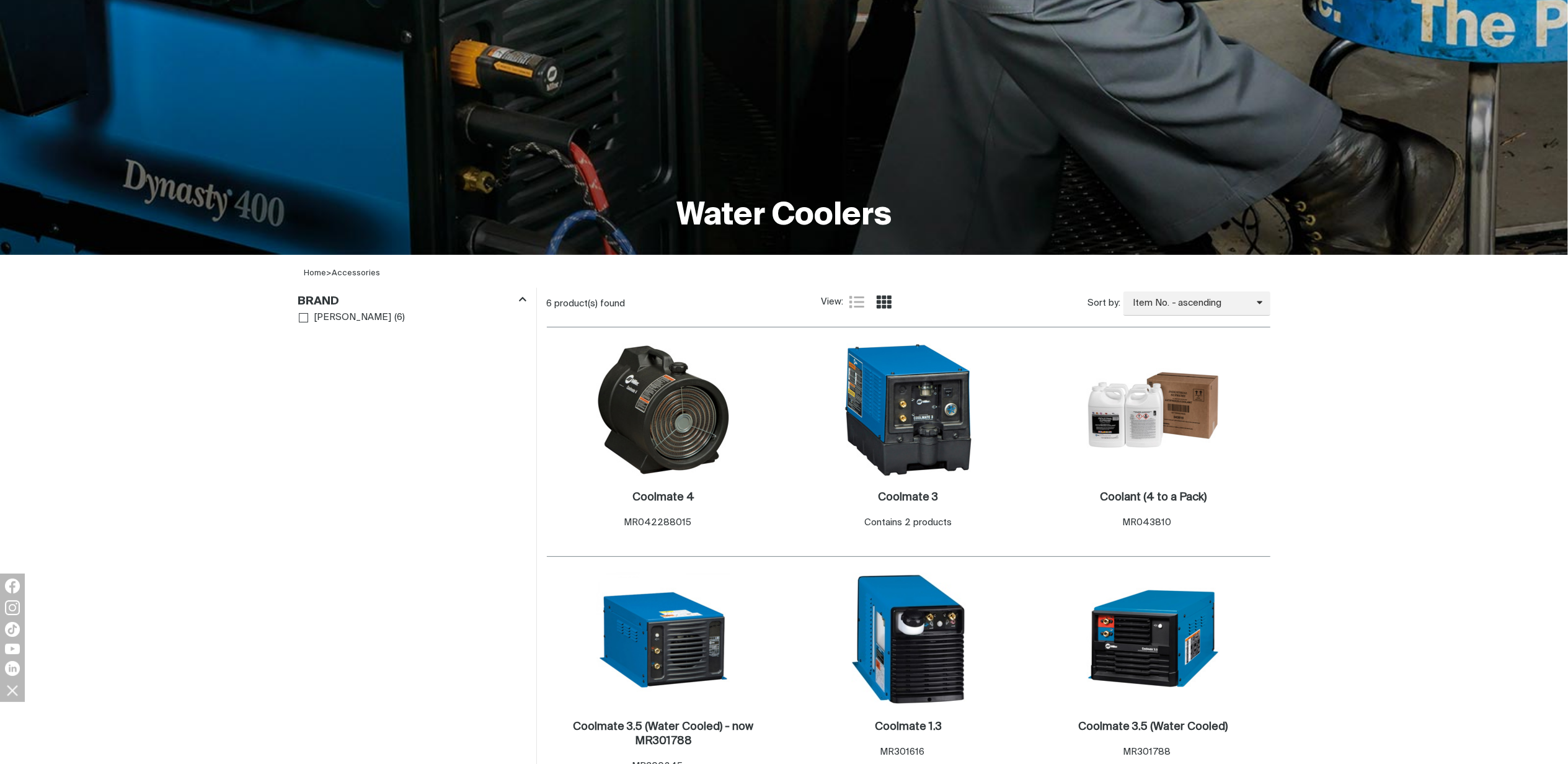
scroll to position [413, 0]
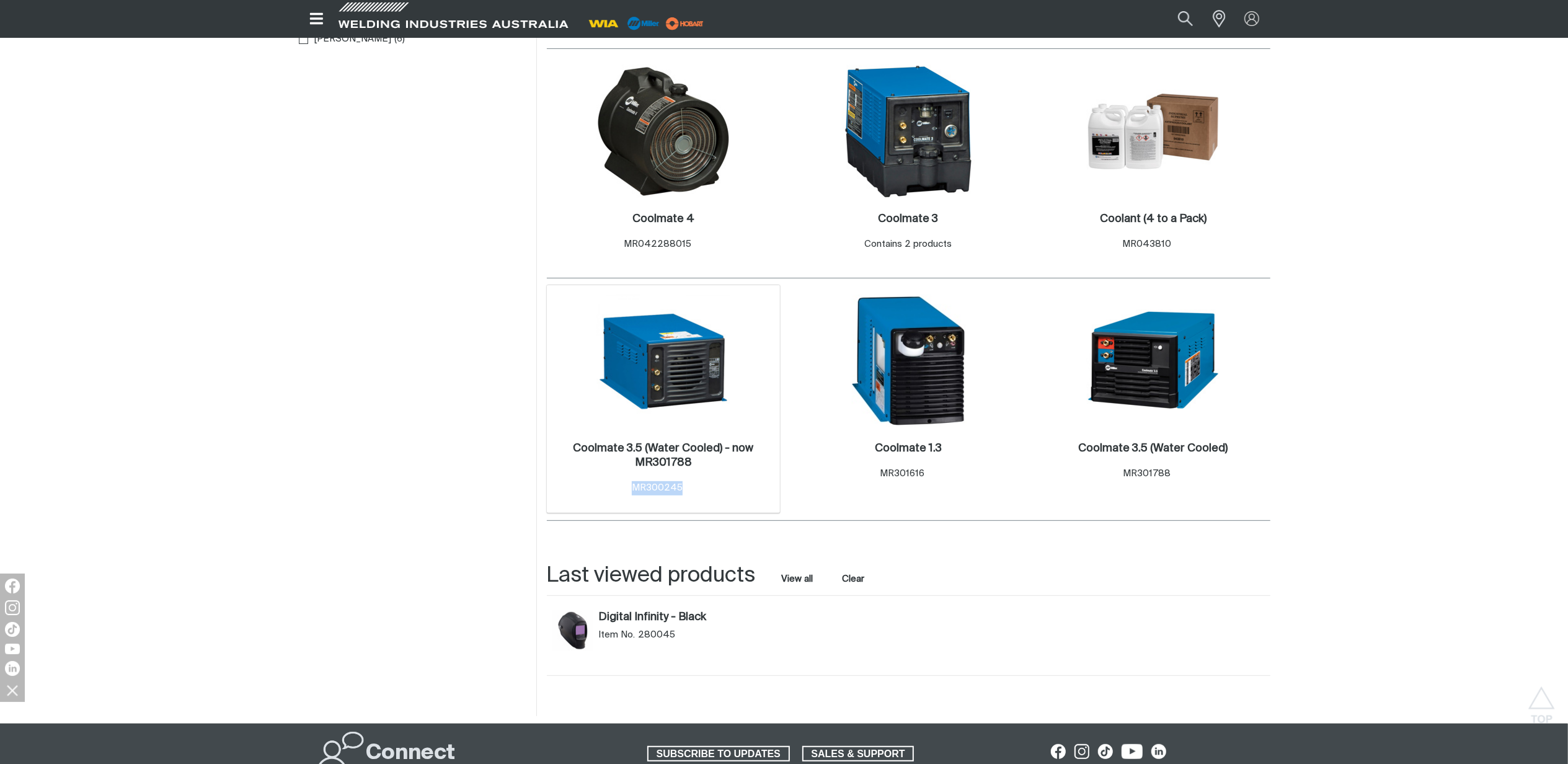
drag, startPoint x: 683, startPoint y: 487, endPoint x: 628, endPoint y: 487, distance: 55.0
click at [628, 487] on div "Coolmate 3.5 (Water Cooled) - now MR301788 . Item No. MR300245" at bounding box center [663, 468] width 221 height 54
copy span "MR300245"
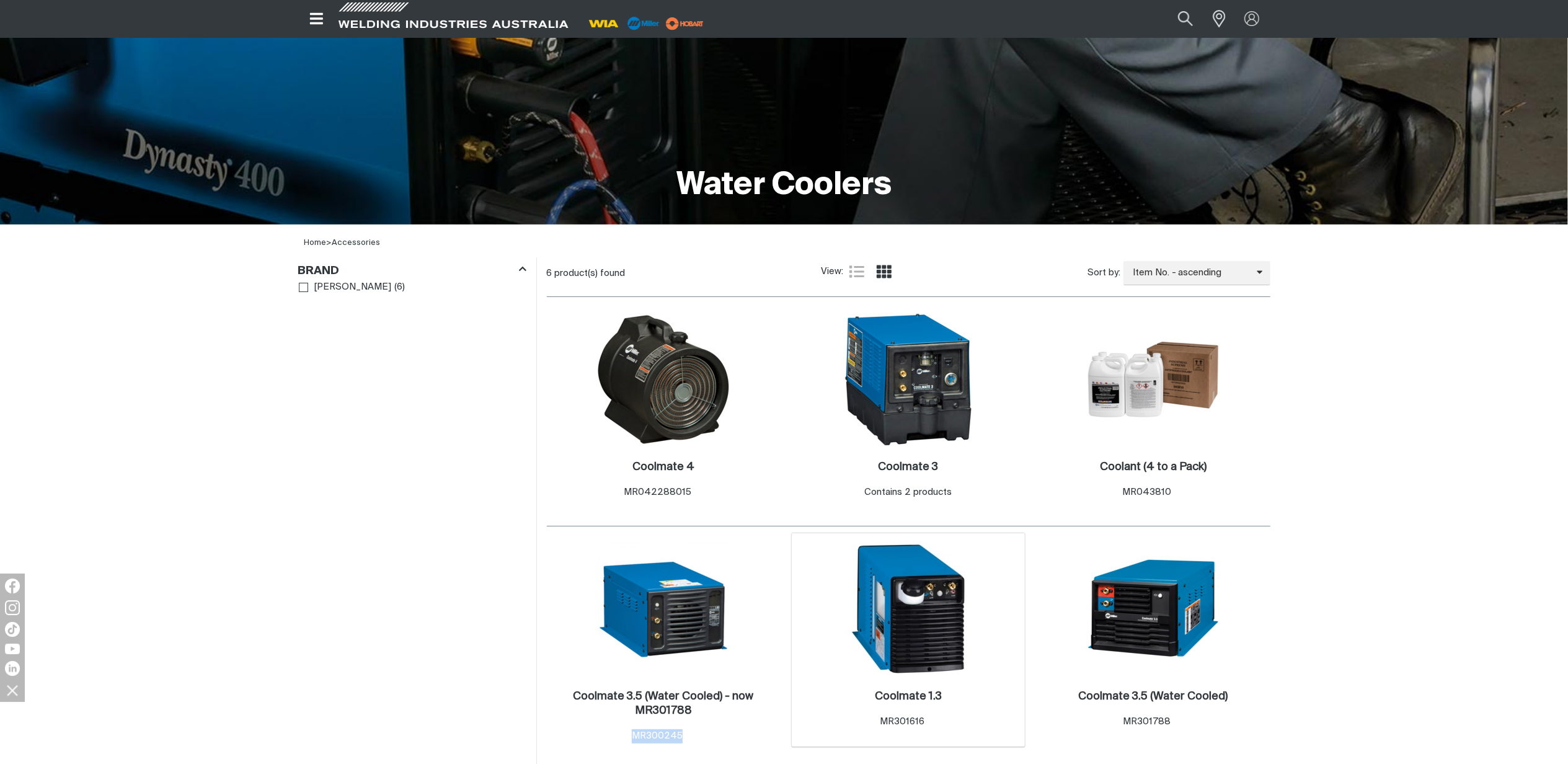
scroll to position [0, 0]
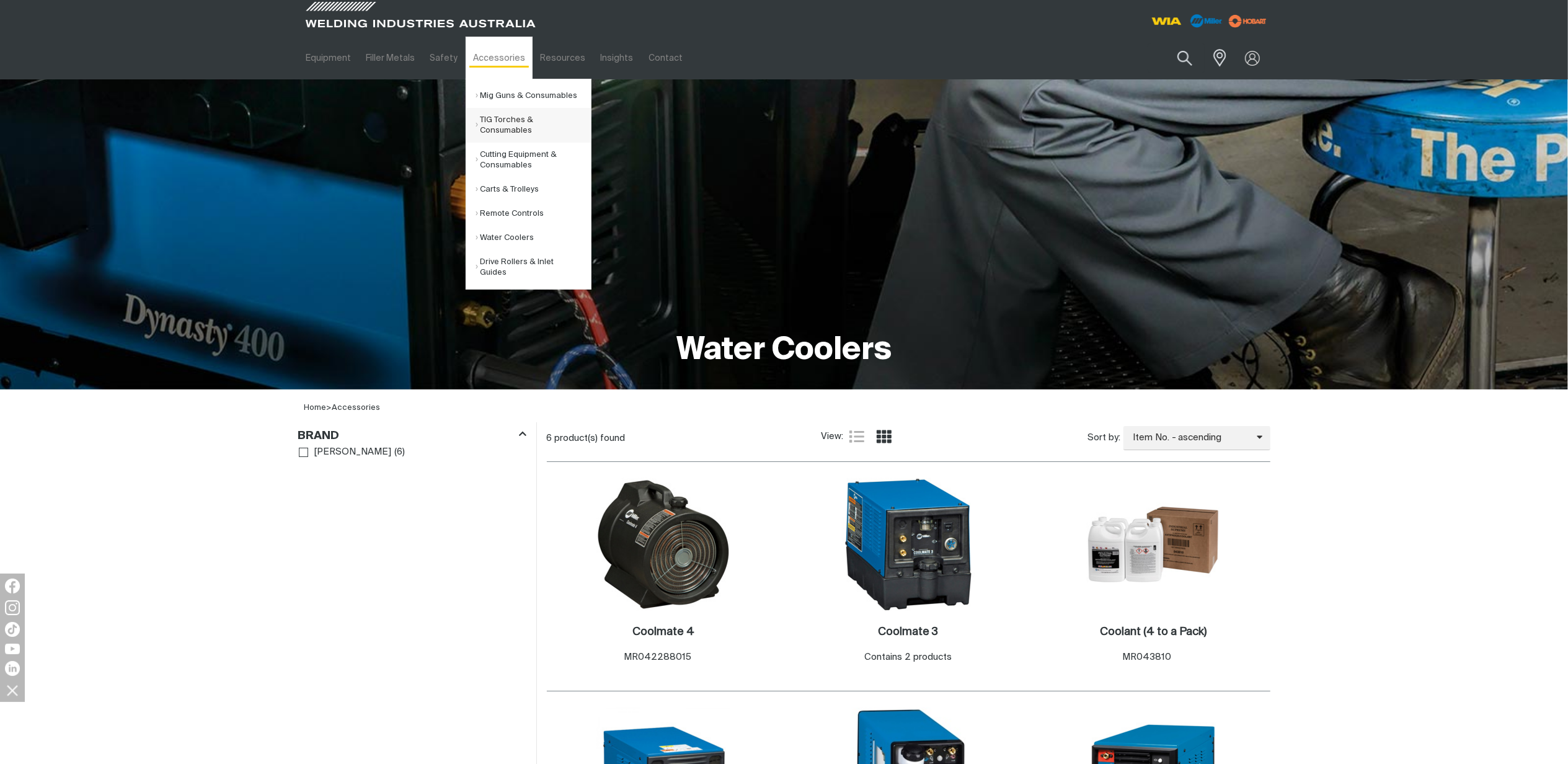
click at [489, 127] on link "TIG Torches & Consumables" at bounding box center [533, 125] width 115 height 35
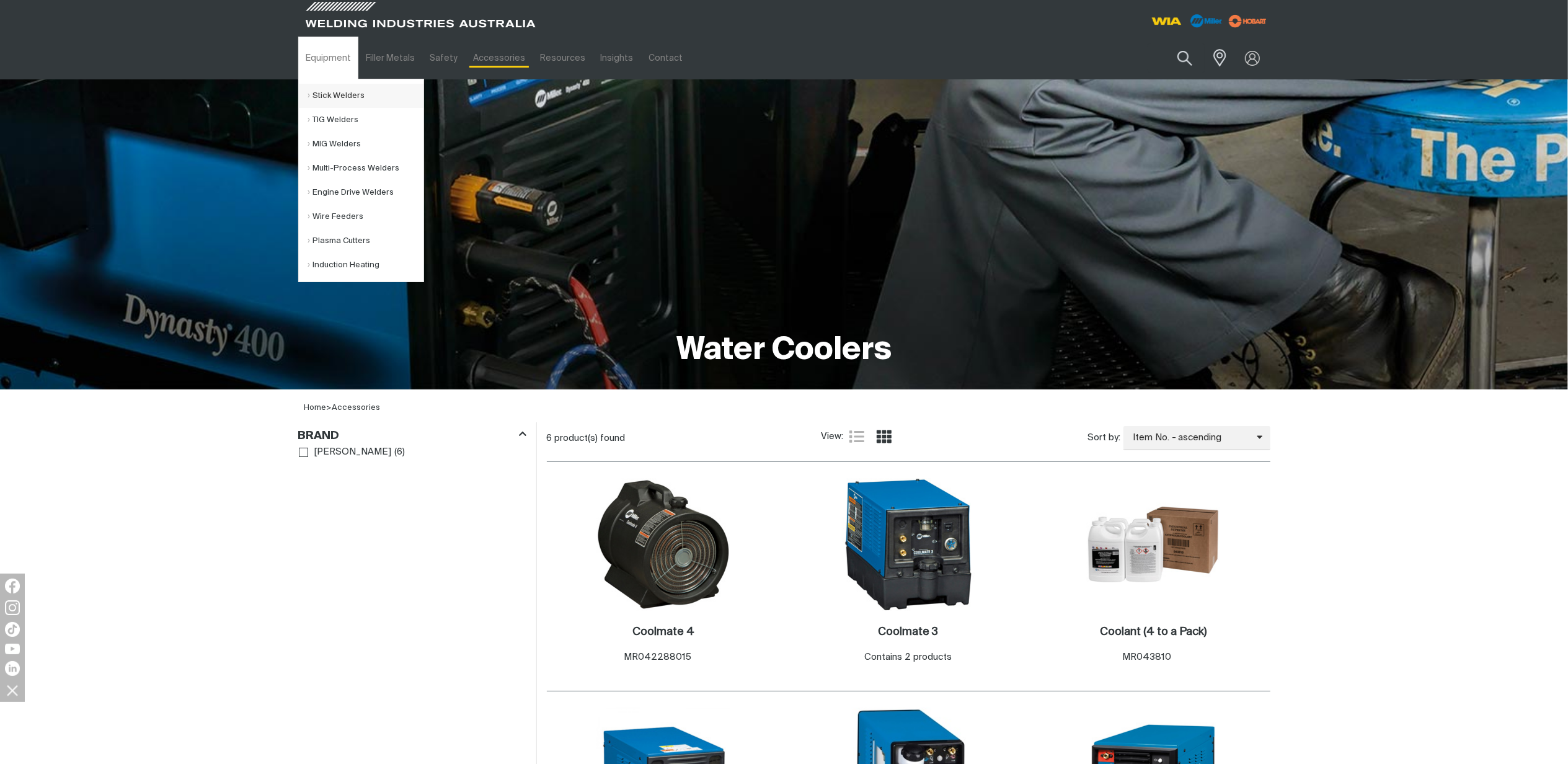
click at [337, 95] on link "Stick Welders" at bounding box center [366, 96] width 115 height 24
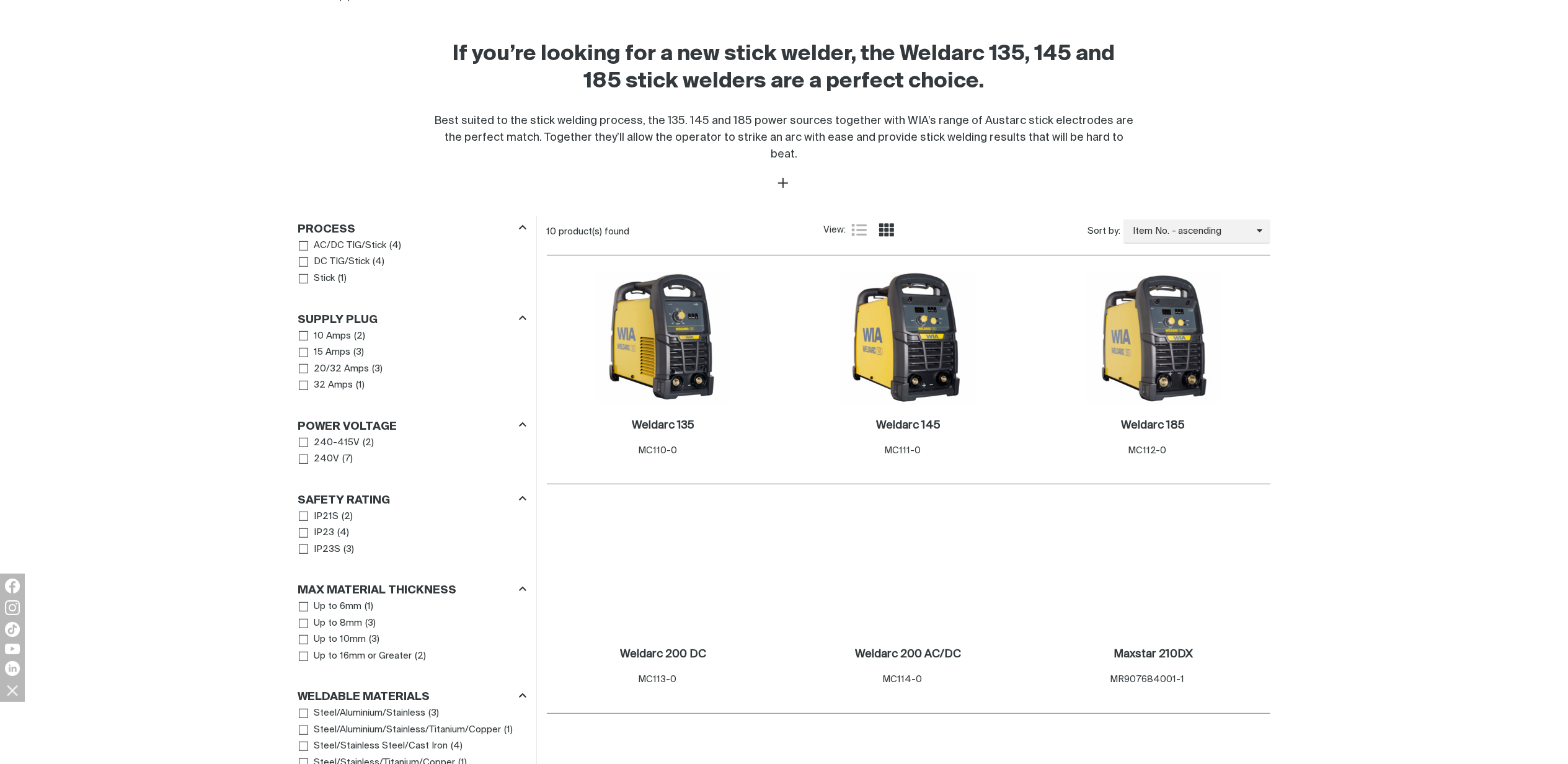
scroll to position [413, 0]
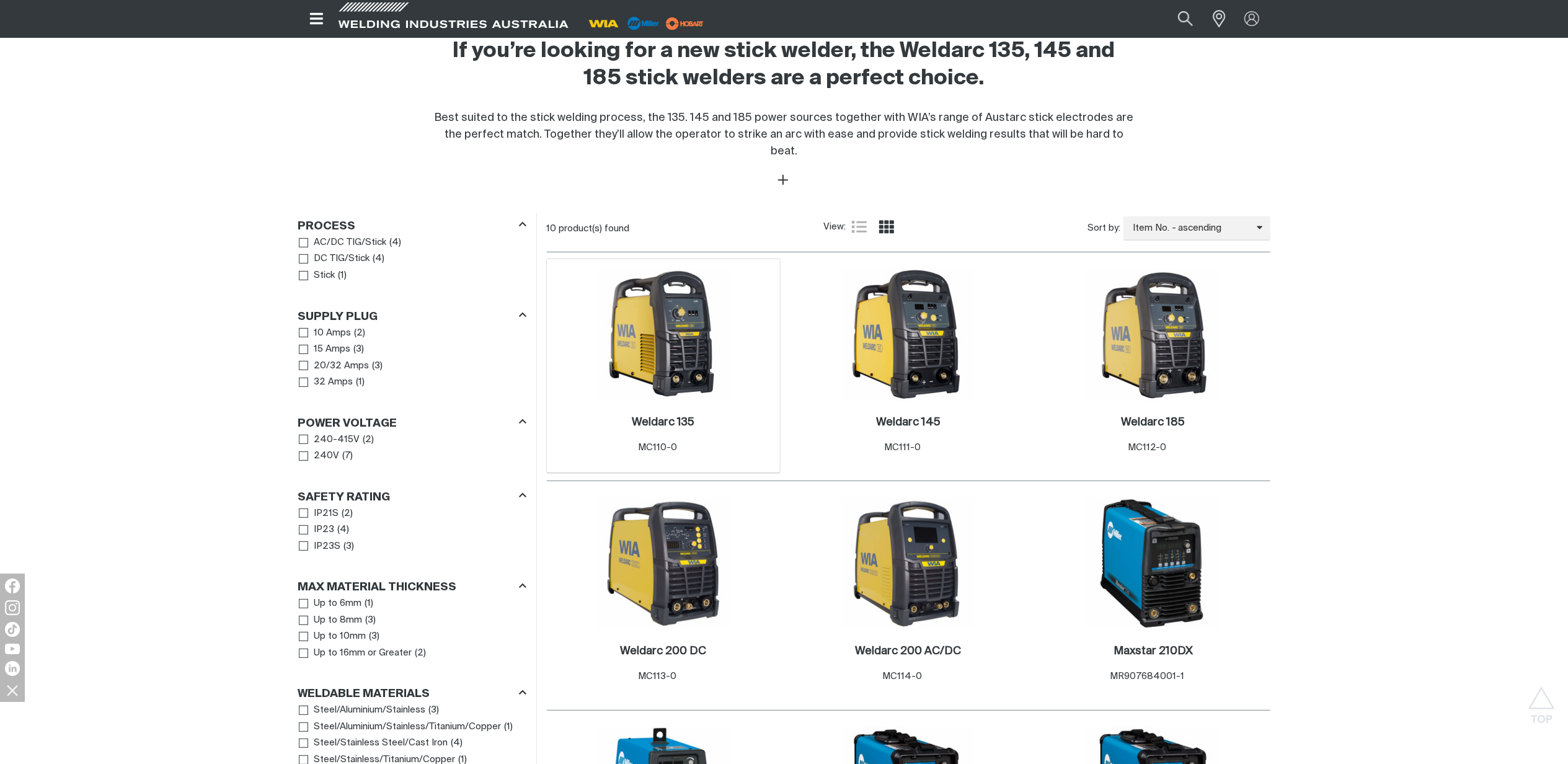
click at [668, 311] on img at bounding box center [663, 334] width 132 height 132
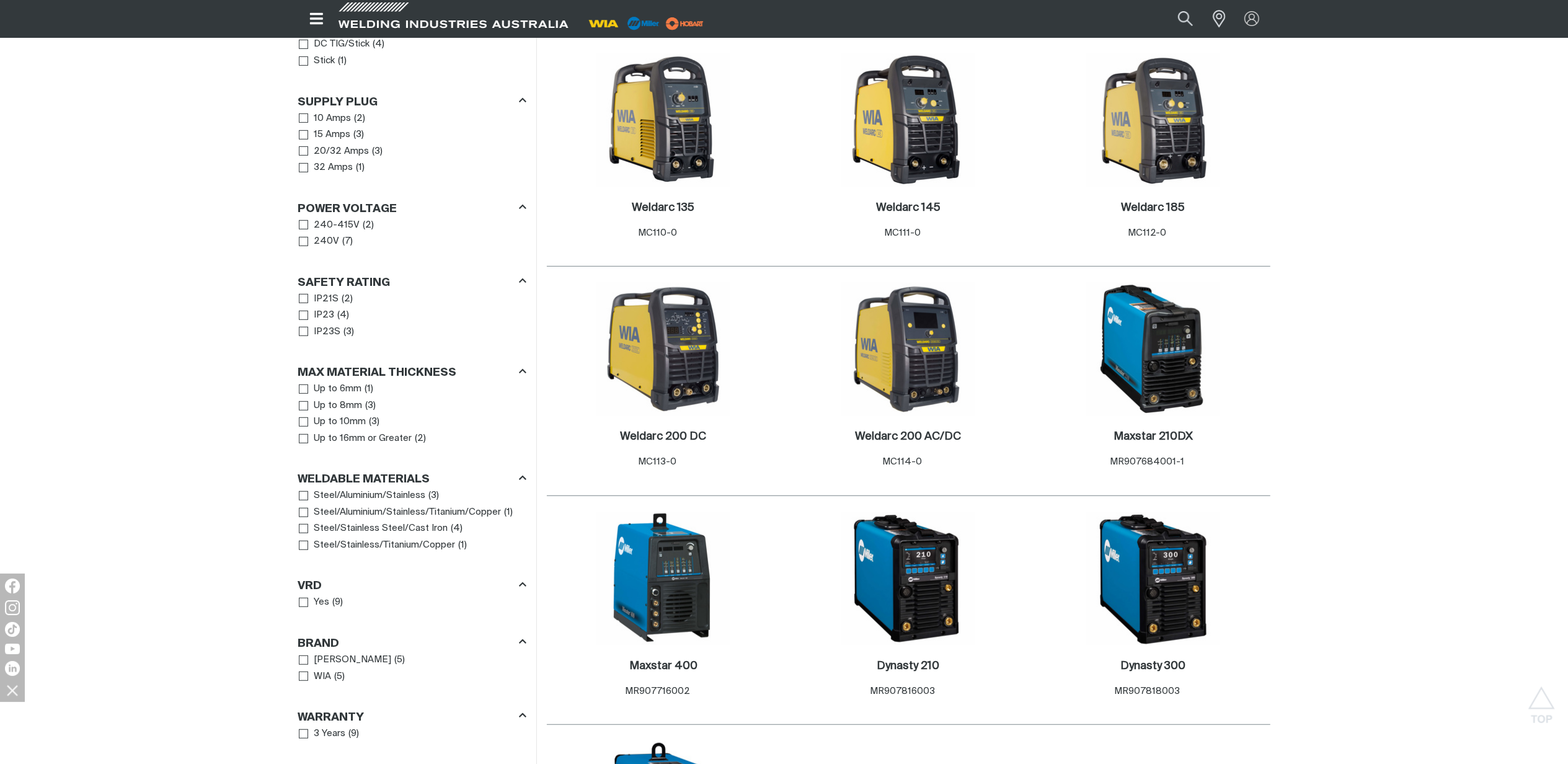
scroll to position [626, 0]
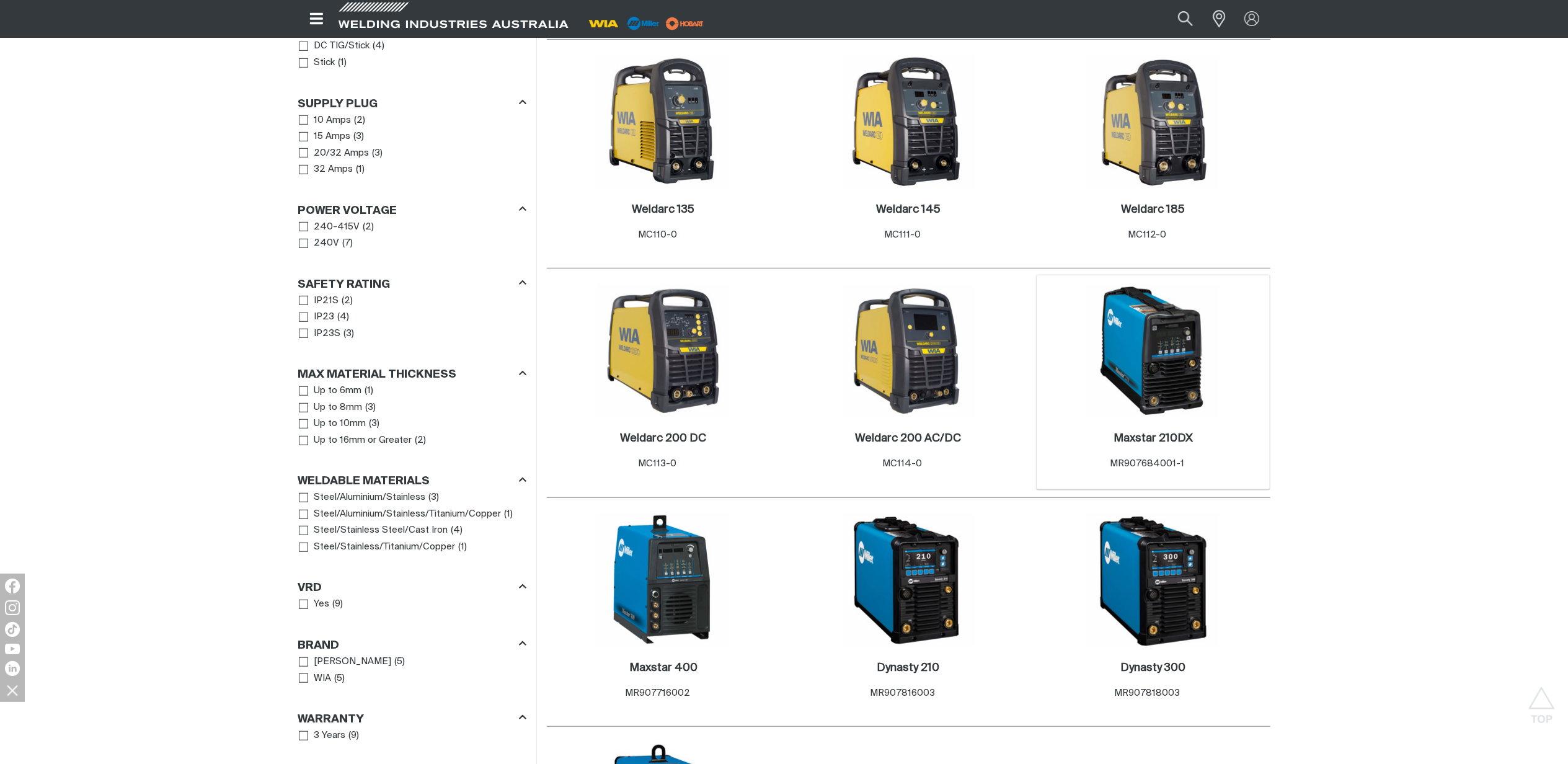
click at [1168, 360] on img at bounding box center [1153, 351] width 132 height 132
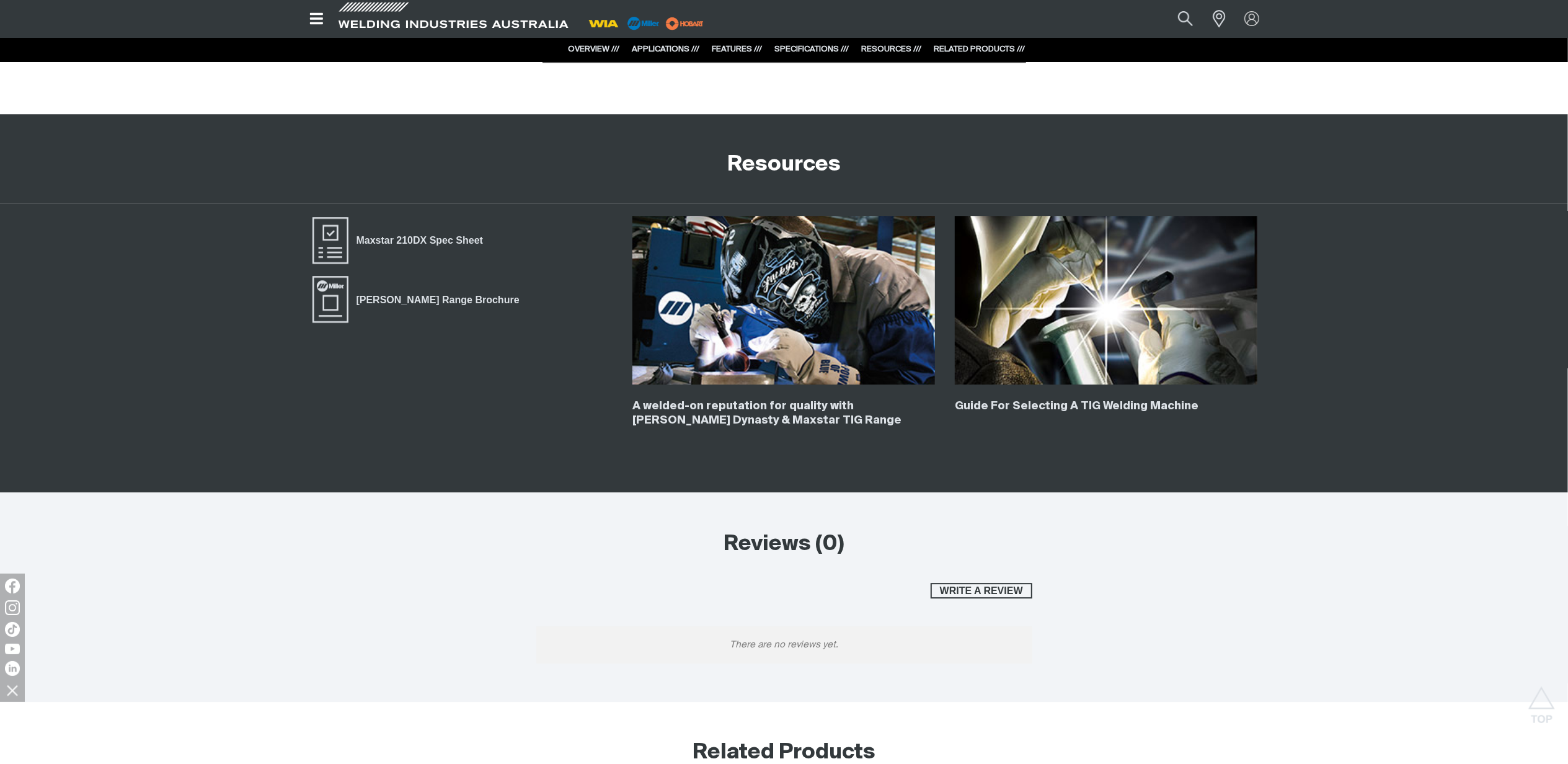
scroll to position [3722, 0]
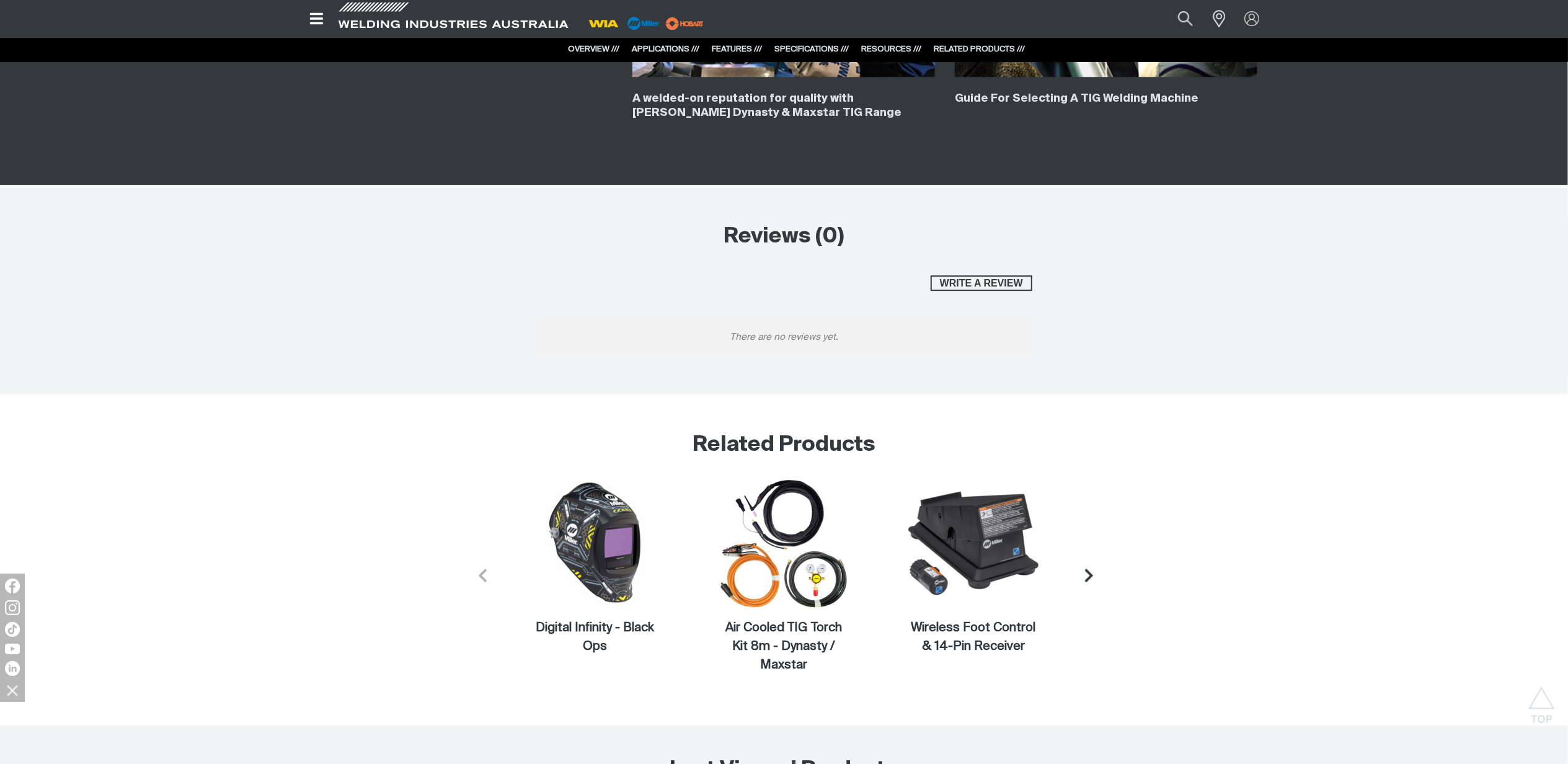
click at [1087, 579] on icon "Next slide" at bounding box center [1089, 576] width 16 height 16
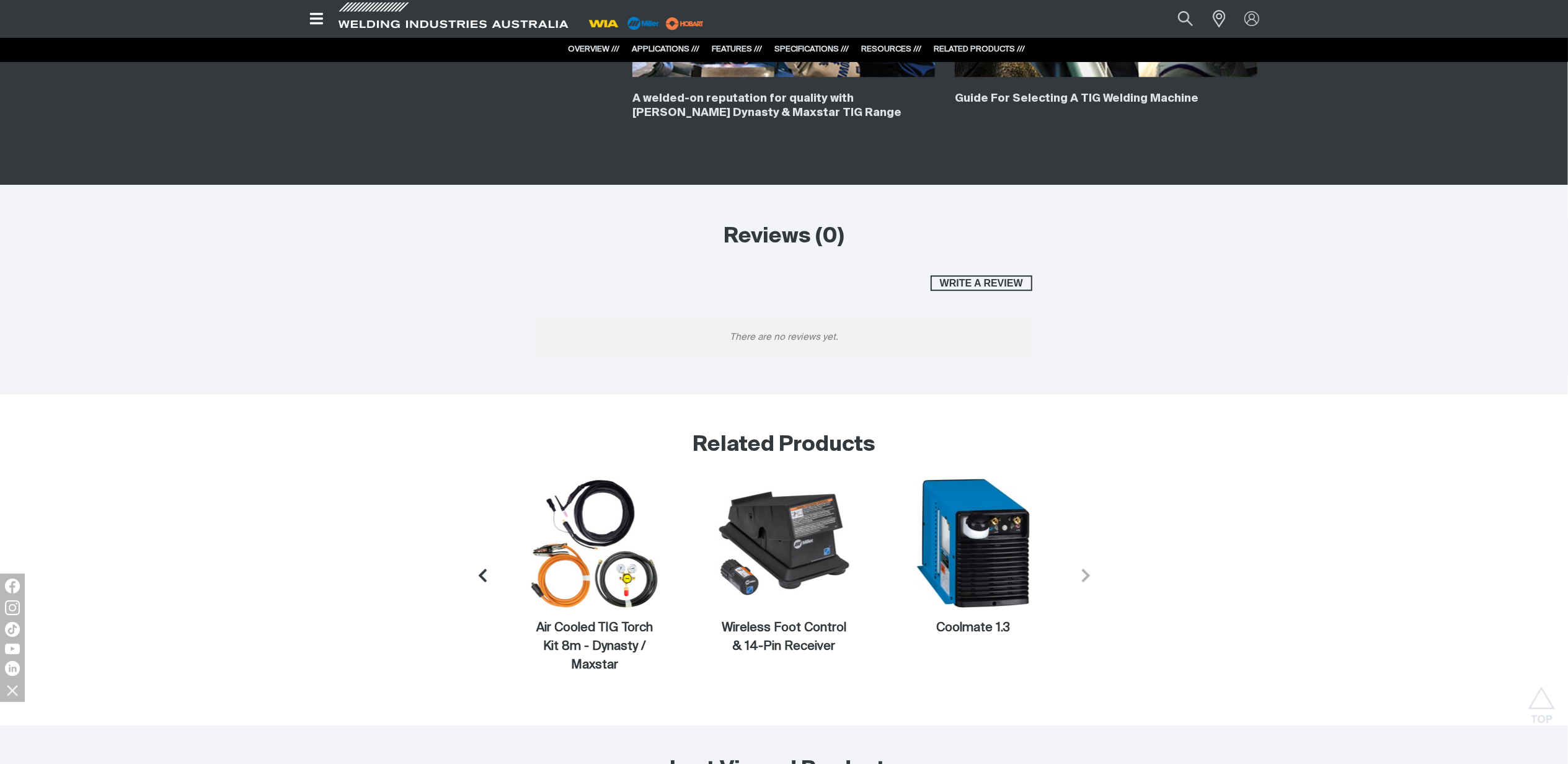
click at [1087, 579] on icon "Next slide" at bounding box center [1086, 576] width 8 height 13
click at [482, 579] on icon "Previous slide" at bounding box center [479, 576] width 16 height 16
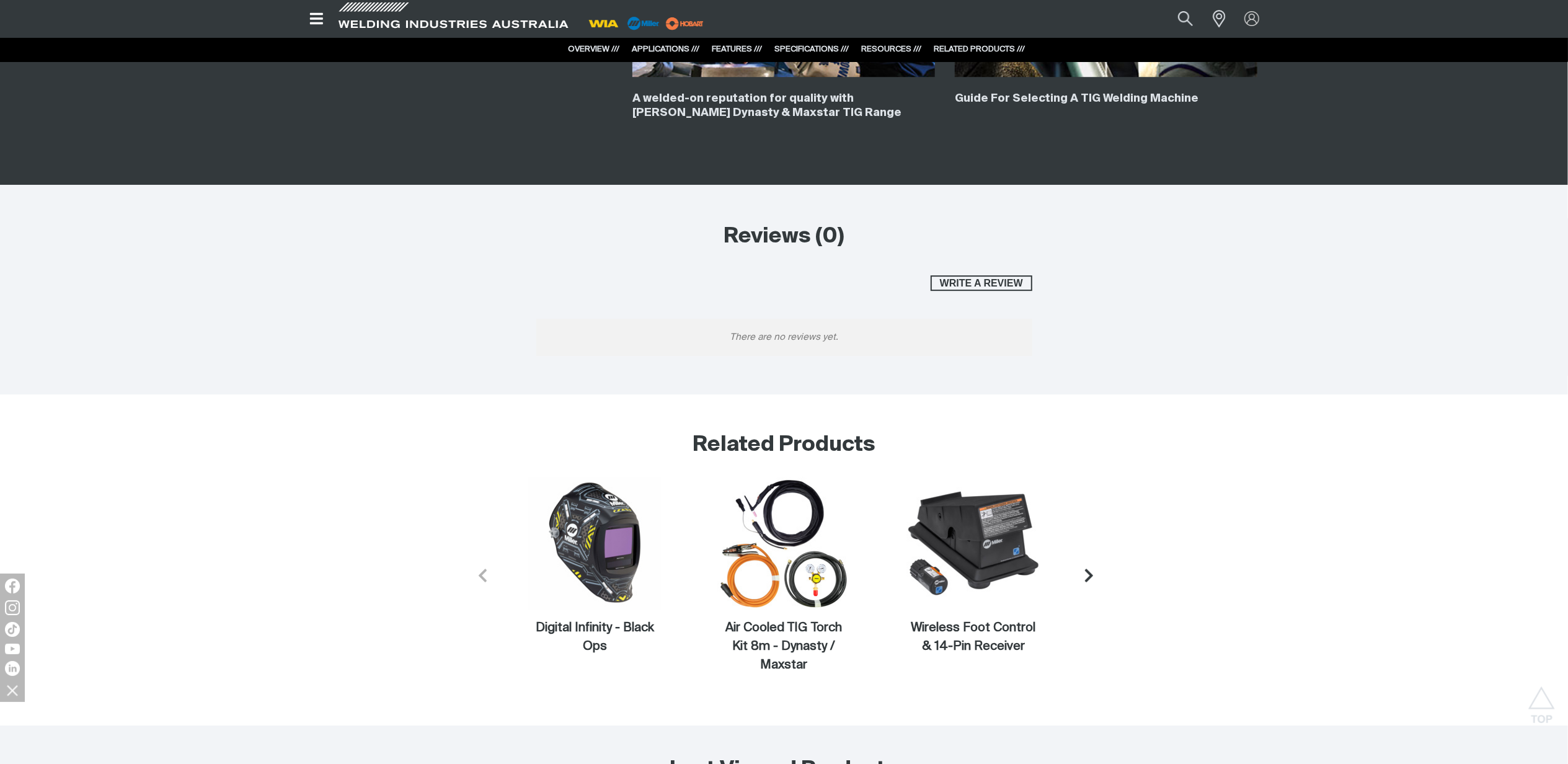
click at [482, 579] on icon "Previous slide" at bounding box center [483, 576] width 16 height 16
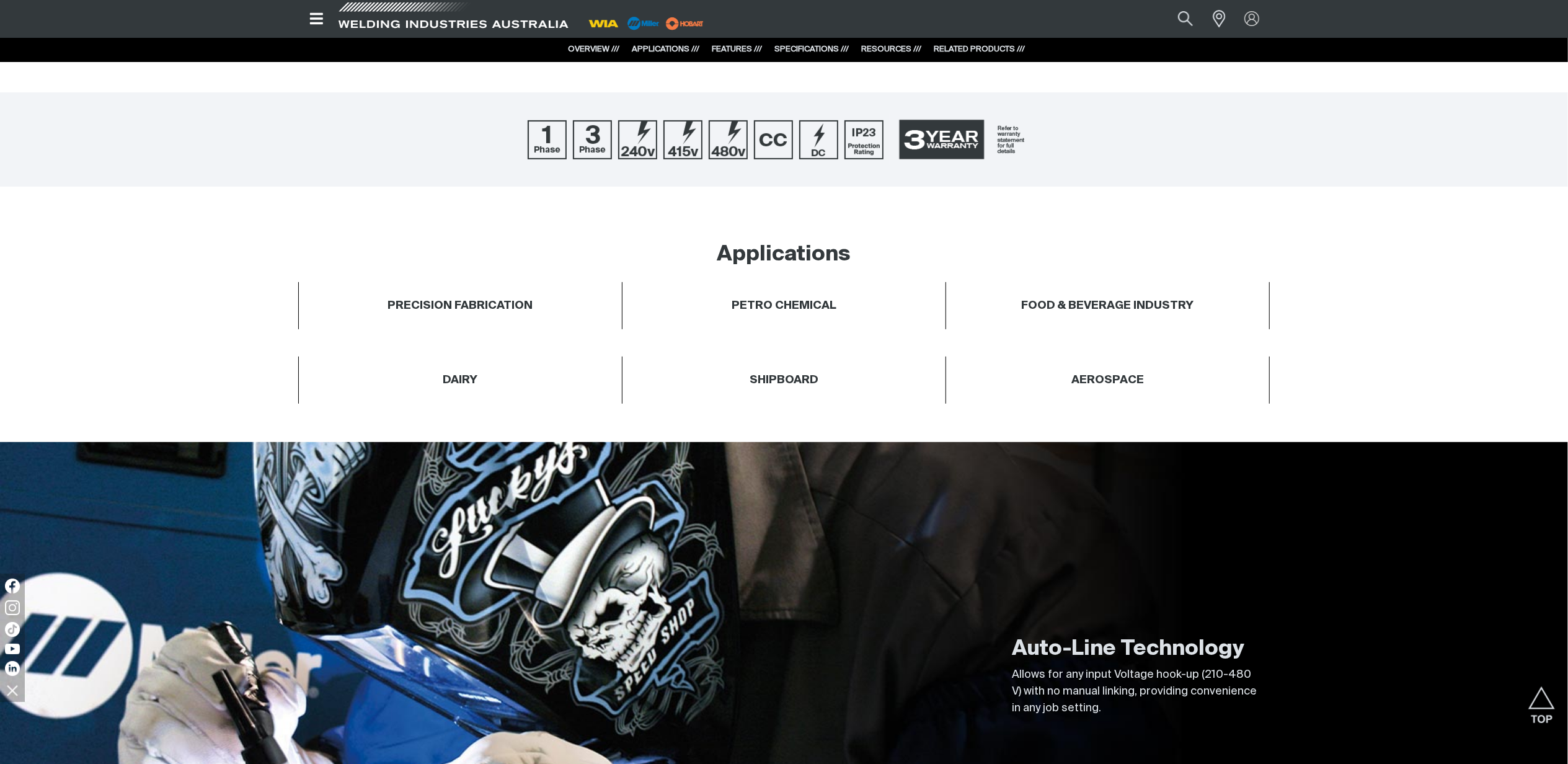
scroll to position [496, 0]
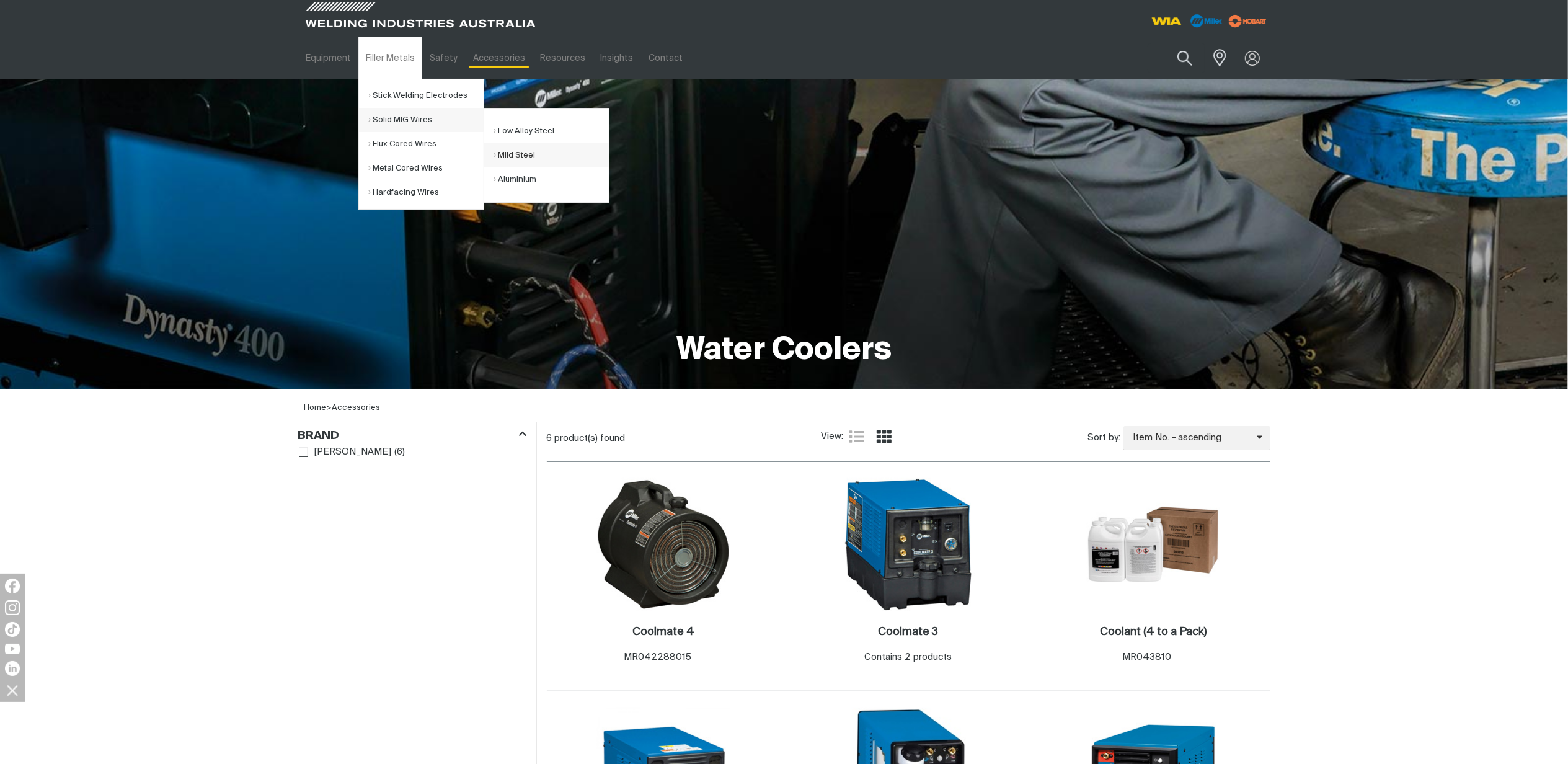
click at [524, 153] on link "Mild Steel" at bounding box center [551, 155] width 115 height 24
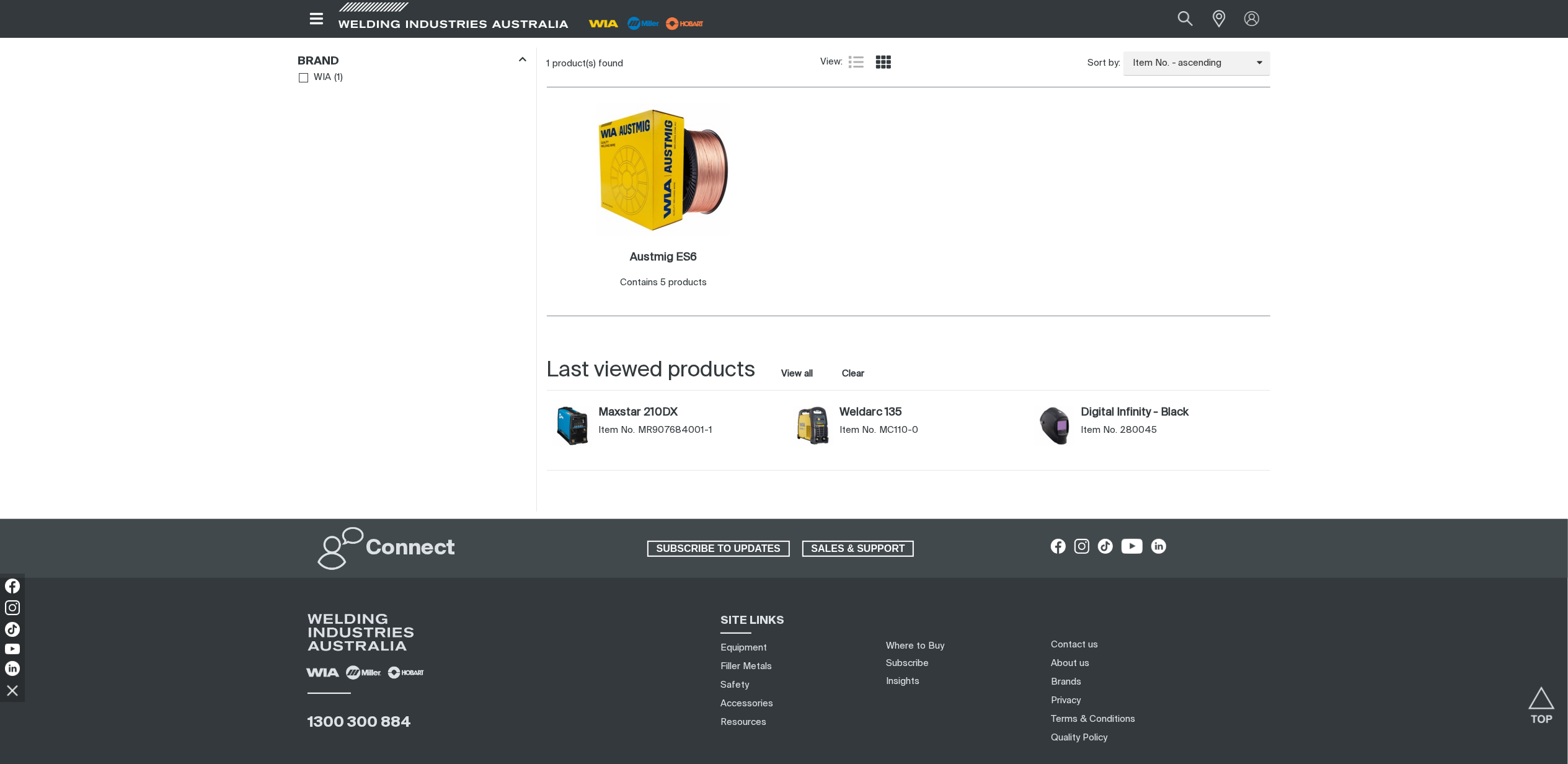
scroll to position [413, 0]
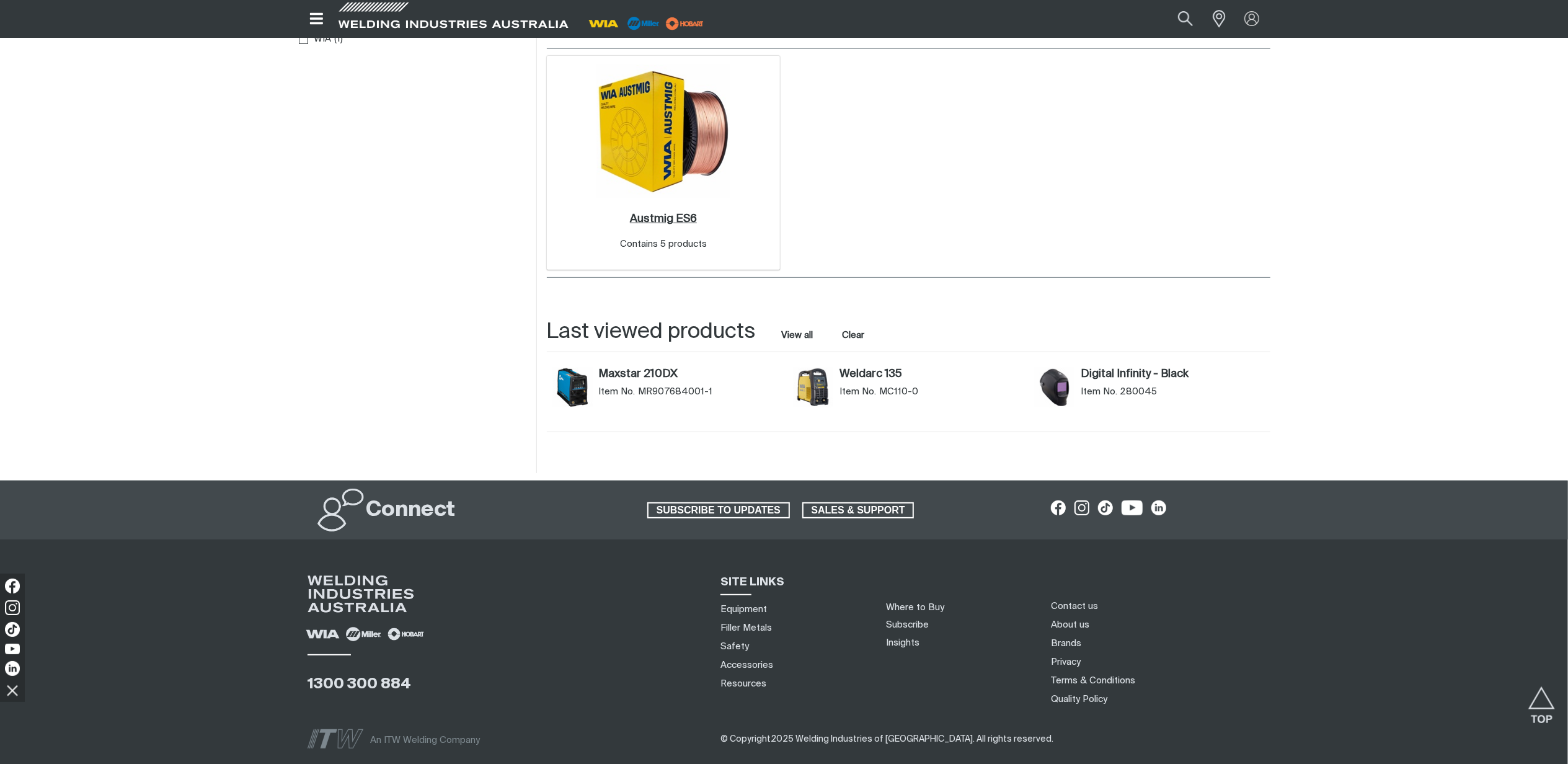
click at [671, 216] on h2 "Austmig ES6 ." at bounding box center [663, 219] width 67 height 11
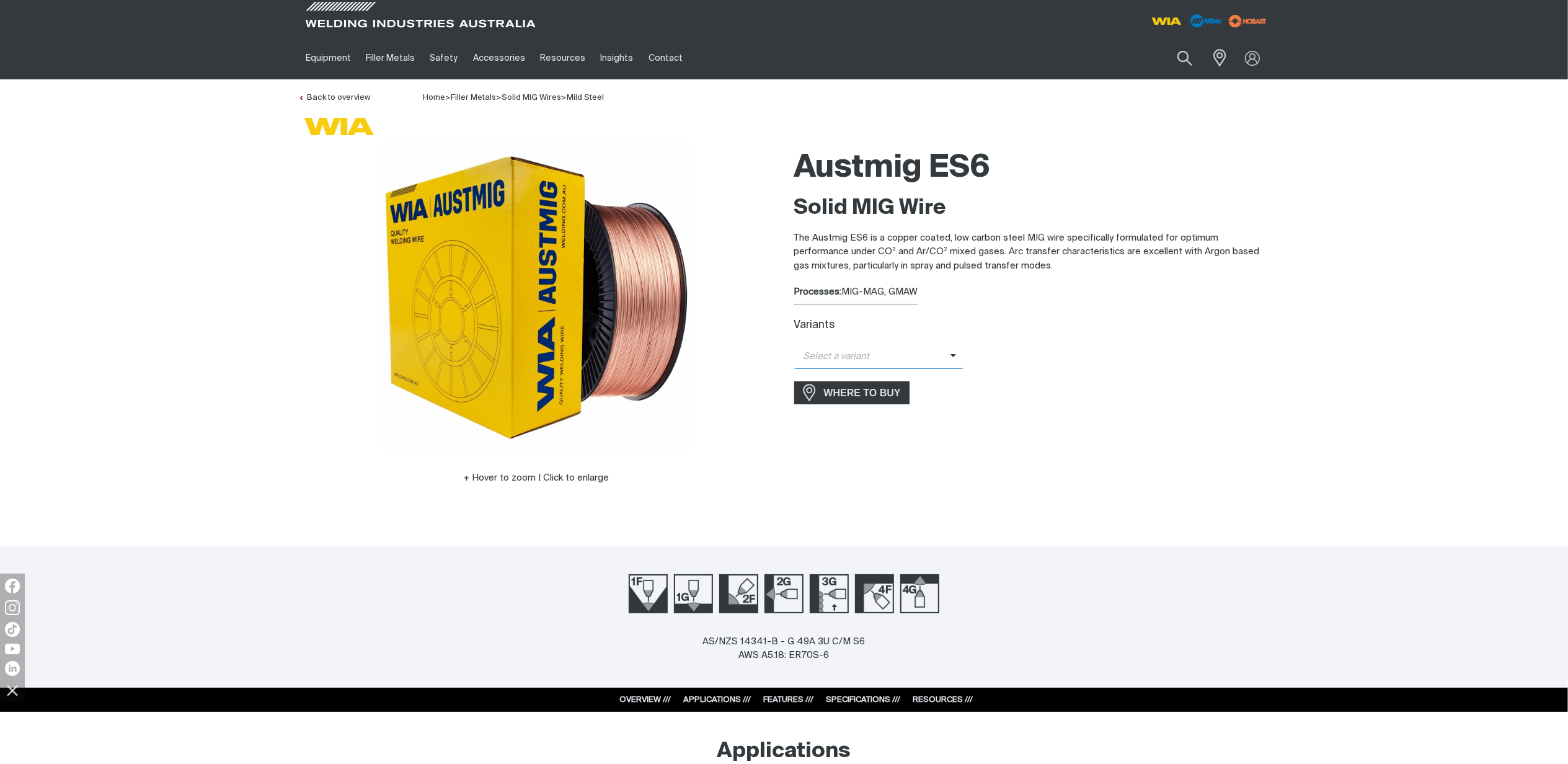
click at [945, 350] on span "Select a variant" at bounding box center [872, 357] width 156 height 14
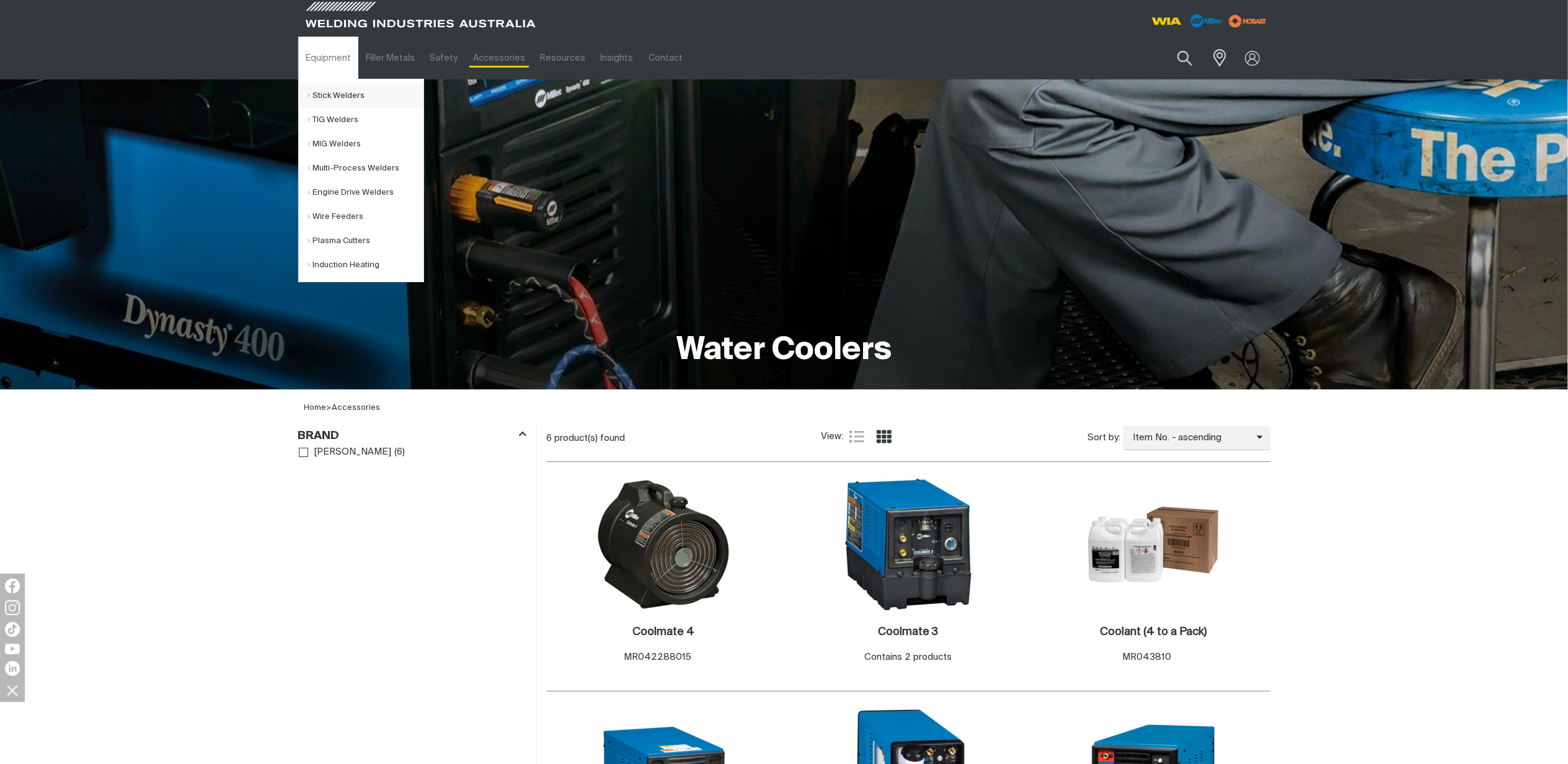
click at [321, 97] on link "Stick Welders" at bounding box center [366, 96] width 115 height 24
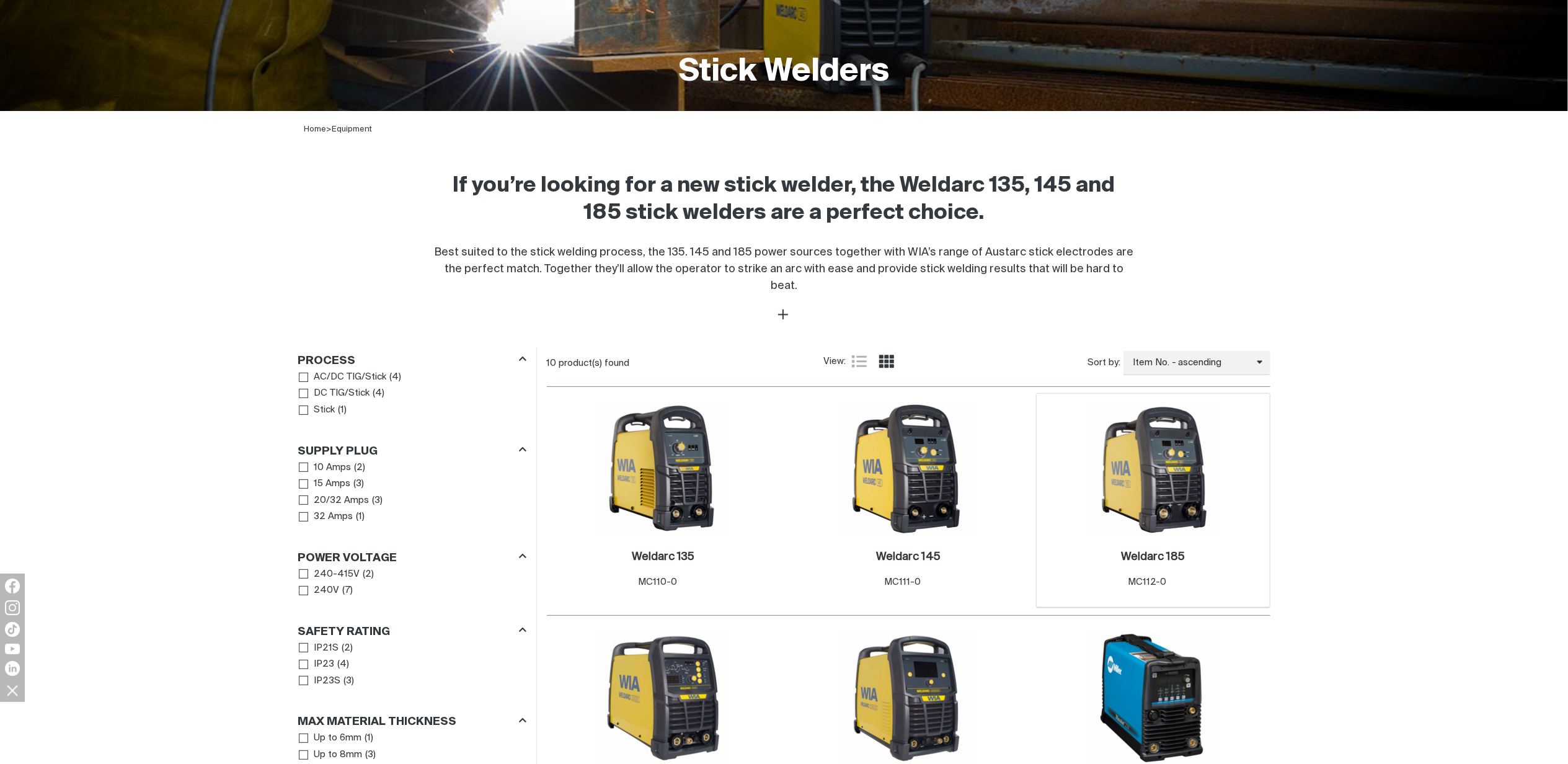
scroll to position [331, 0]
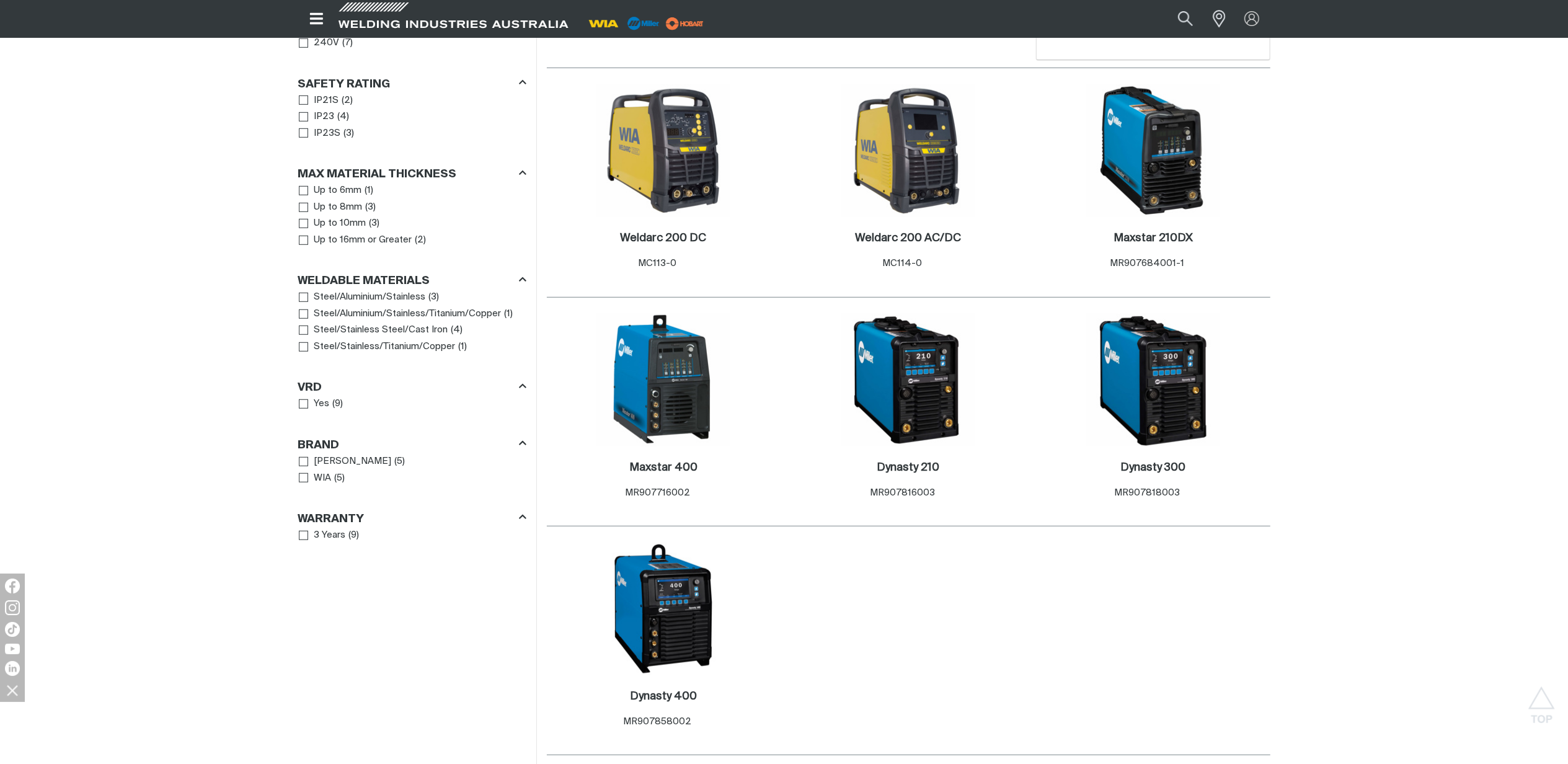
scroll to position [827, 0]
click at [1129, 360] on img at bounding box center [1153, 379] width 132 height 132
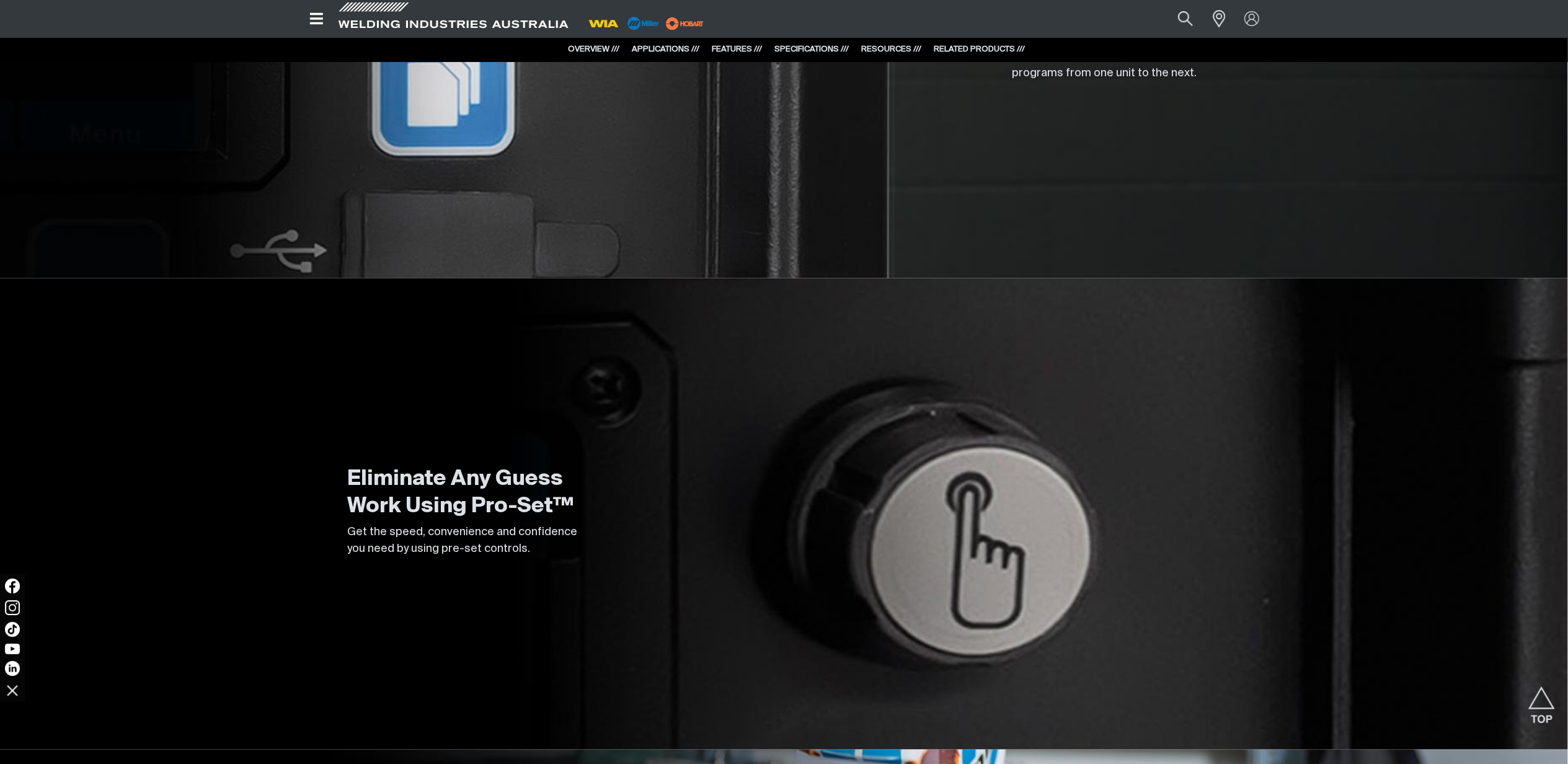
scroll to position [2729, 0]
